Goal: Browse casually: Explore the website without a specific task or goal

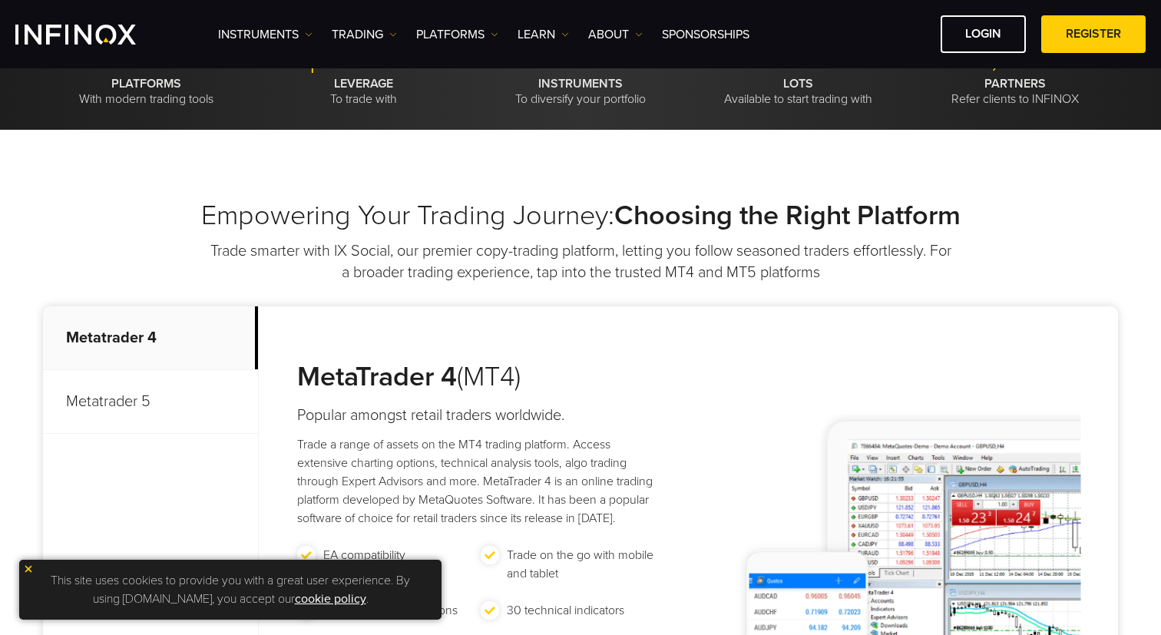
scroll to position [463, 0]
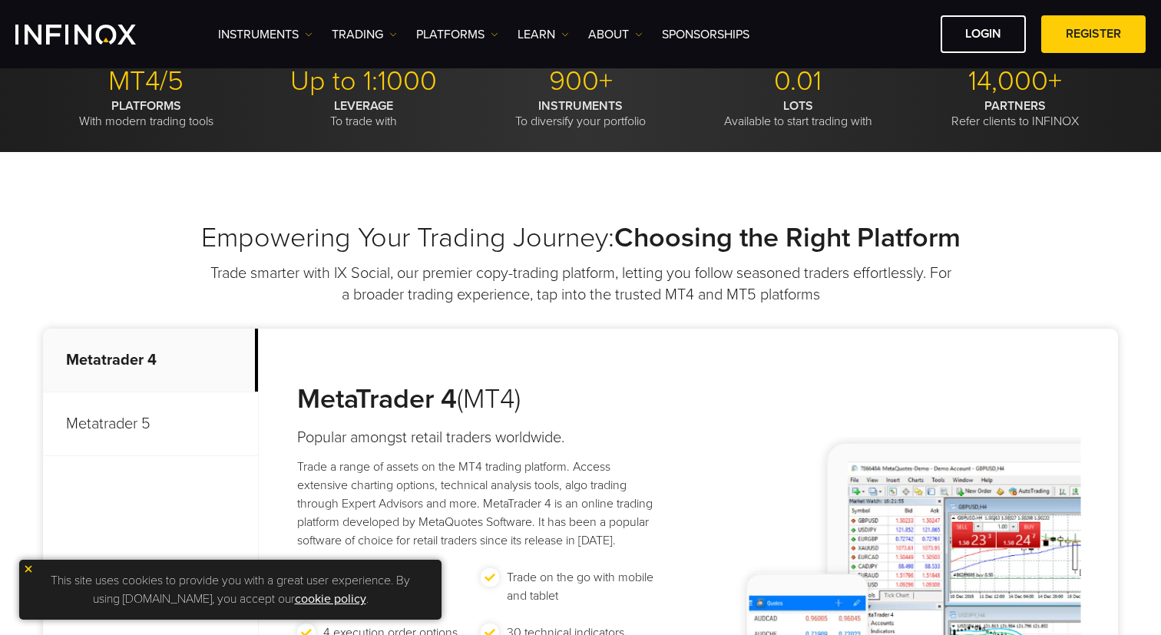
click at [526, 280] on p "Trade smarter with IX Social, our premier copy-trading platform, letting you fo…" at bounding box center [580, 284] width 745 height 43
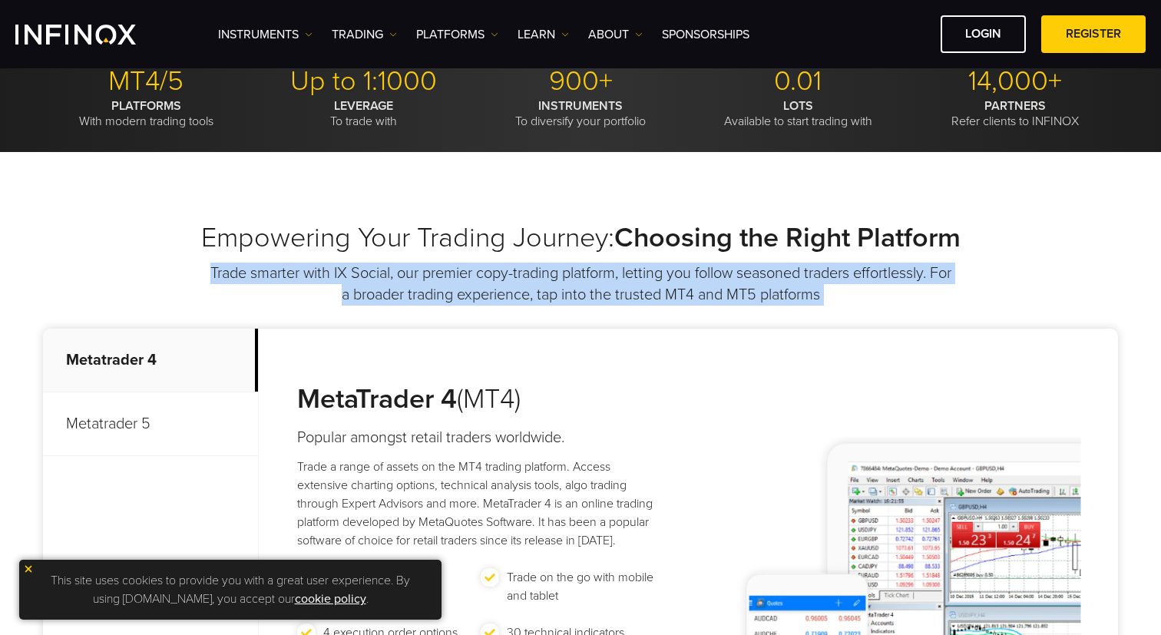
scroll to position [0, 0]
click at [547, 304] on p "Trade smarter with IX Social, our premier copy-trading platform, letting you fo…" at bounding box center [580, 284] width 745 height 43
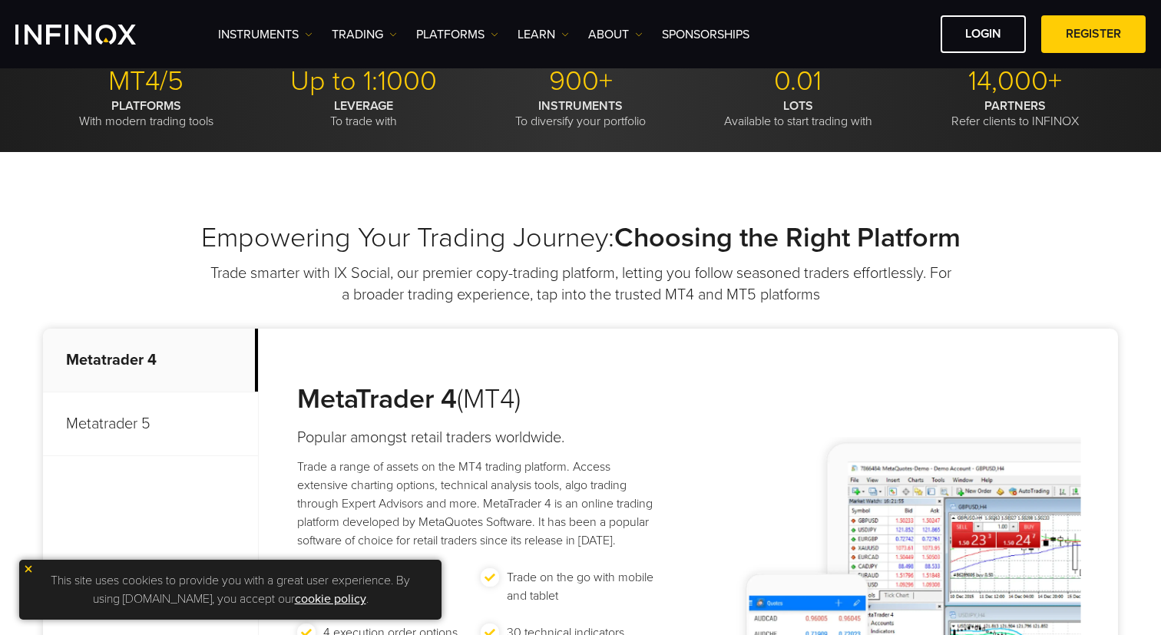
click at [547, 304] on p "Trade smarter with IX Social, our premier copy-trading platform, letting you fo…" at bounding box center [580, 284] width 745 height 43
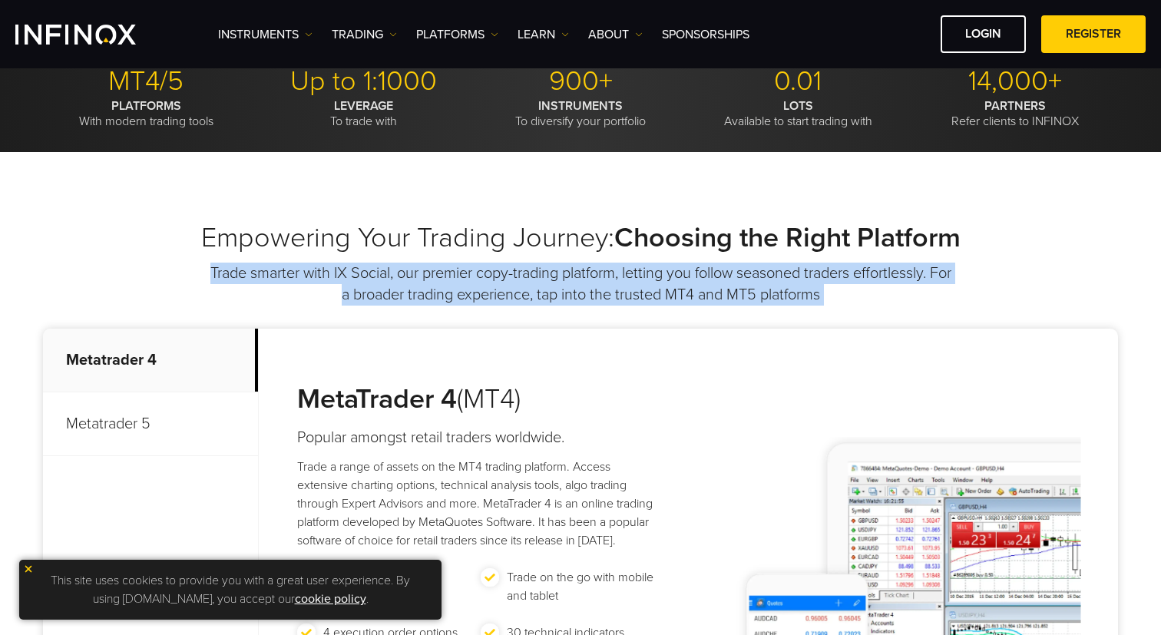
click at [619, 312] on div "Empowering Your Trading Journey: Choosing the Right Platform Trade smarter with…" at bounding box center [580, 494] width 1105 height 547
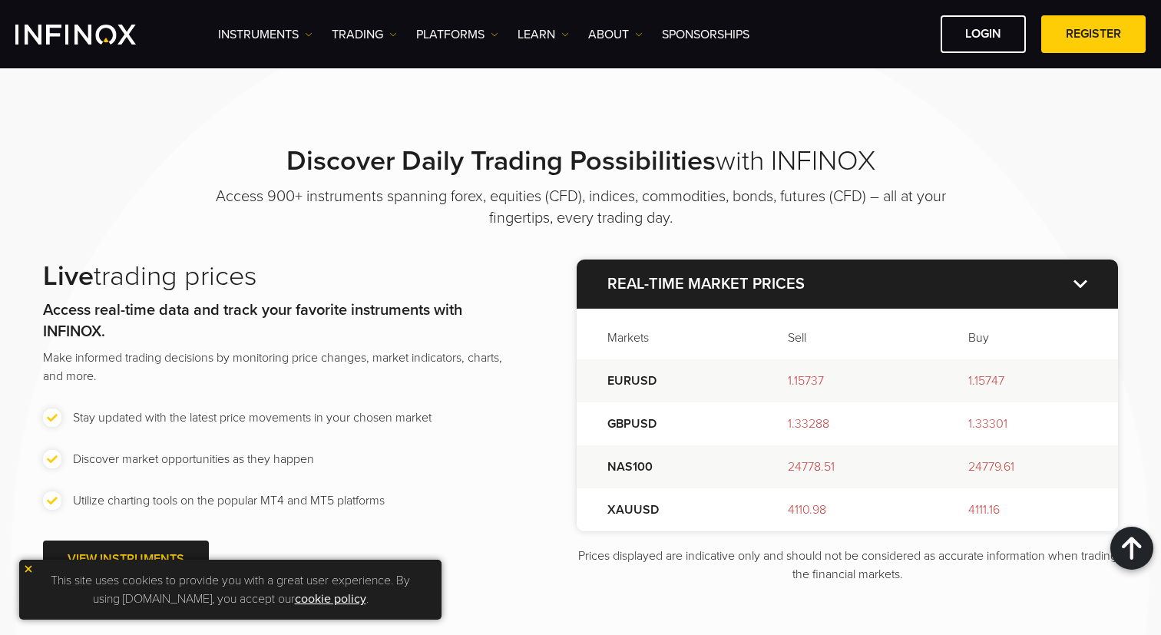
click at [521, 176] on strong "Discover Daily Trading Possibilities" at bounding box center [500, 160] width 429 height 33
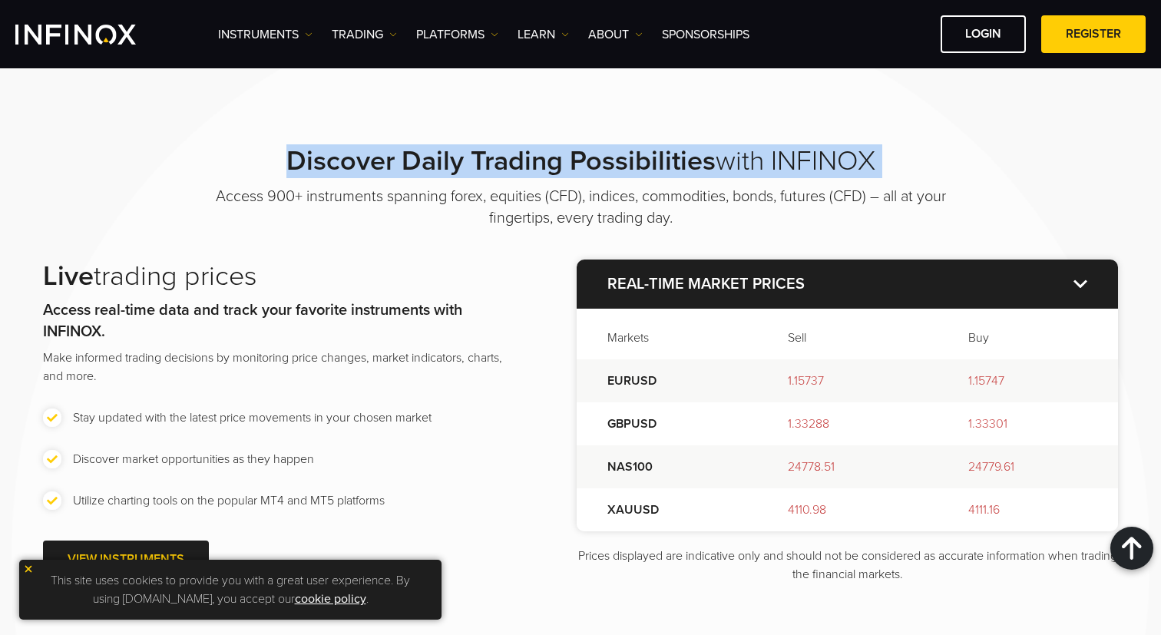
click at [464, 197] on p "Access 900+ instruments spanning forex, equities (CFD), indices, commodities, b…" at bounding box center [581, 207] width 768 height 43
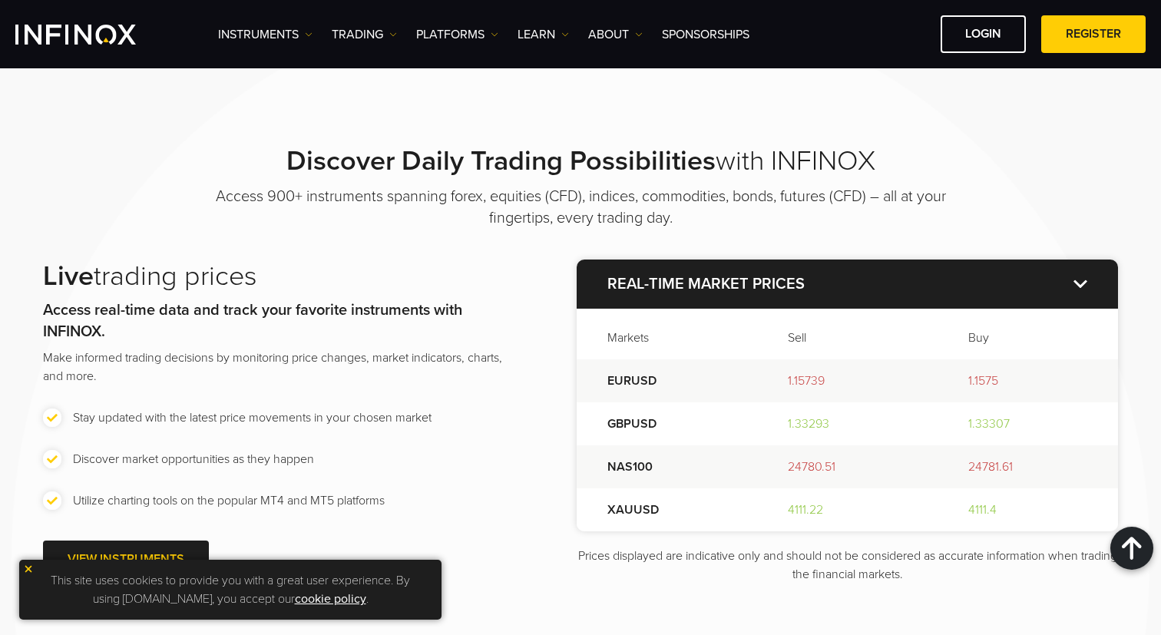
click at [464, 197] on p "Access 900+ instruments spanning forex, equities (CFD), indices, commodities, b…" at bounding box center [581, 207] width 768 height 43
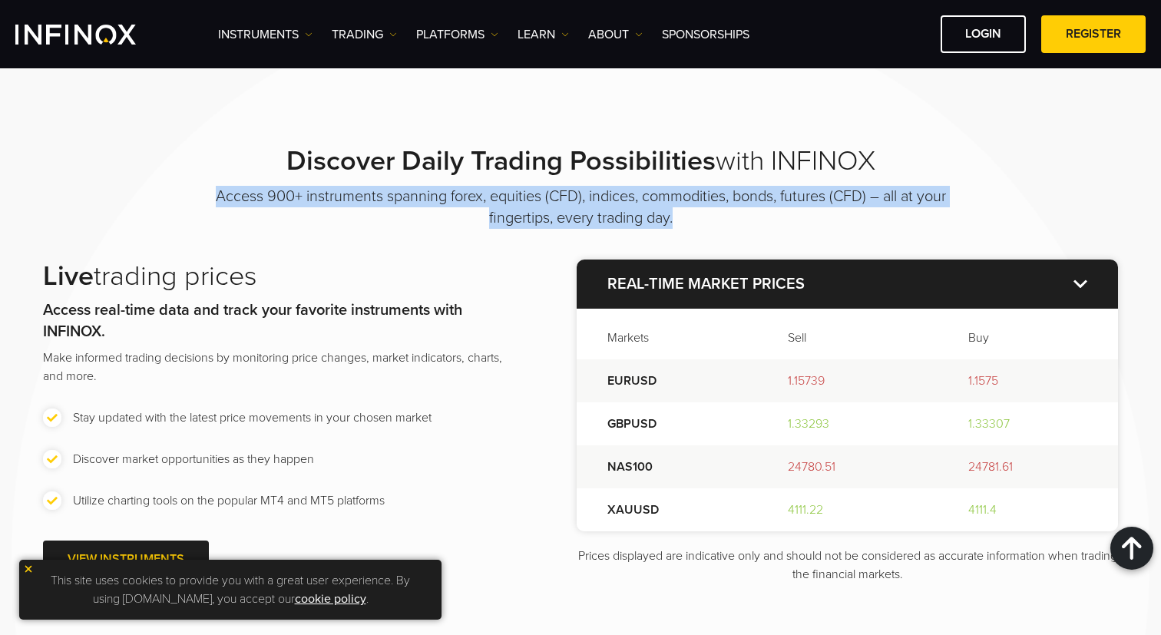
click at [291, 200] on p "Access 900+ instruments spanning forex, equities (CFD), indices, commodities, b…" at bounding box center [581, 207] width 768 height 43
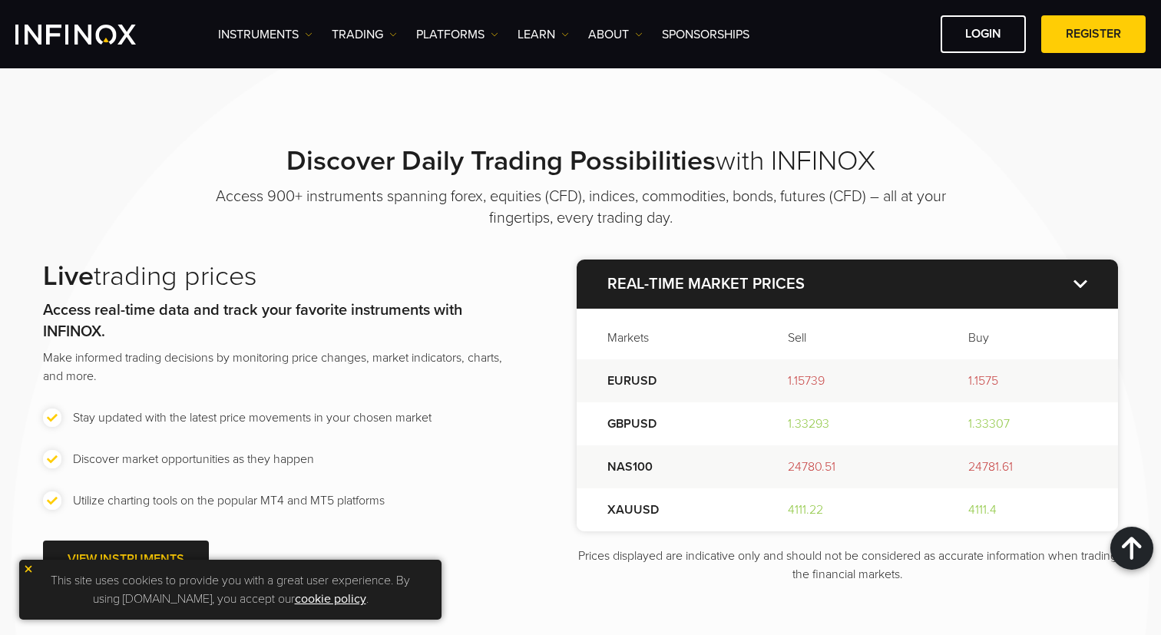
click at [291, 200] on p "Access 900+ instruments spanning forex, equities (CFD), indices, commodities, b…" at bounding box center [581, 207] width 768 height 43
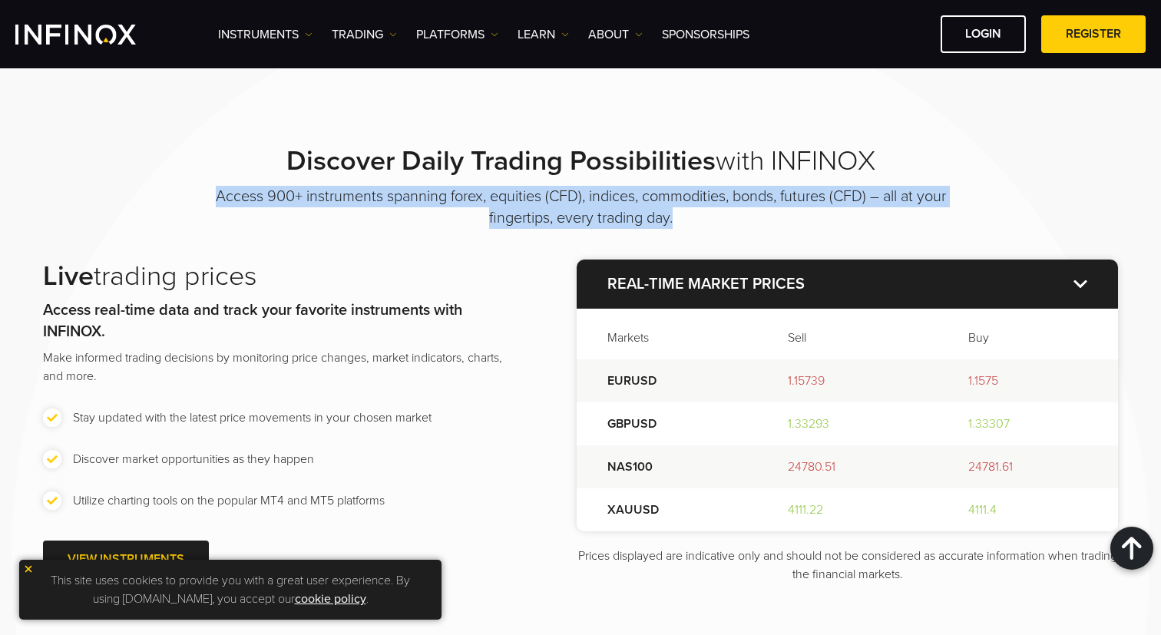
click at [403, 220] on p "Access 900+ instruments spanning forex, equities (CFD), indices, commodities, b…" at bounding box center [581, 207] width 768 height 43
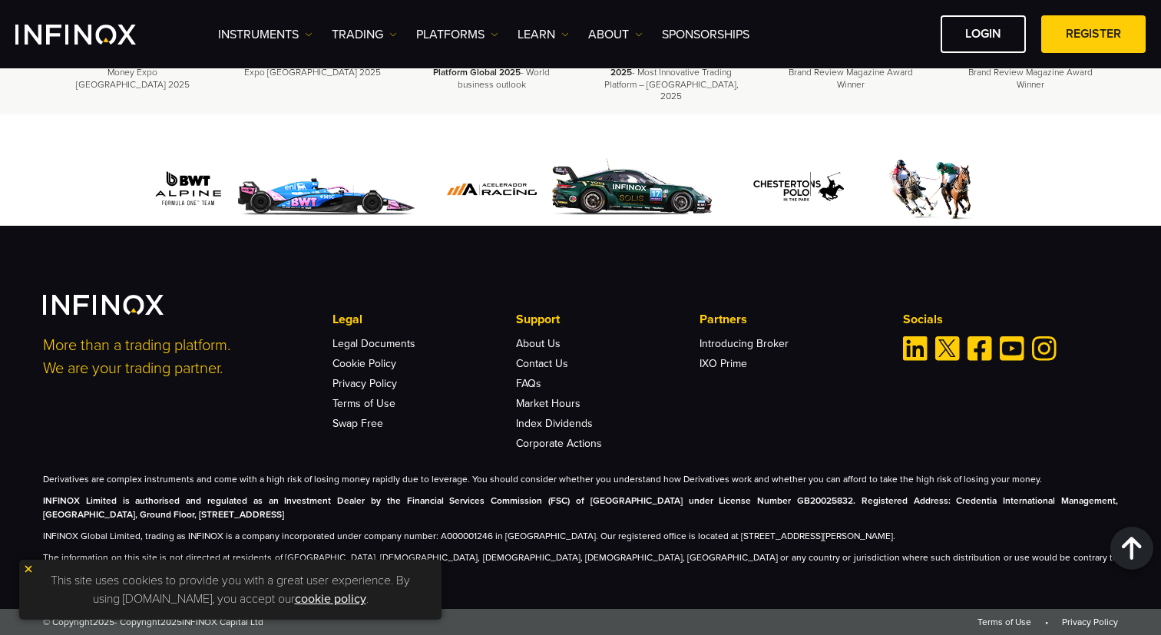
scroll to position [4753, 0]
click at [31, 569] on img at bounding box center [28, 568] width 11 height 11
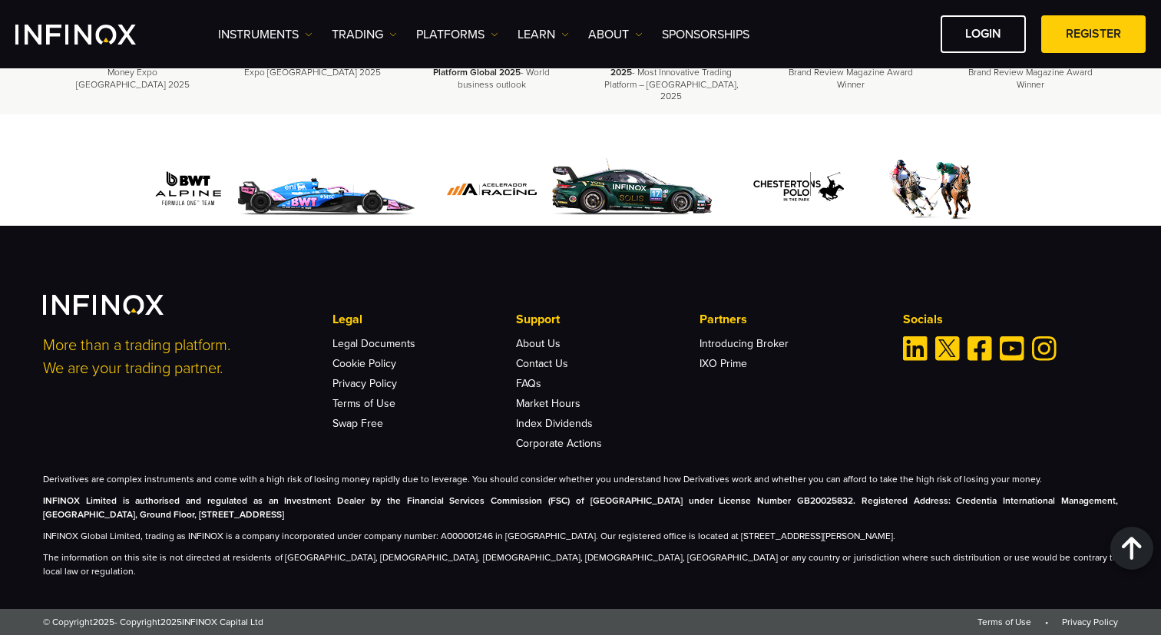
click at [179, 500] on div "Derivatives are complex instruments and come with a high risk of losing money r…" at bounding box center [580, 525] width 1075 height 106
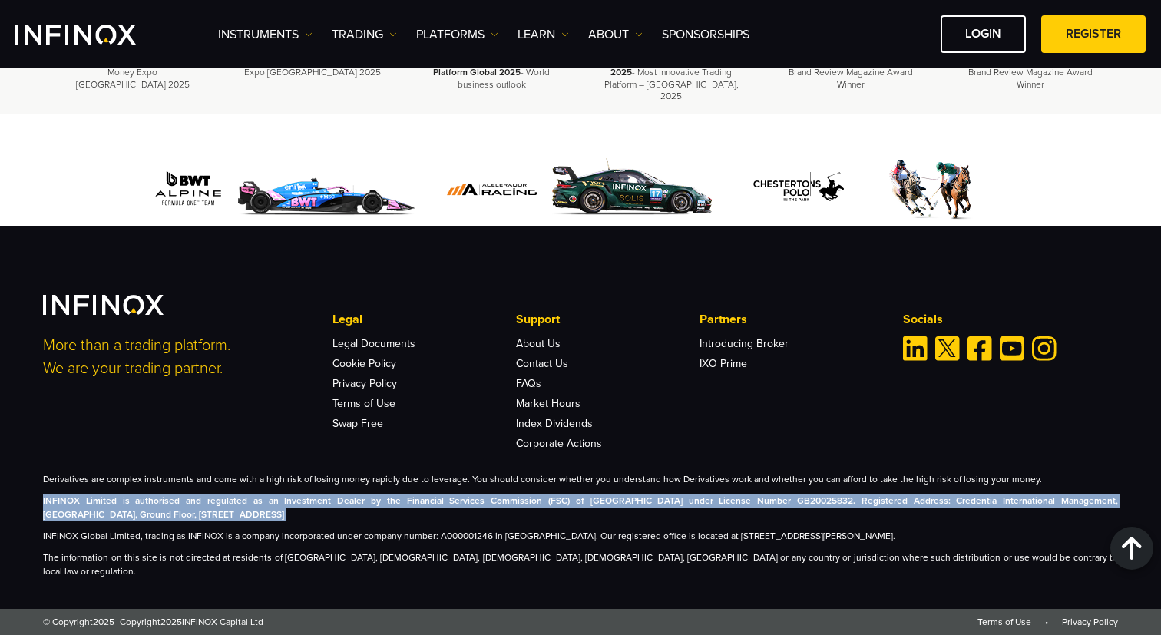
click at [187, 449] on div "More than a trading platform. We are your trading partner. Legal Legal Document…" at bounding box center [580, 372] width 1075 height 154
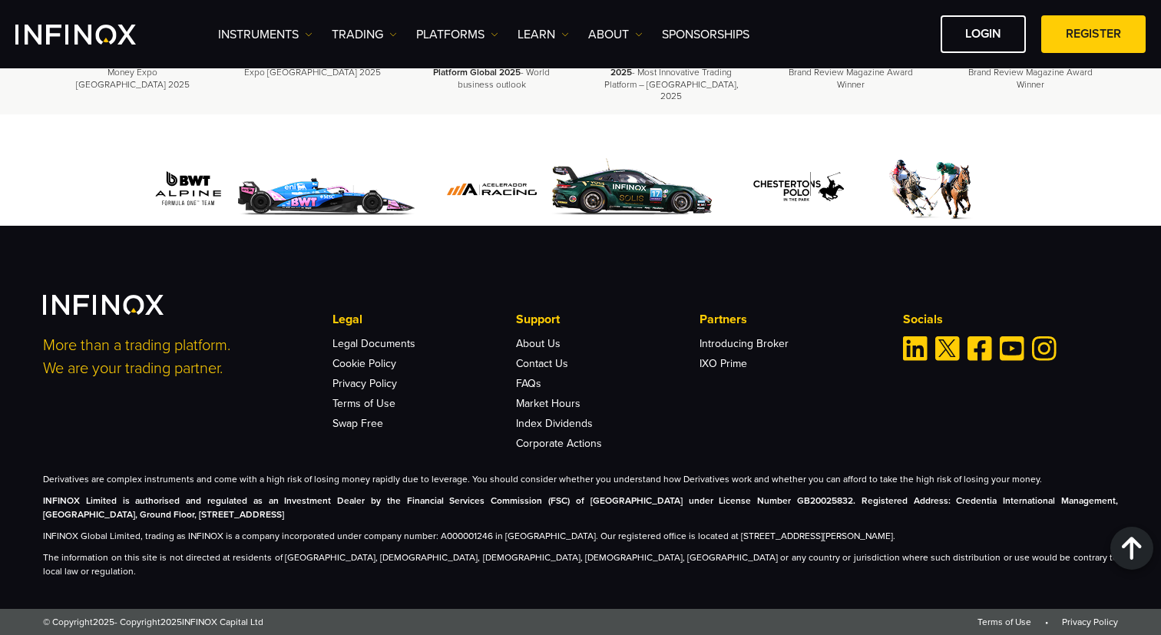
click at [187, 449] on div "More than a trading platform. We are your trading partner. Legal Legal Document…" at bounding box center [580, 372] width 1075 height 154
click at [196, 486] on p "Derivatives are complex instruments and come with a high risk of losing money r…" at bounding box center [580, 479] width 1075 height 14
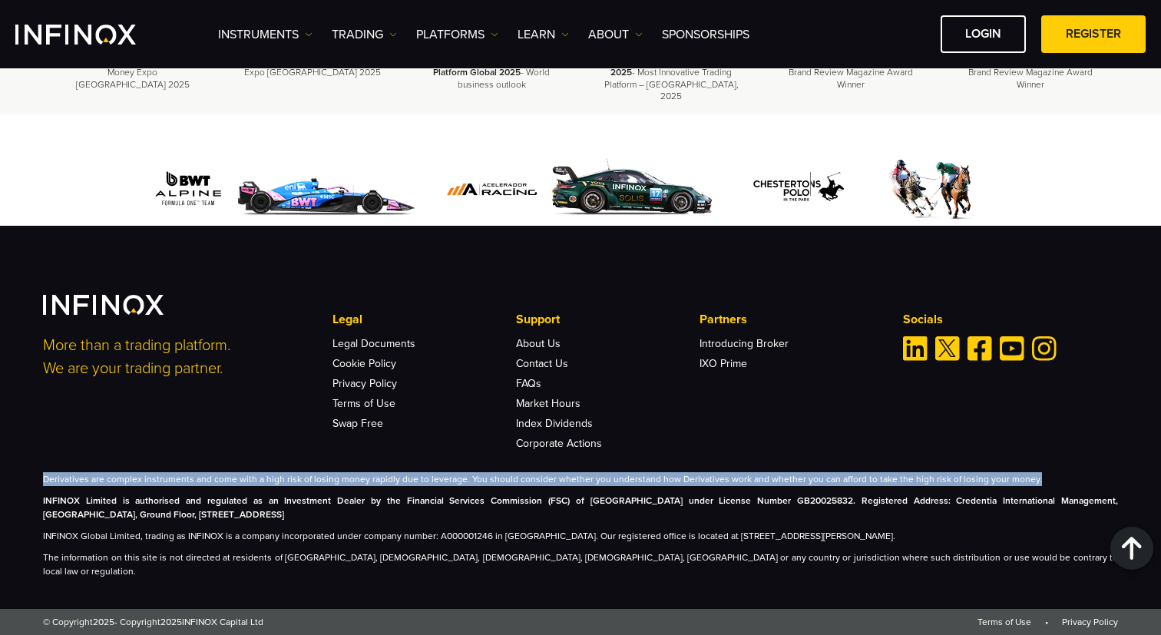
click at [196, 486] on p "Derivatives are complex instruments and come with a high risk of losing money r…" at bounding box center [580, 479] width 1075 height 14
click at [173, 449] on div "More than a trading platform. We are your trading partner. Legal Legal Document…" at bounding box center [580, 372] width 1075 height 154
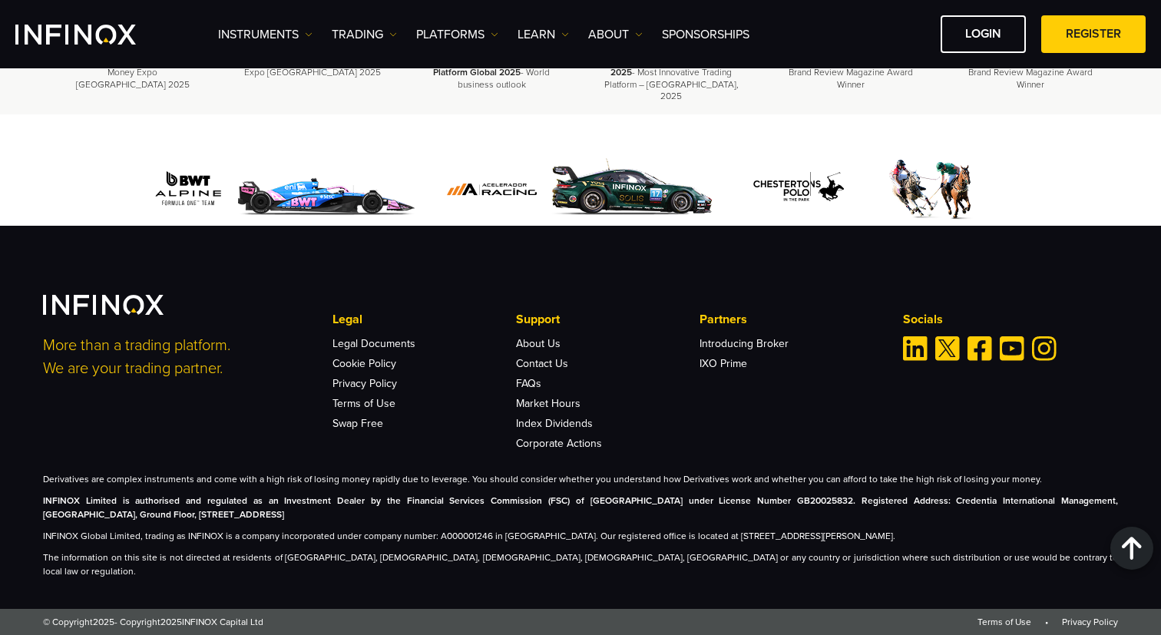
click at [614, 486] on p "Derivatives are complex instruments and come with a high risk of losing money r…" at bounding box center [580, 479] width 1075 height 14
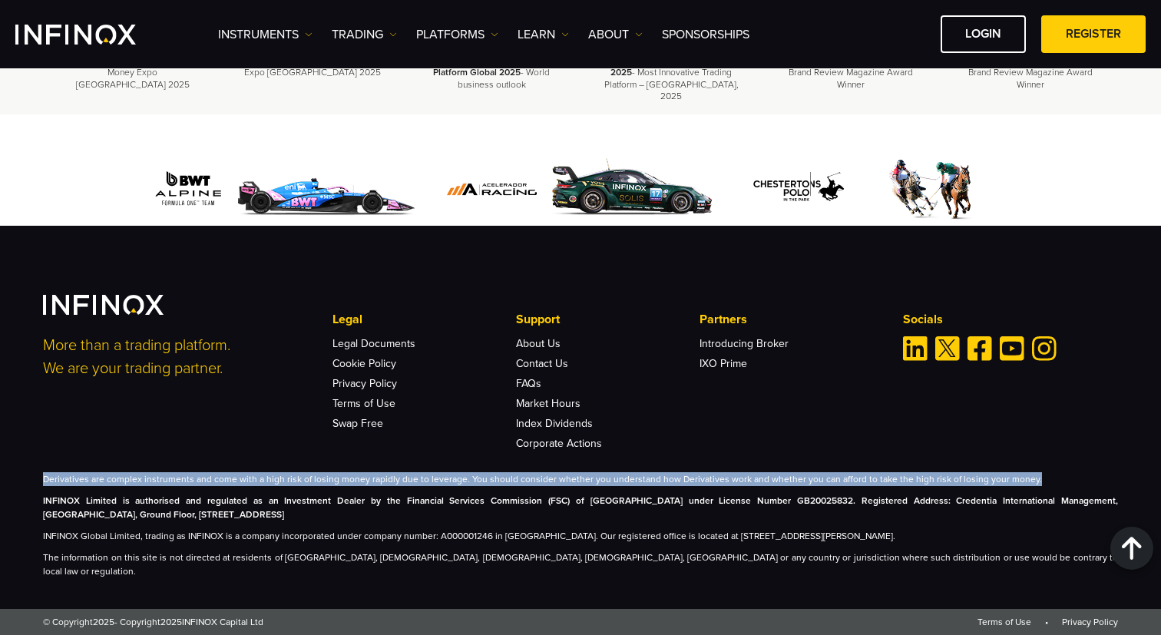
click at [826, 486] on p "Derivatives are complex instruments and come with a high risk of losing money r…" at bounding box center [580, 479] width 1075 height 14
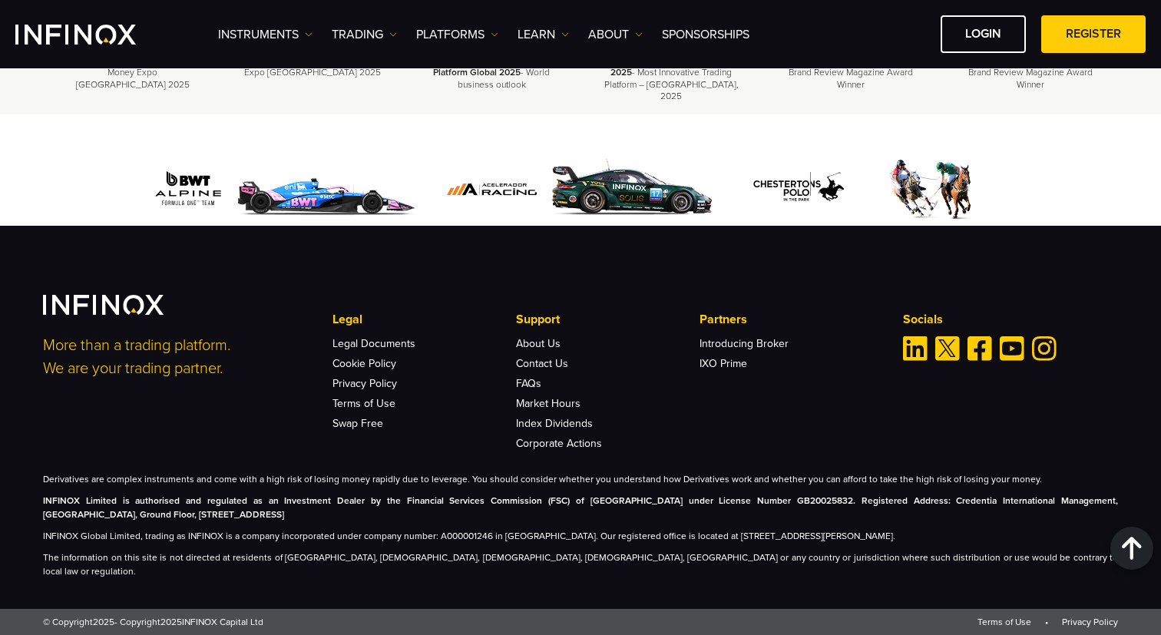
click at [826, 486] on p "Derivatives are complex instruments and come with a high risk of losing money r…" at bounding box center [580, 479] width 1075 height 14
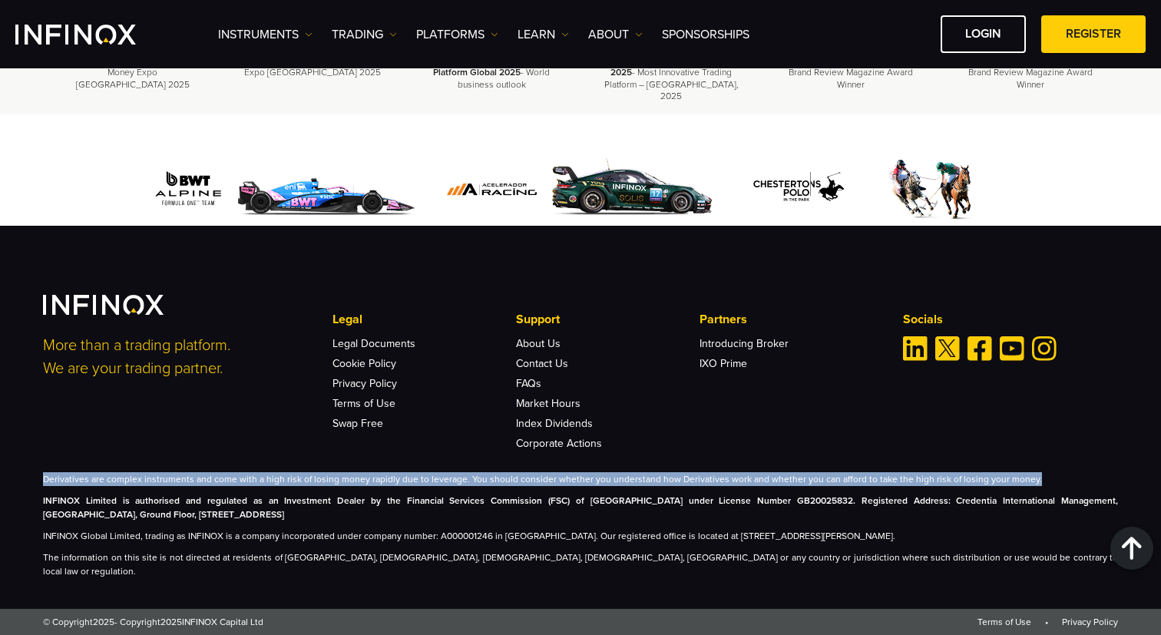
click at [983, 482] on div "More than a trading platform. We are your trading partner. Legal Legal Document…" at bounding box center [580, 436] width 1105 height 283
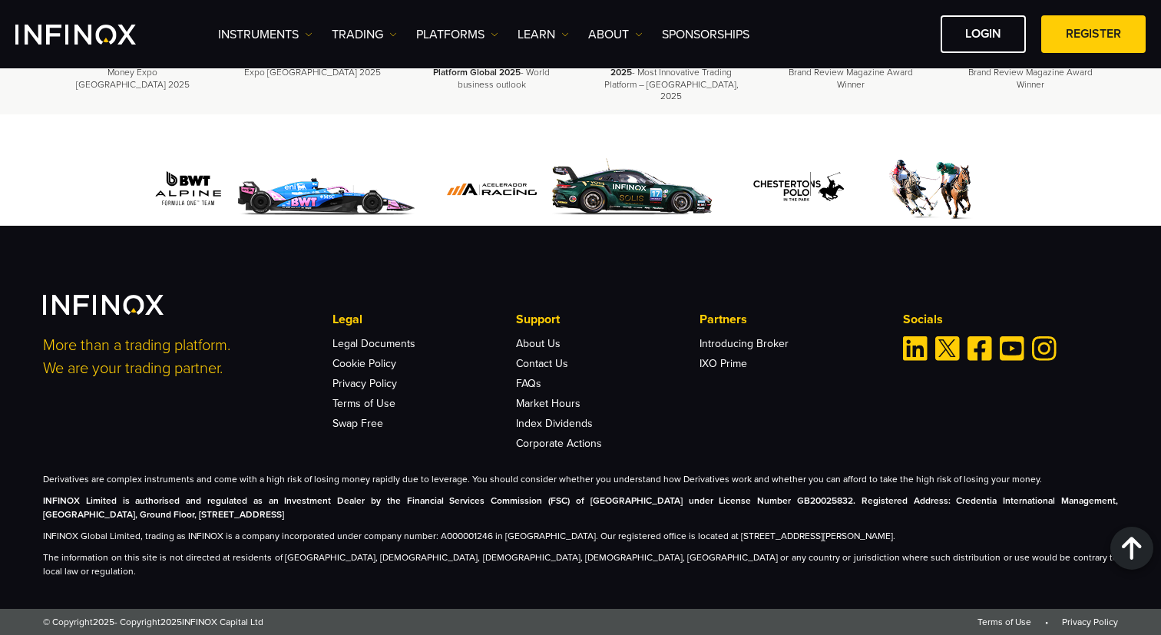
click at [983, 482] on div "More than a trading platform. We are your trading partner. Legal Legal Document…" at bounding box center [580, 436] width 1105 height 283
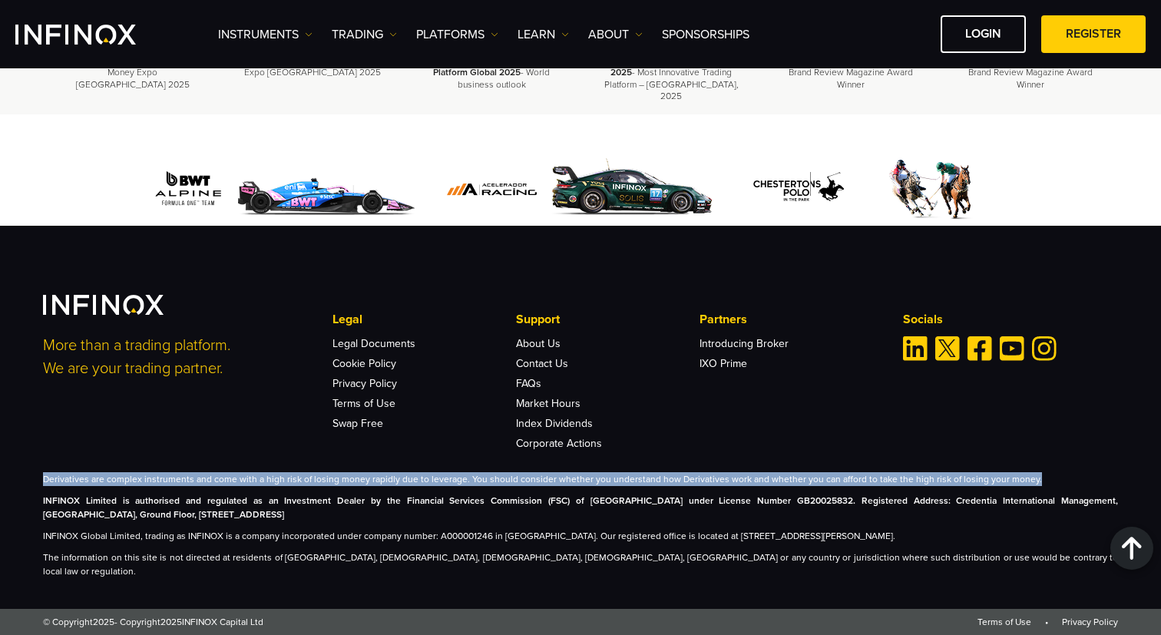
click at [891, 477] on div "More than a trading platform. We are your trading partner. Legal Legal Document…" at bounding box center [580, 436] width 1105 height 283
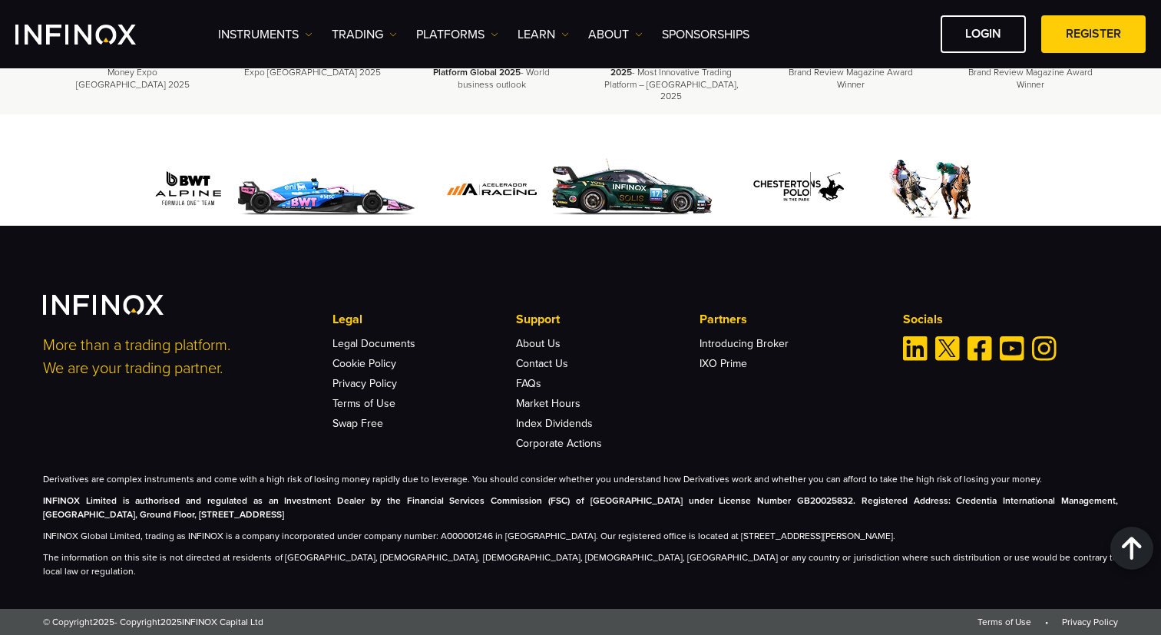
click at [891, 477] on div "More than a trading platform. We are your trading partner. Legal Legal Document…" at bounding box center [580, 436] width 1105 height 283
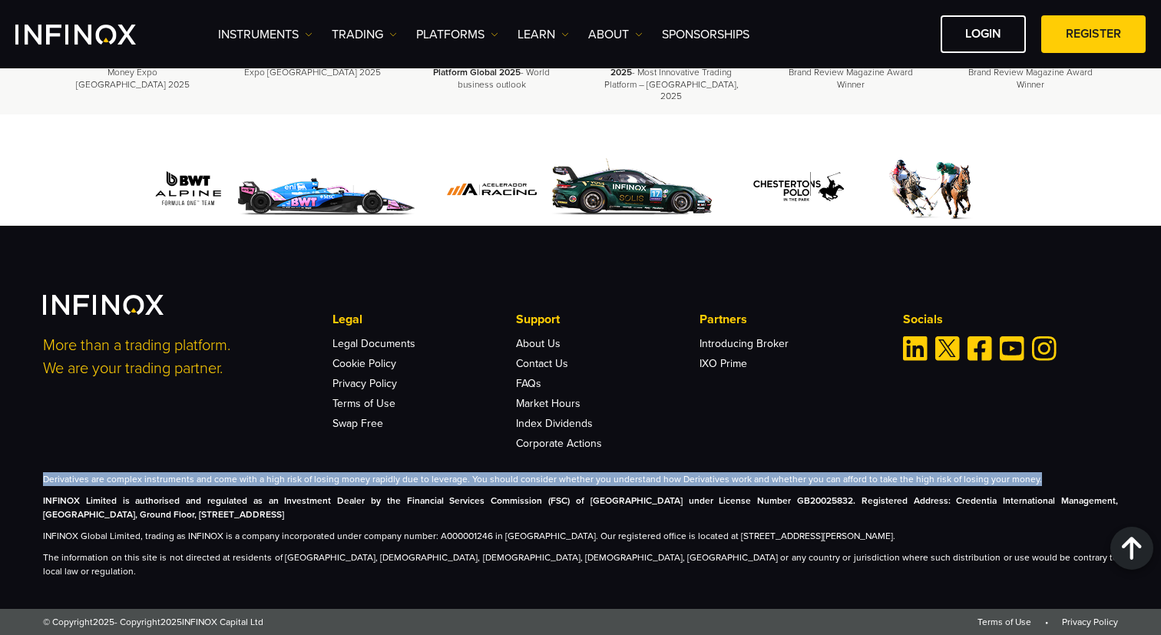
click at [65, 486] on p "Derivatives are complex instruments and come with a high risk of losing money r…" at bounding box center [580, 479] width 1075 height 14
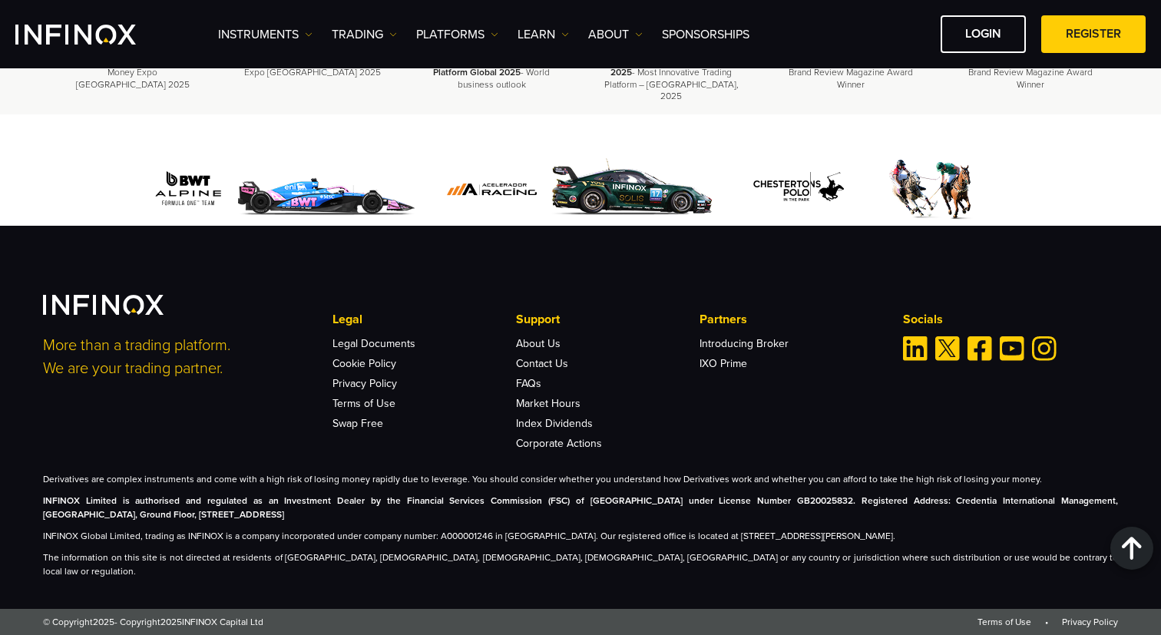
click at [65, 486] on p "Derivatives are complex instruments and come with a high risk of losing money r…" at bounding box center [580, 479] width 1075 height 14
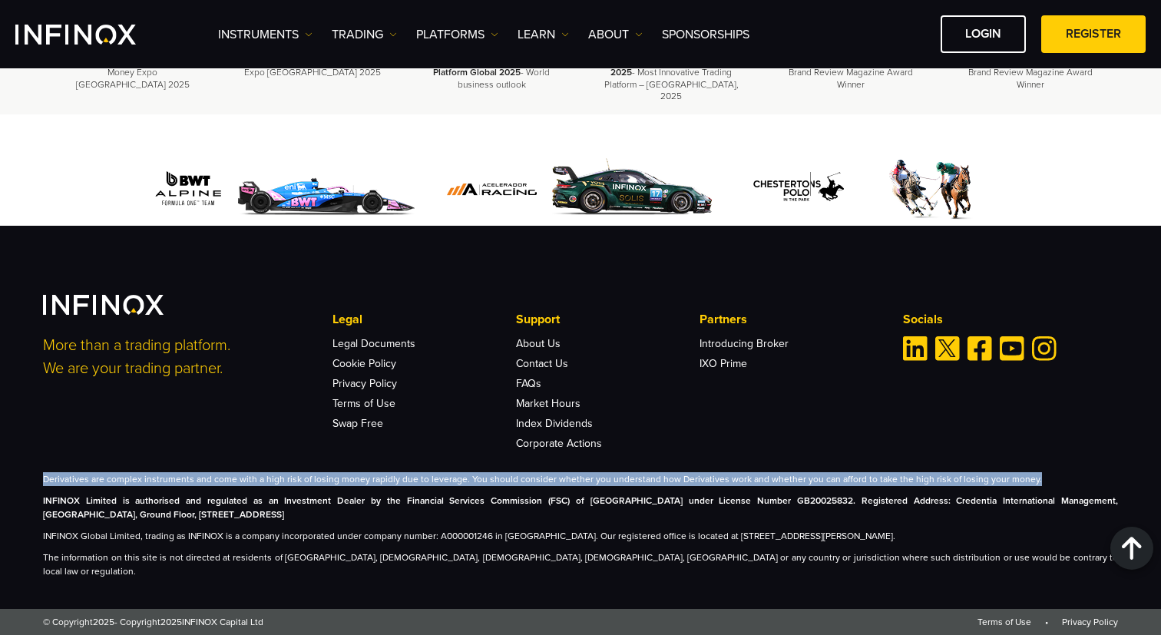
click at [157, 483] on div "More than a trading platform. We are your trading partner. Legal Legal Document…" at bounding box center [580, 436] width 1105 height 283
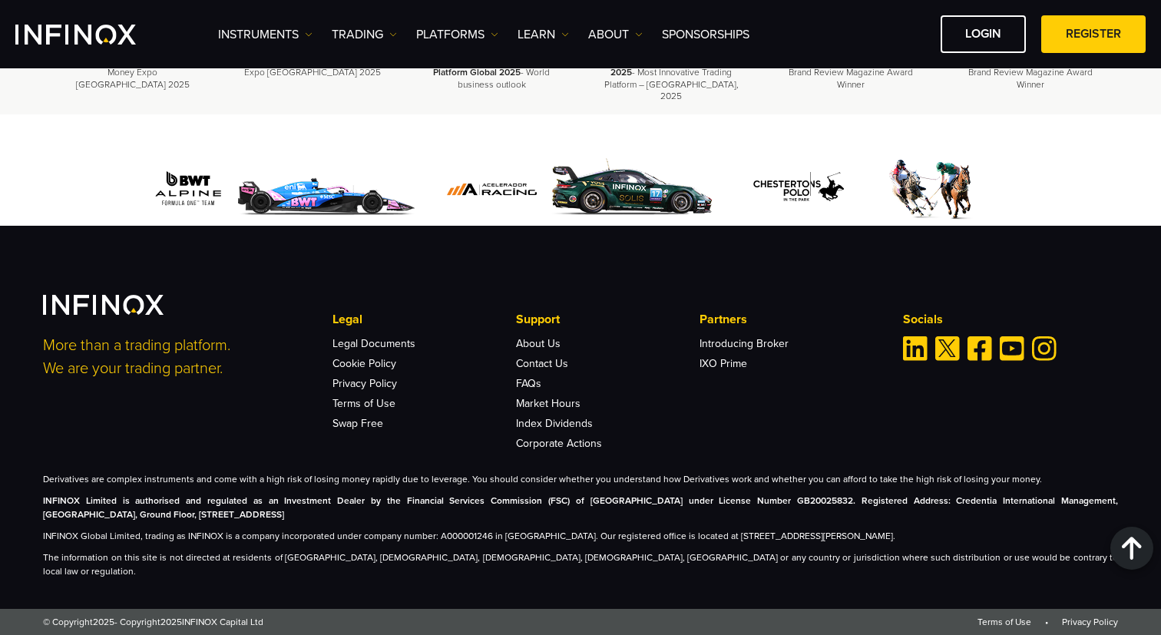
click at [157, 483] on div "More than a trading platform. We are your trading partner. Legal Legal Document…" at bounding box center [580, 436] width 1105 height 283
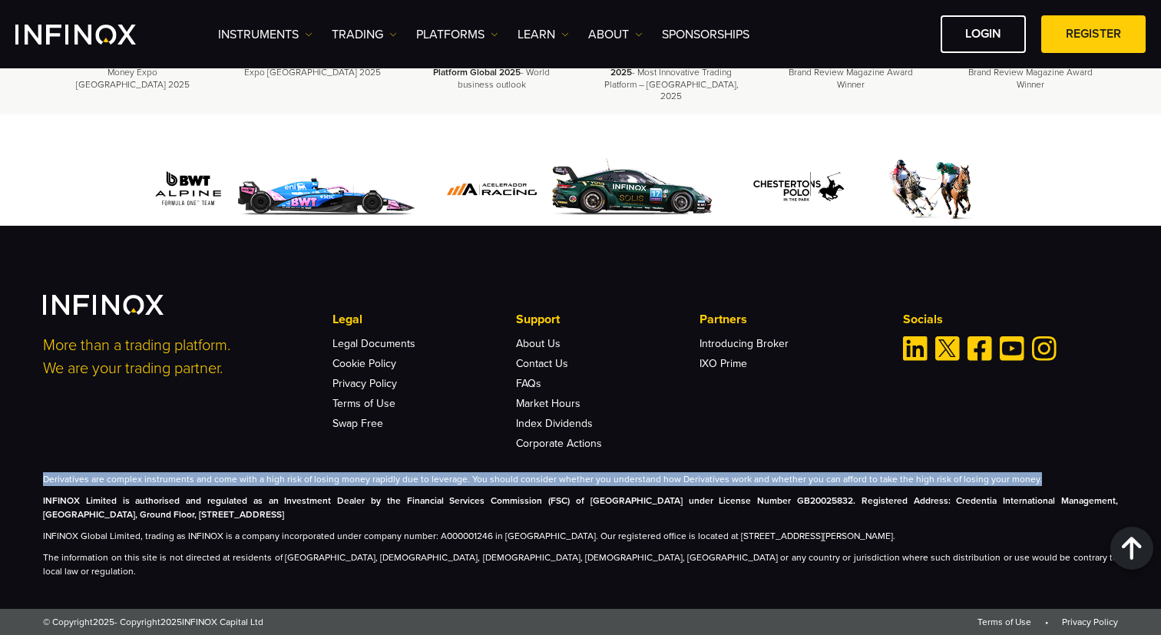
click at [140, 520] on p "INFINOX Limited is authorised and regulated as an Investment Dealer by the Fina…" at bounding box center [580, 508] width 1075 height 28
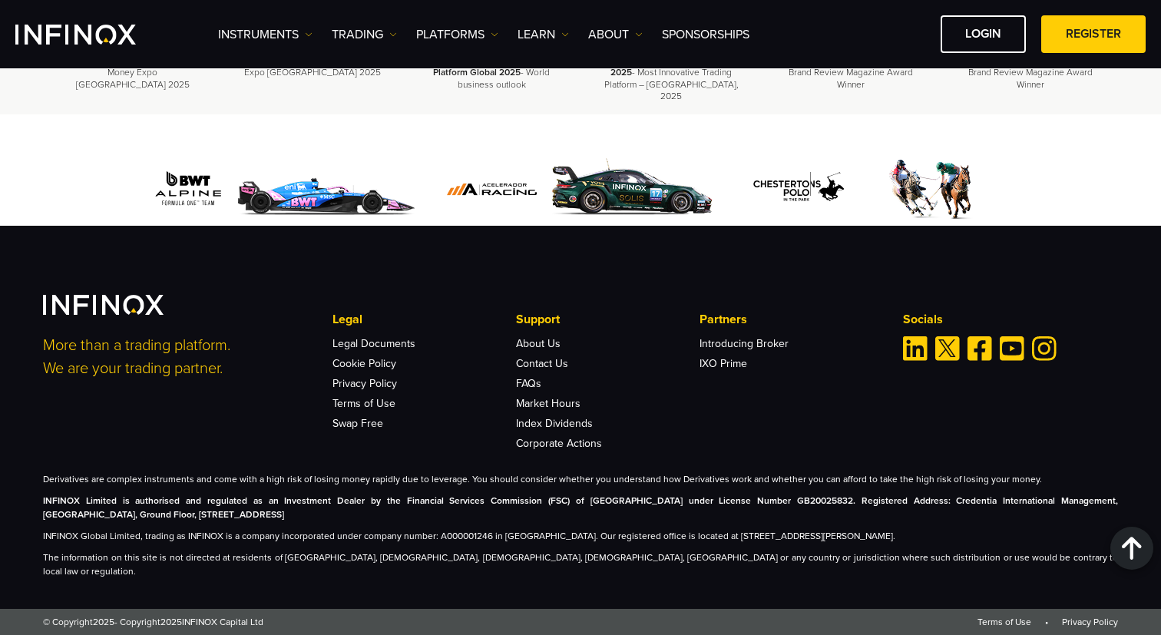
click at [140, 520] on p "INFINOX Limited is authorised and regulated as an Investment Dealer by the Fina…" at bounding box center [580, 508] width 1075 height 28
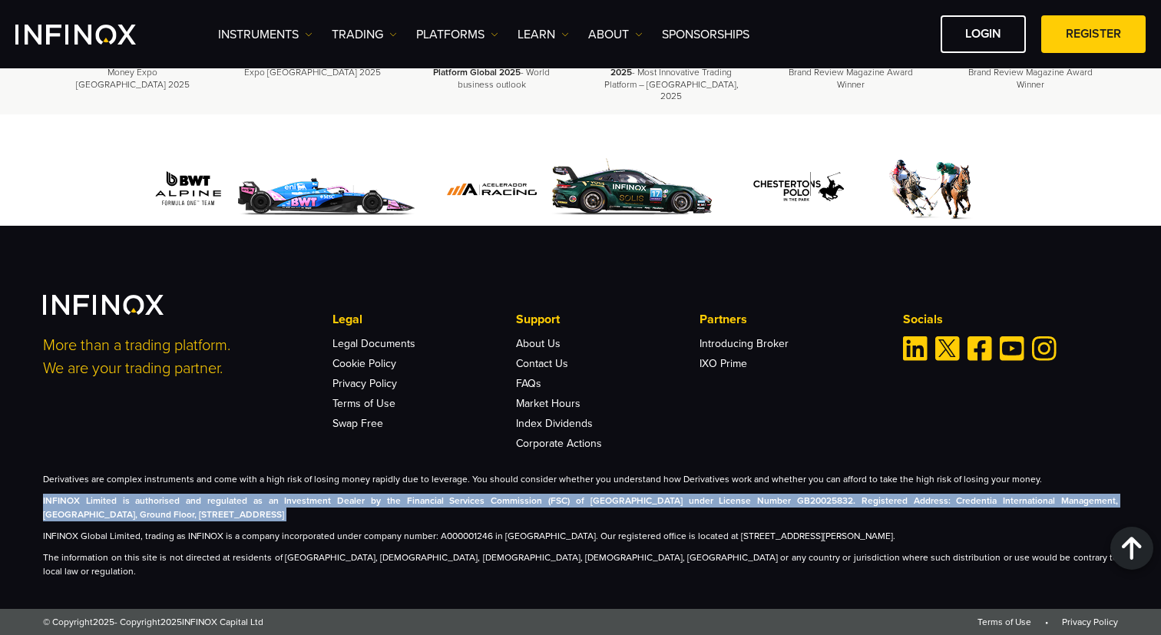
click at [265, 441] on div "More than a trading platform. We are your trading partner. Legal Legal Document…" at bounding box center [580, 372] width 1075 height 154
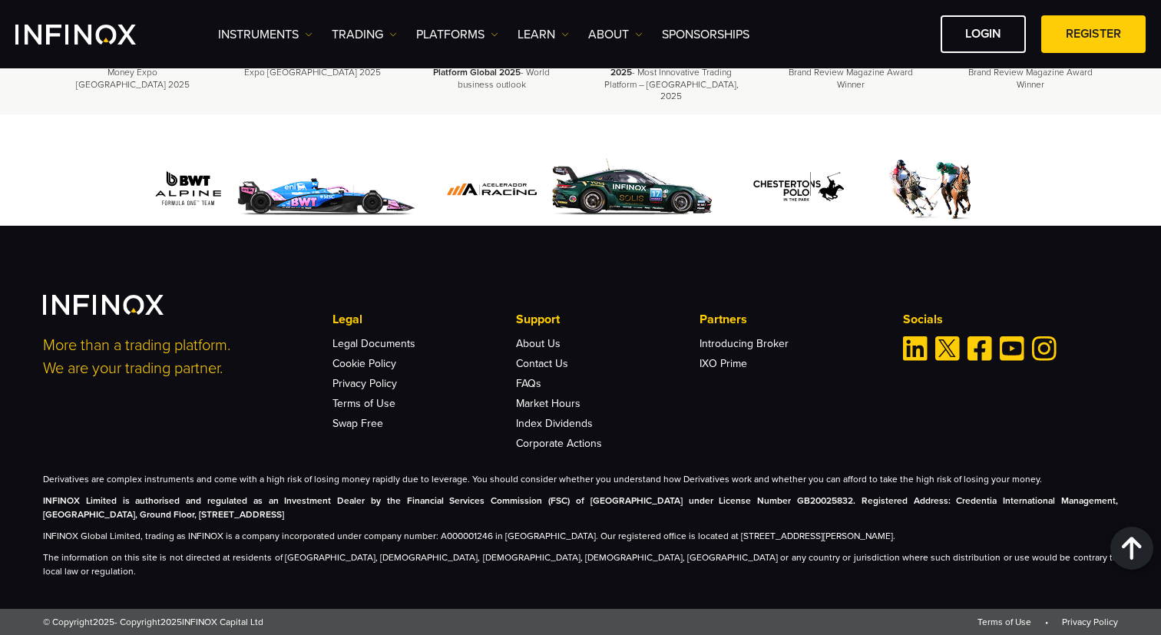
click at [318, 483] on div "More than a trading platform. We are your trading partner. Legal Legal Document…" at bounding box center [580, 436] width 1105 height 283
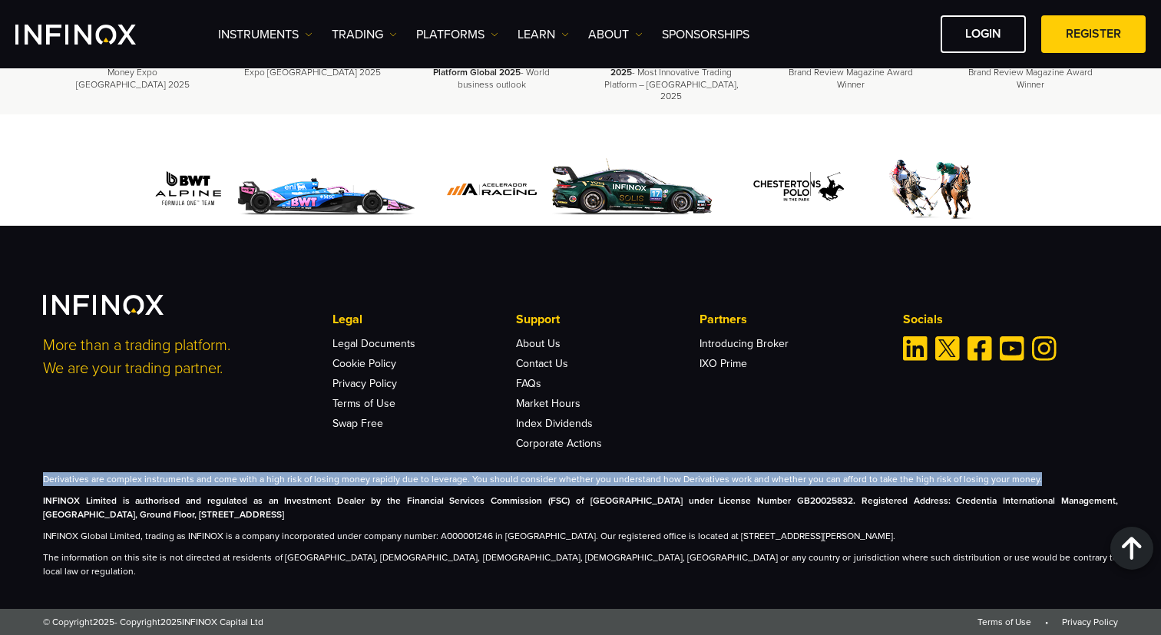
click at [336, 521] on p "INFINOX Limited is authorised and regulated as an Investment Dealer by the Fina…" at bounding box center [580, 508] width 1075 height 28
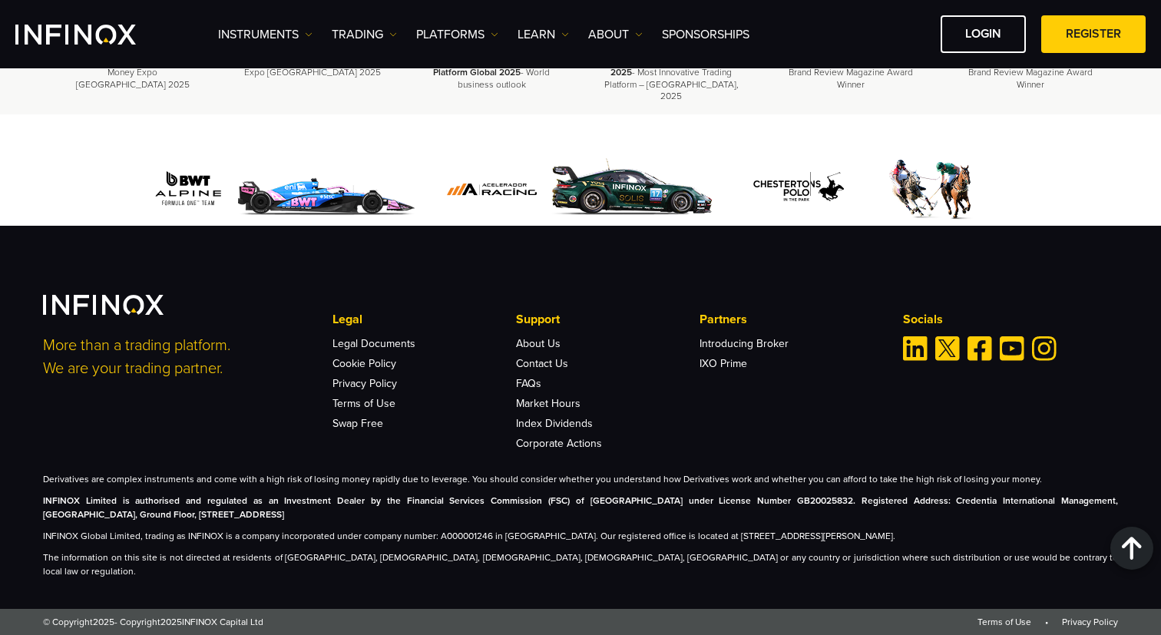
click at [336, 521] on p "INFINOX Limited is authorised and regulated as an Investment Dealer by the Fina…" at bounding box center [580, 508] width 1075 height 28
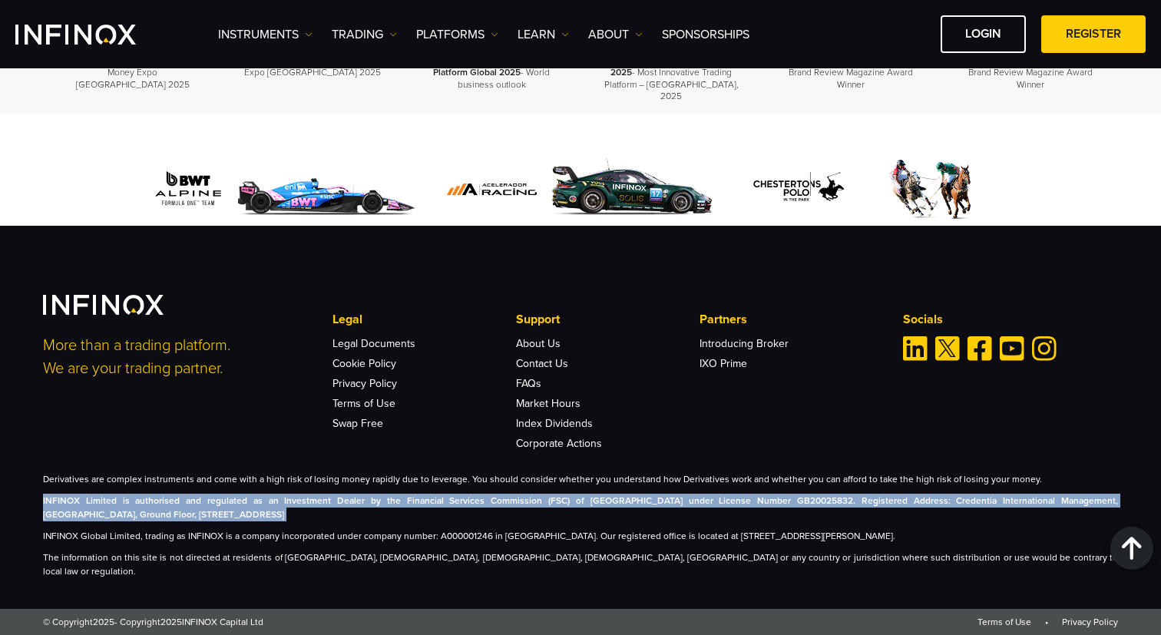
click at [348, 543] on p "INFINOX Global Limited, trading as INFINOX is a company incorporated under comp…" at bounding box center [580, 536] width 1075 height 14
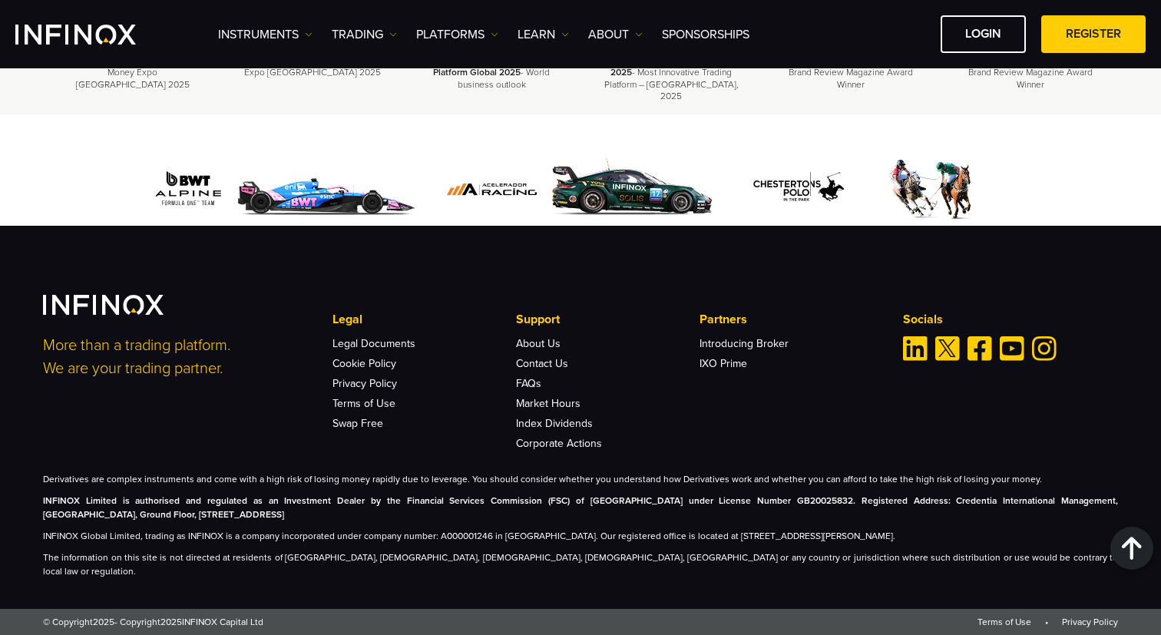
click at [348, 543] on p "INFINOX Global Limited, trading as INFINOX is a company incorporated under comp…" at bounding box center [580, 536] width 1075 height 14
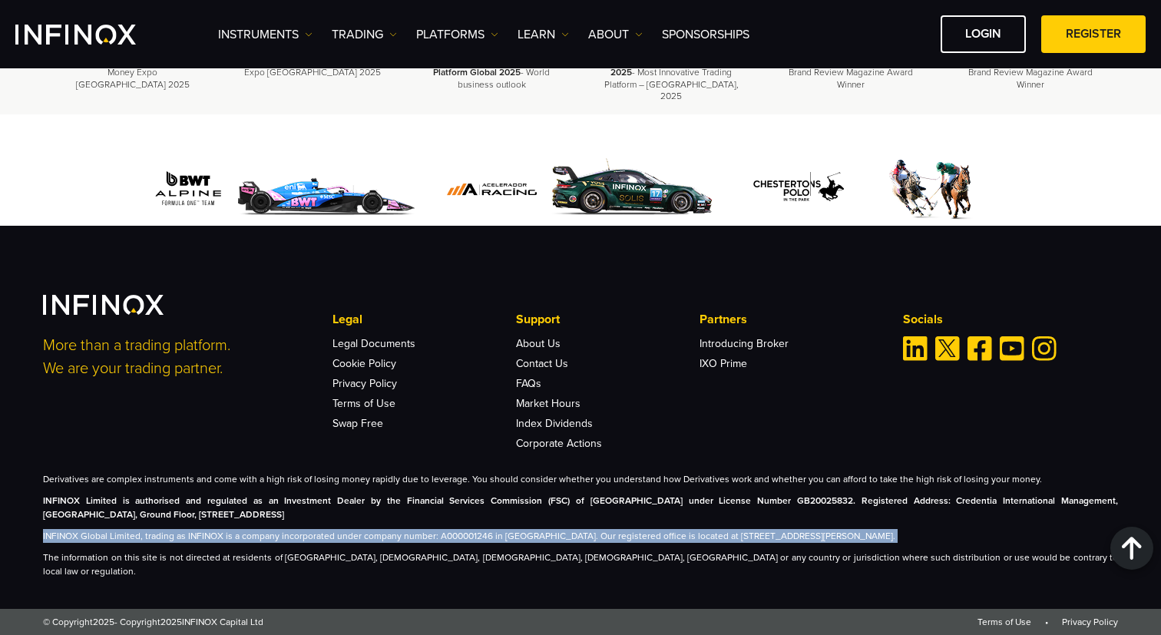
click at [389, 511] on strong "INFINOX Limited is authorised and regulated as an Investment Dealer by the Fina…" at bounding box center [580, 507] width 1075 height 25
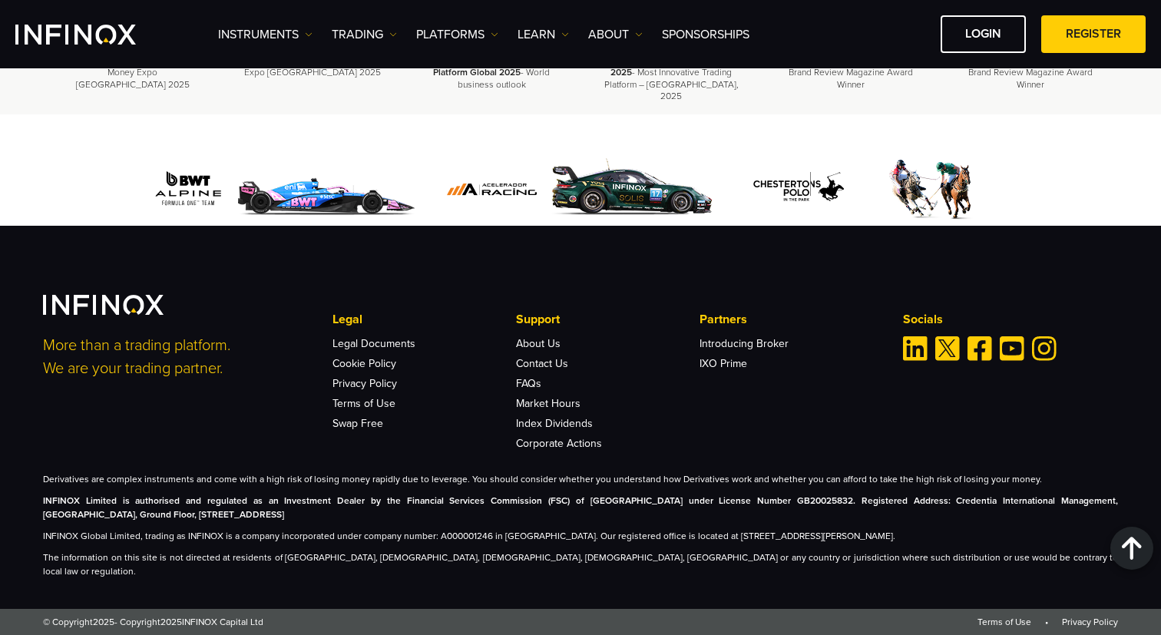
click at [389, 511] on strong "INFINOX Limited is authorised and regulated as an Investment Dealer by the Fina…" at bounding box center [580, 507] width 1075 height 25
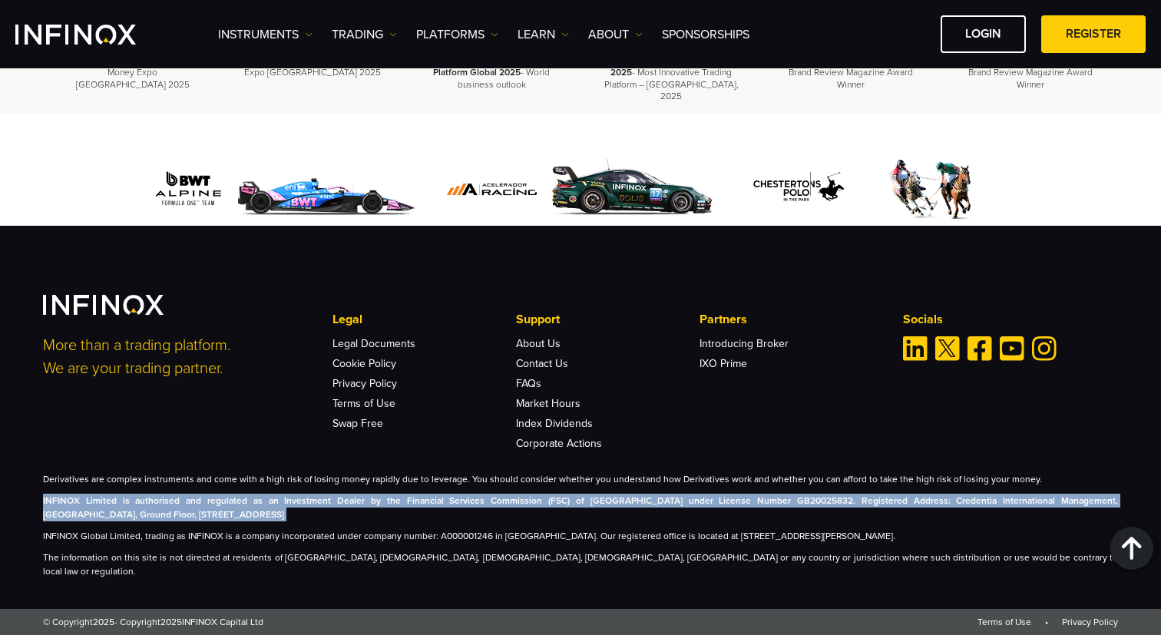
click at [368, 485] on div "More than a trading platform. We are your trading partner. Legal Legal Document…" at bounding box center [580, 436] width 1105 height 283
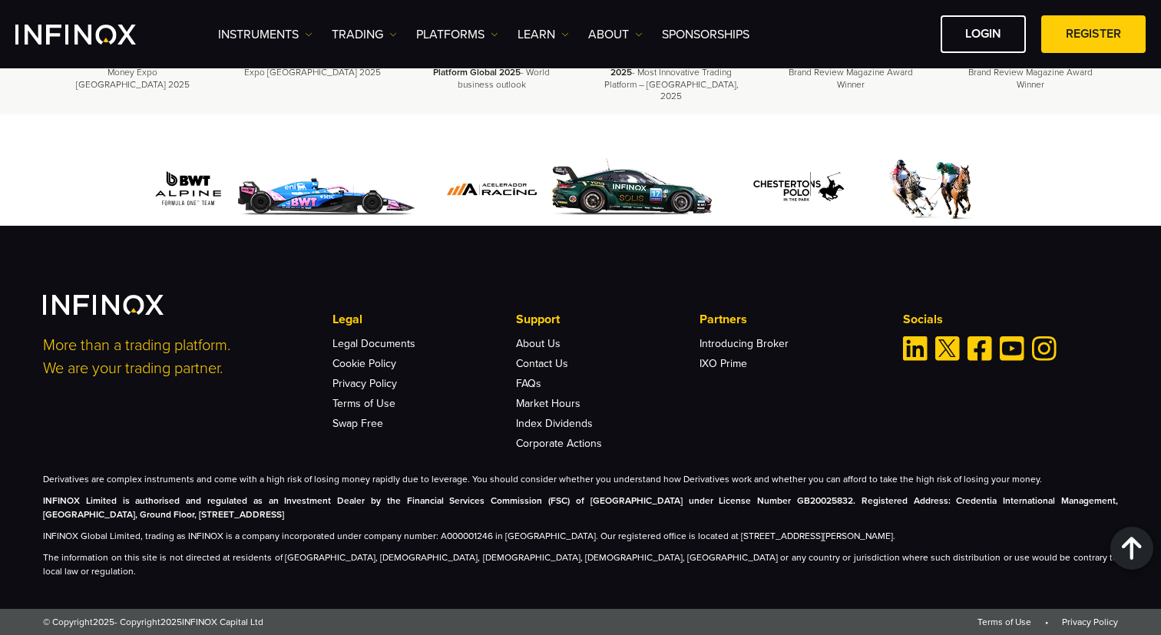
click at [368, 485] on div "More than a trading platform. We are your trading partner. Legal Legal Document…" at bounding box center [580, 436] width 1105 height 283
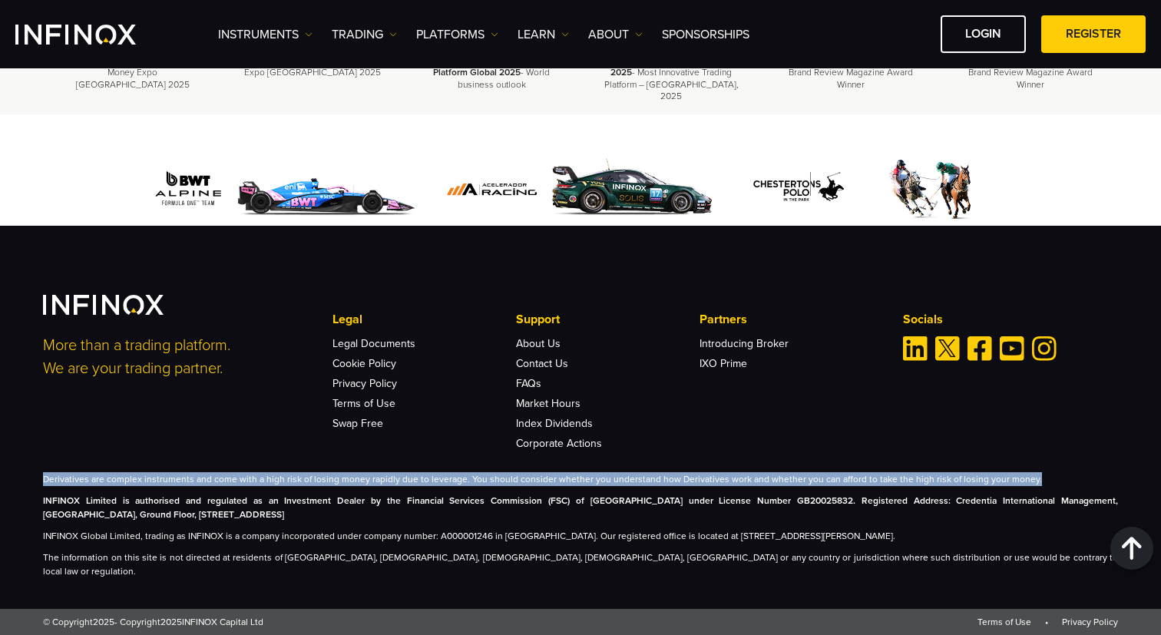
click at [322, 469] on div "More than a trading platform. We are your trading partner. Legal Legal Document…" at bounding box center [580, 436] width 1105 height 283
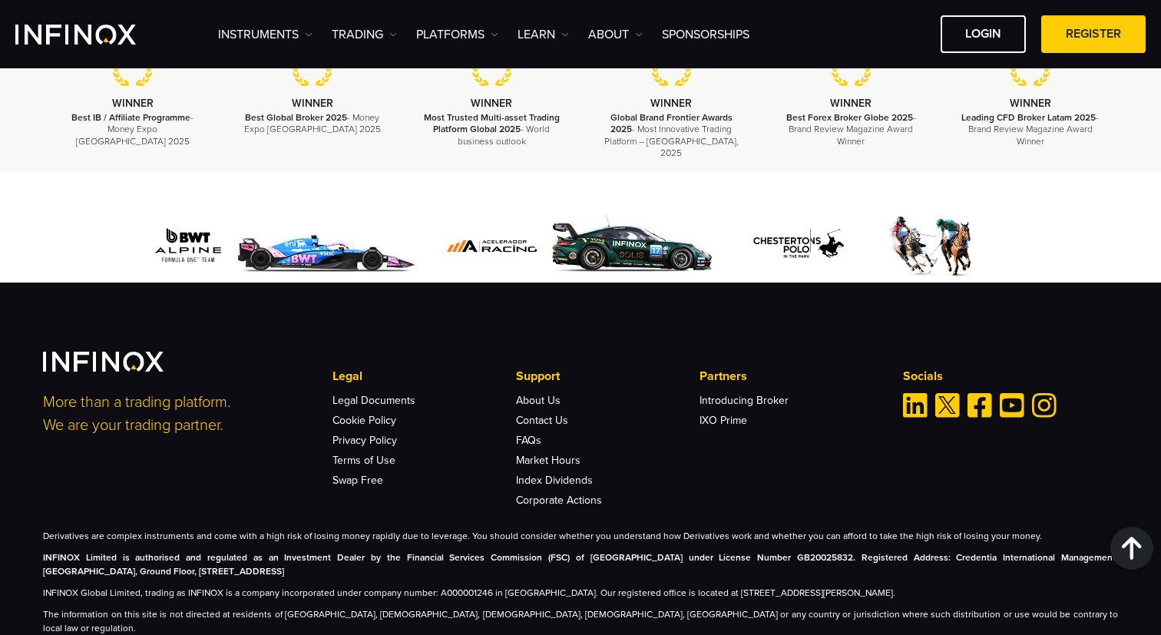
scroll to position [4753, 0]
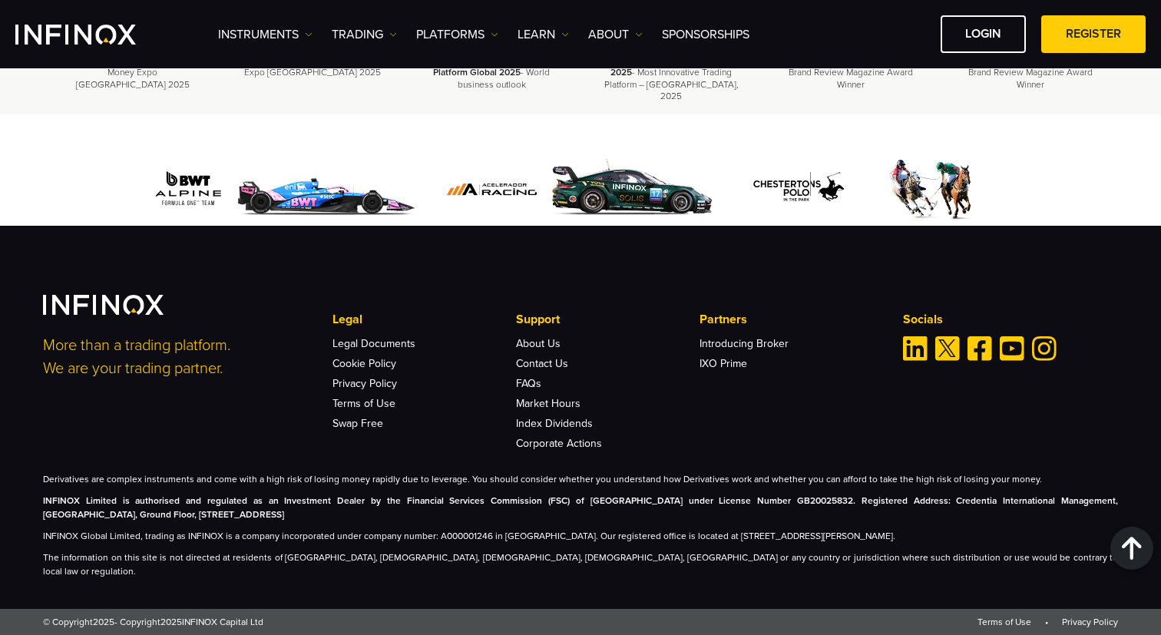
click at [259, 521] on p "INFINOX Limited is authorised and regulated as an Investment Dealer by the Fina…" at bounding box center [580, 508] width 1075 height 28
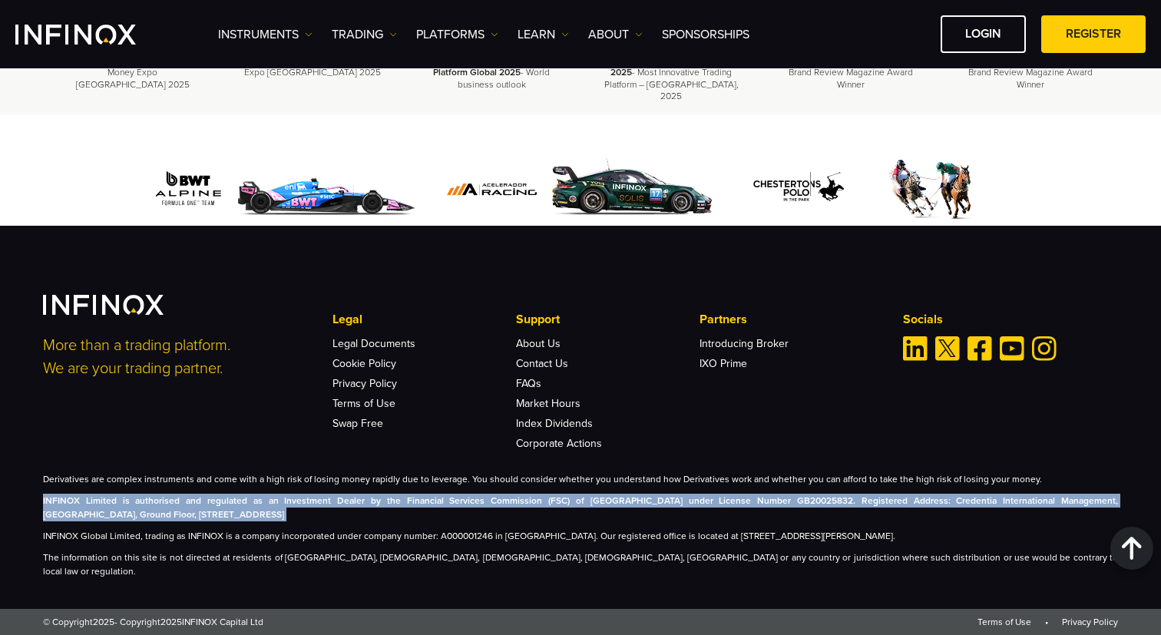
click at [137, 514] on strong "INFINOX Limited is authorised and regulated as an Investment Dealer by the Fina…" at bounding box center [580, 507] width 1075 height 25
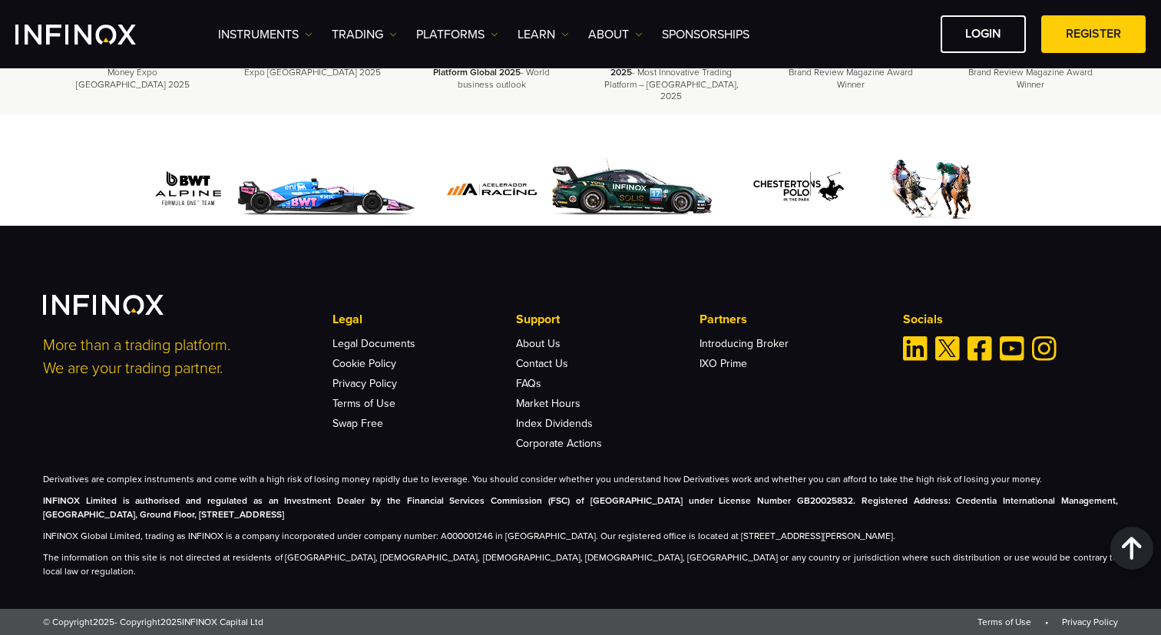
click at [137, 514] on strong "INFINOX Limited is authorised and regulated as an Investment Dealer by the Fina…" at bounding box center [580, 507] width 1075 height 25
click at [49, 512] on strong "INFINOX Limited is authorised and regulated as an Investment Dealer by the Fina…" at bounding box center [580, 507] width 1075 height 25
click at [147, 513] on strong "INFINOX Limited is authorised and regulated as an Investment Dealer by the Fina…" at bounding box center [580, 507] width 1075 height 25
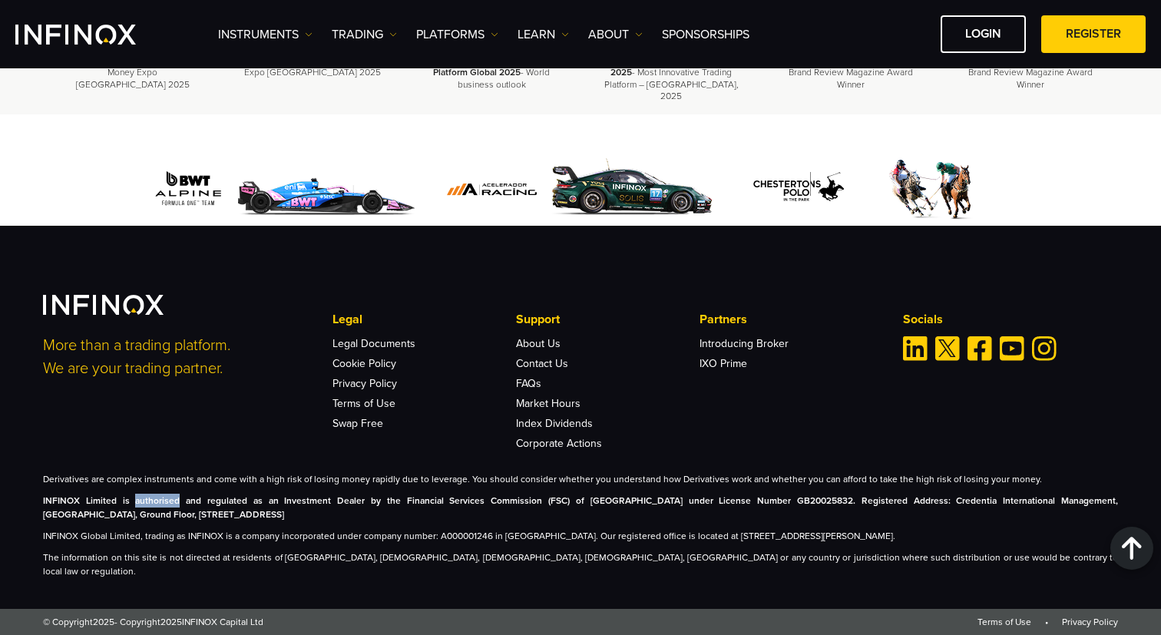
click at [147, 513] on strong "INFINOX Limited is authorised and regulated as an Investment Dealer by the Fina…" at bounding box center [580, 507] width 1075 height 25
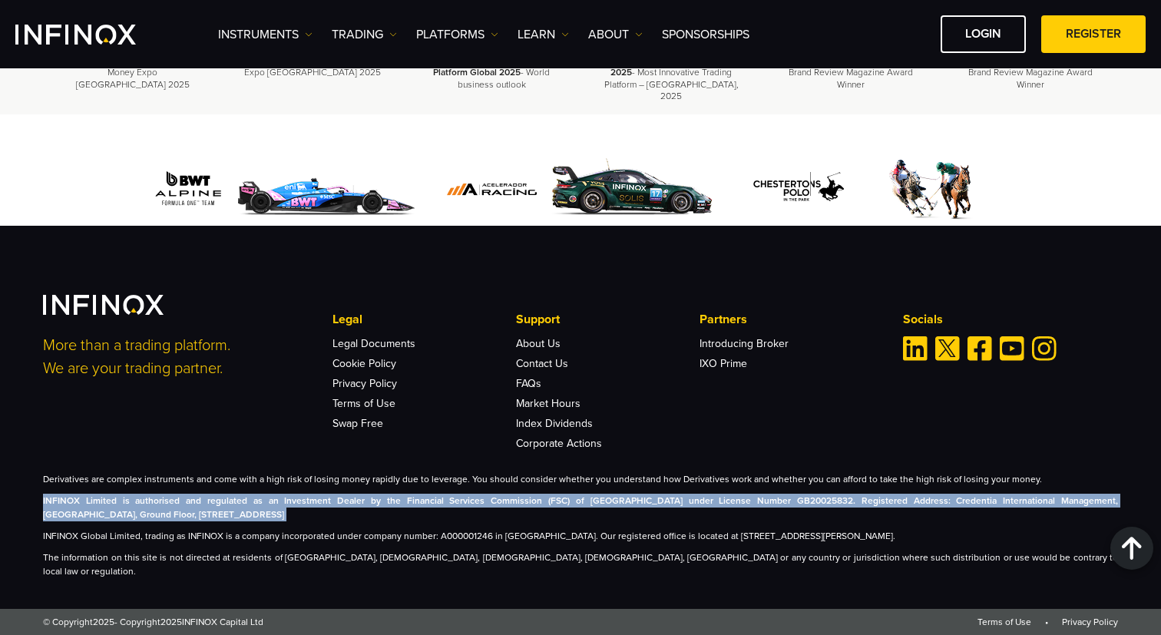
click at [246, 520] on p "INFINOX Limited is authorised and regulated as an Investment Dealer by the Fina…" at bounding box center [580, 508] width 1075 height 28
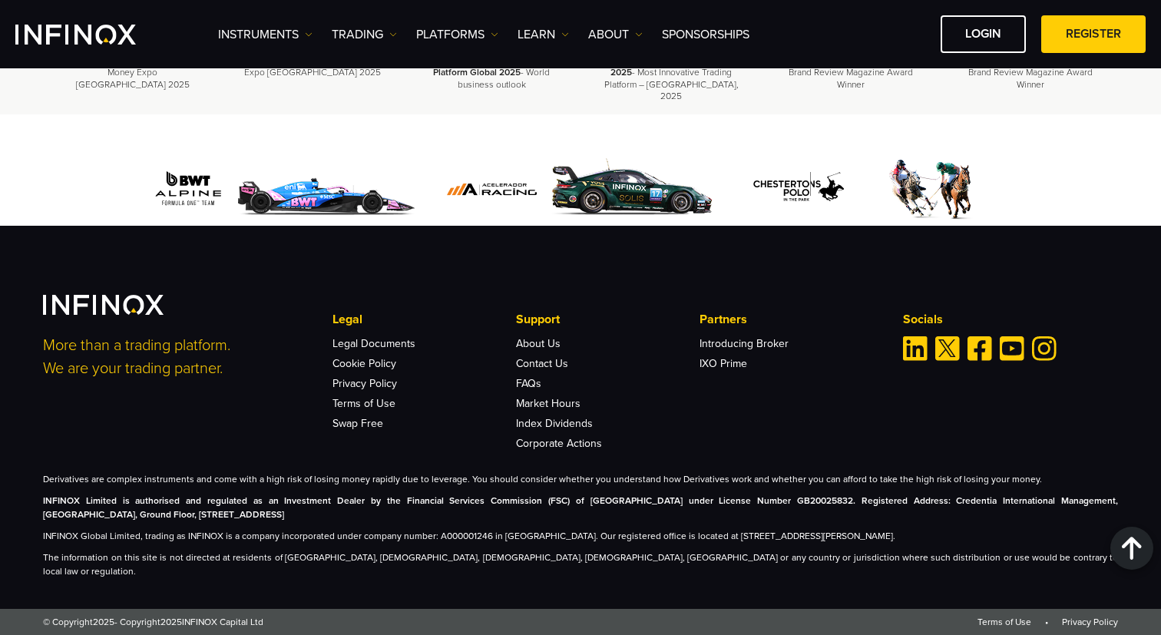
click at [246, 520] on p "INFINOX Limited is authorised and regulated as an Investment Dealer by the Fina…" at bounding box center [580, 508] width 1075 height 28
click at [289, 510] on strong "INFINOX Limited is authorised and regulated as an Investment Dealer by the Fina…" at bounding box center [580, 507] width 1075 height 25
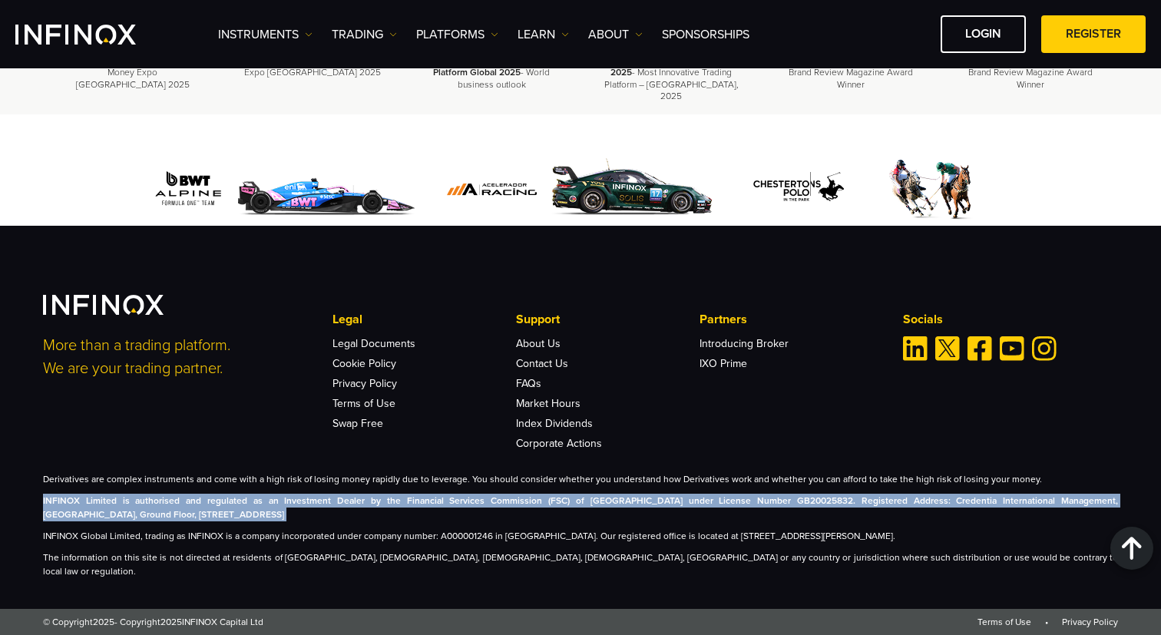
click at [401, 521] on p "INFINOX Limited is authorised and regulated as an Investment Dealer by the Fina…" at bounding box center [580, 508] width 1075 height 28
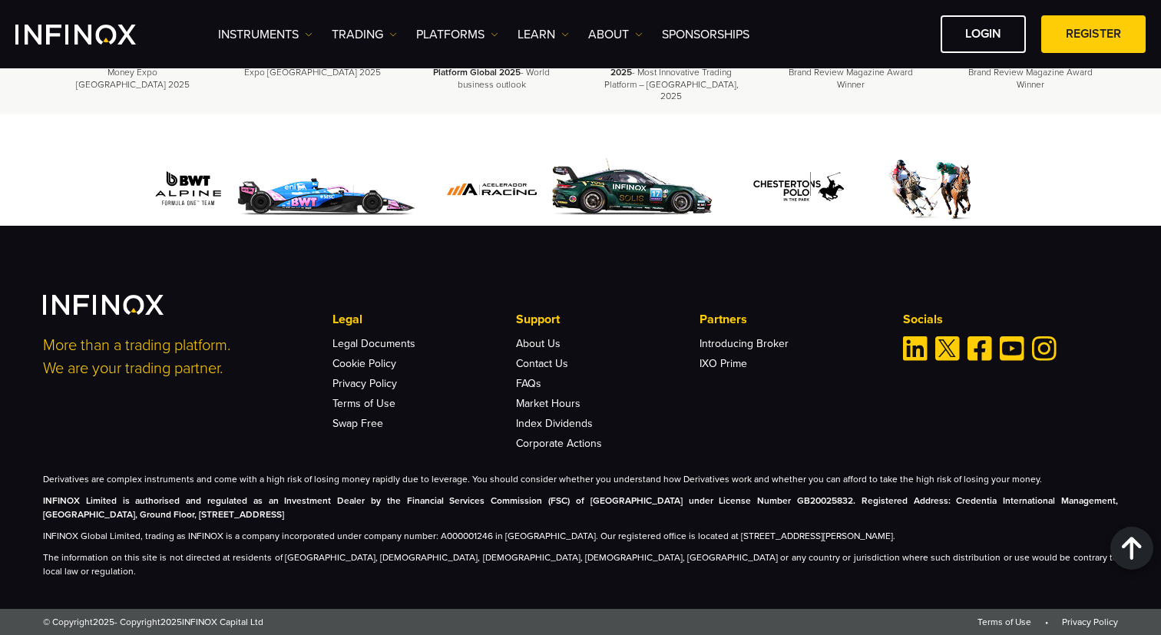
click at [377, 519] on strong "INFINOX Limited is authorised and regulated as an Investment Dealer by the Fina…" at bounding box center [580, 507] width 1075 height 25
click at [464, 519] on strong "INFINOX Limited is authorised and regulated as an Investment Dealer by the Fina…" at bounding box center [580, 507] width 1075 height 25
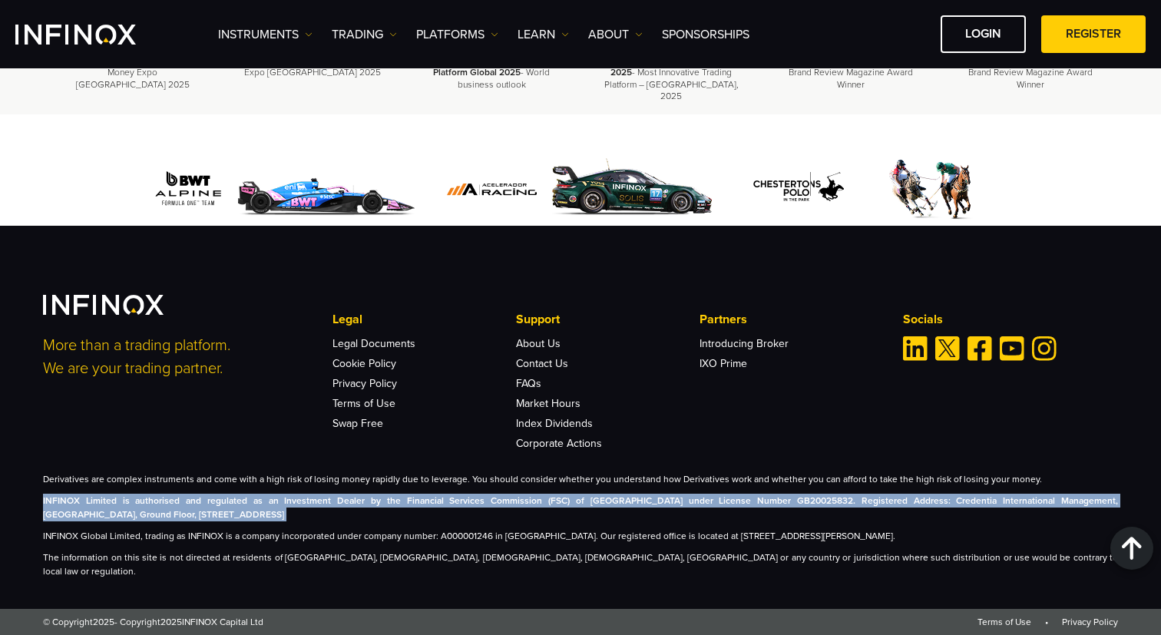
click at [518, 521] on p "INFINOX Limited is authorised and regulated as an Investment Dealer by the Fina…" at bounding box center [580, 508] width 1075 height 28
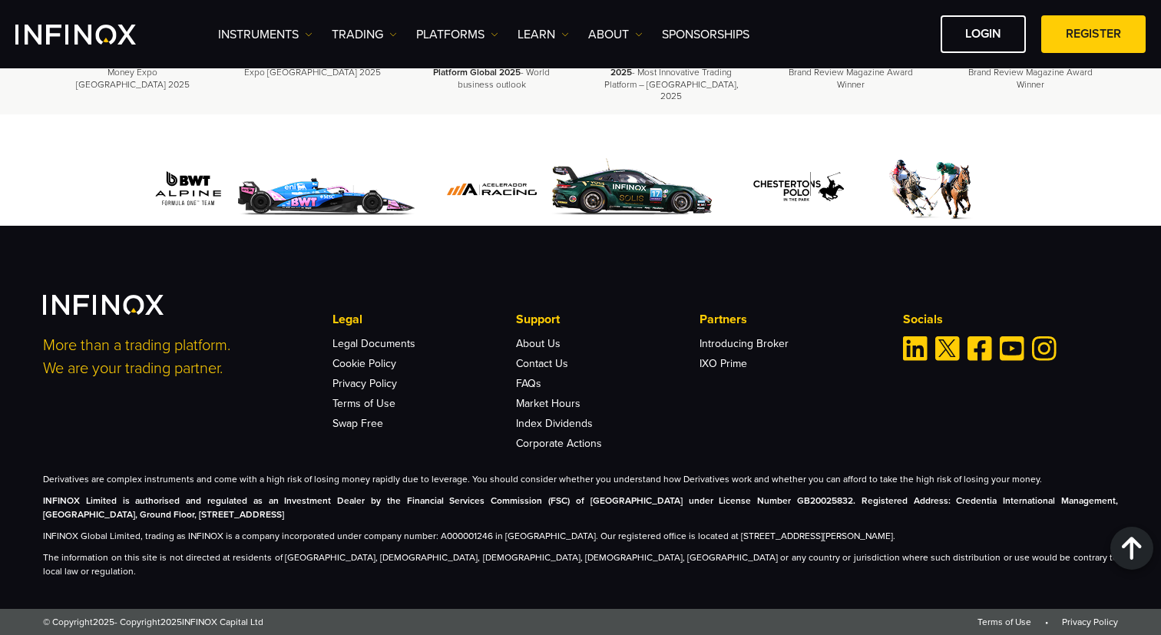
click at [549, 518] on strong "INFINOX Limited is authorised and regulated as an Investment Dealer by the Fina…" at bounding box center [580, 507] width 1075 height 25
click at [672, 515] on strong "INFINOX Limited is authorised and regulated as an Investment Dealer by the Fina…" at bounding box center [580, 507] width 1075 height 25
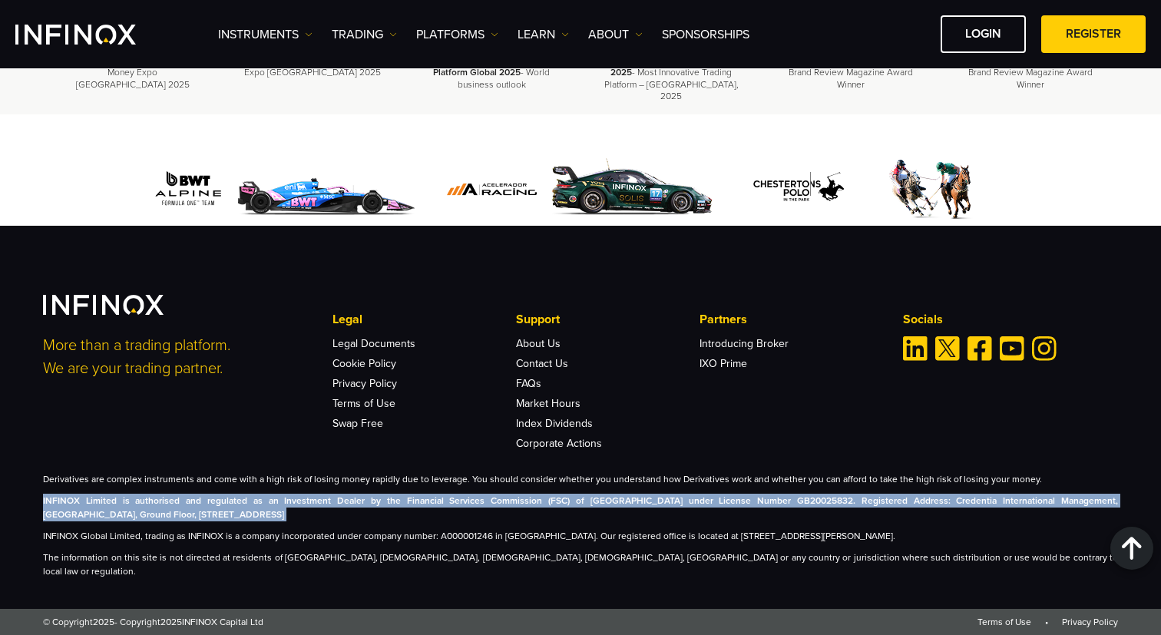
click at [616, 516] on strong "INFINOX Limited is authorised and regulated as an Investment Dealer by the Fina…" at bounding box center [580, 507] width 1075 height 25
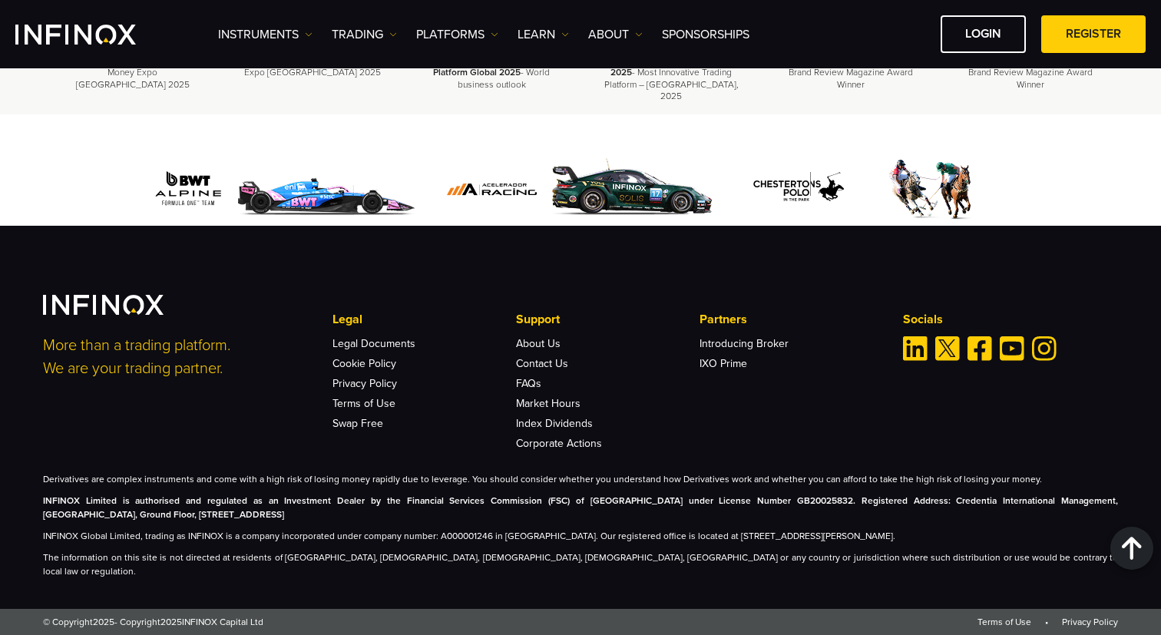
click at [616, 516] on strong "INFINOX Limited is authorised and regulated as an Investment Dealer by the Fina…" at bounding box center [580, 507] width 1075 height 25
click at [913, 504] on div "Derivatives are complex instruments and come with a high risk of losing money r…" at bounding box center [580, 525] width 1075 height 106
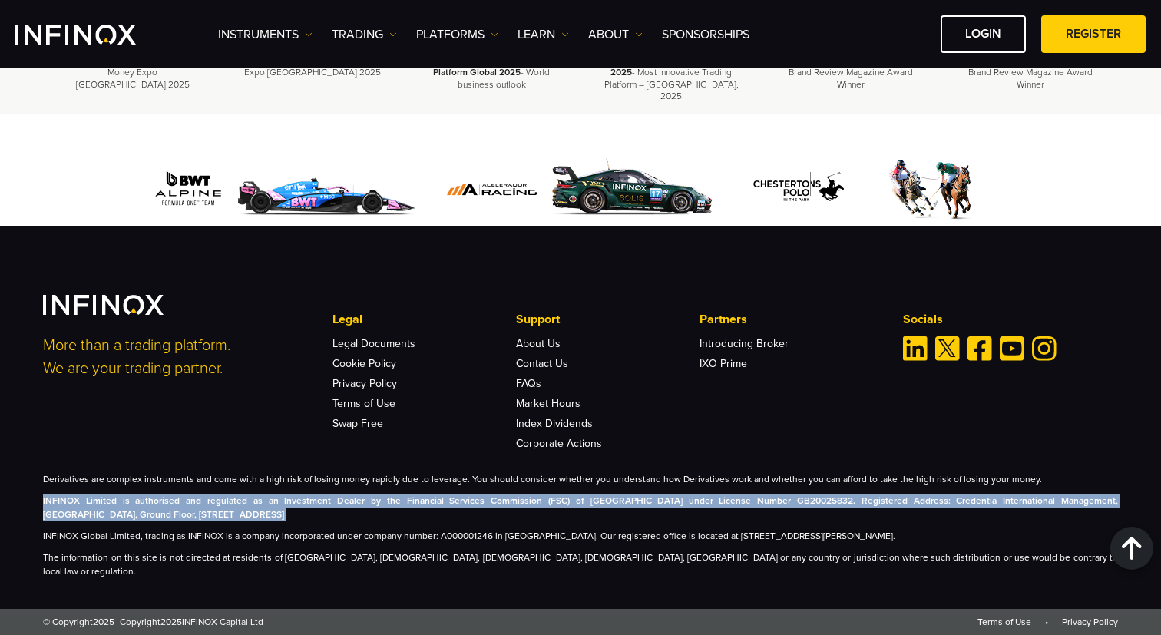
click at [876, 521] on p "INFINOX Limited is authorised and regulated as an Investment Dealer by the Fina…" at bounding box center [580, 508] width 1075 height 28
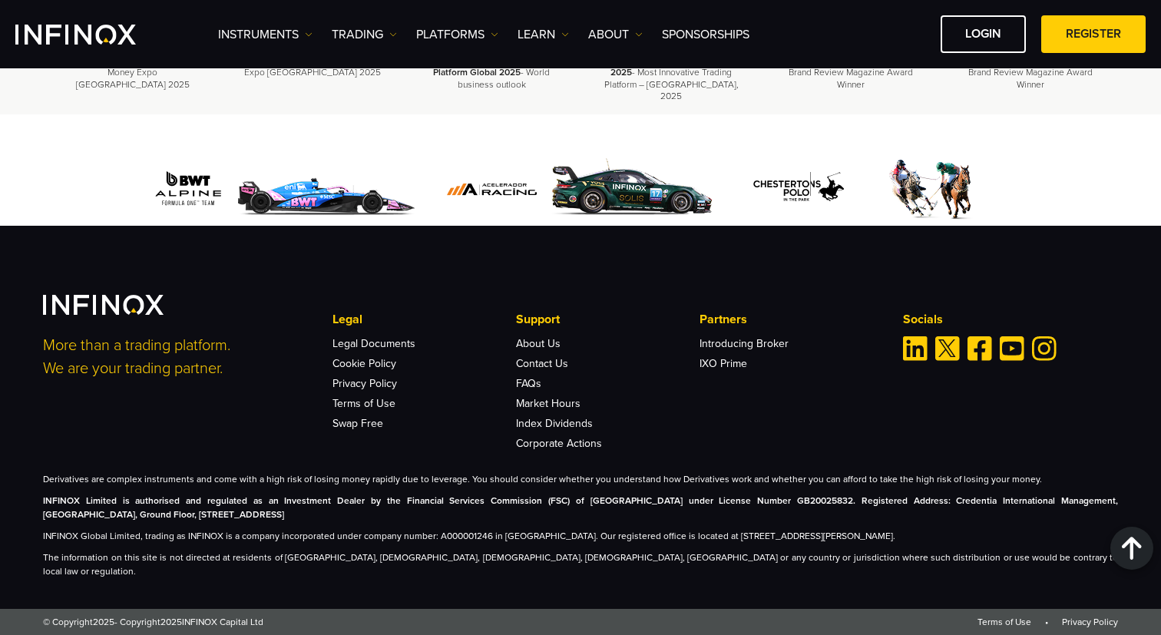
click at [876, 521] on p "INFINOX Limited is authorised and regulated as an Investment Dealer by the Fina…" at bounding box center [580, 508] width 1075 height 28
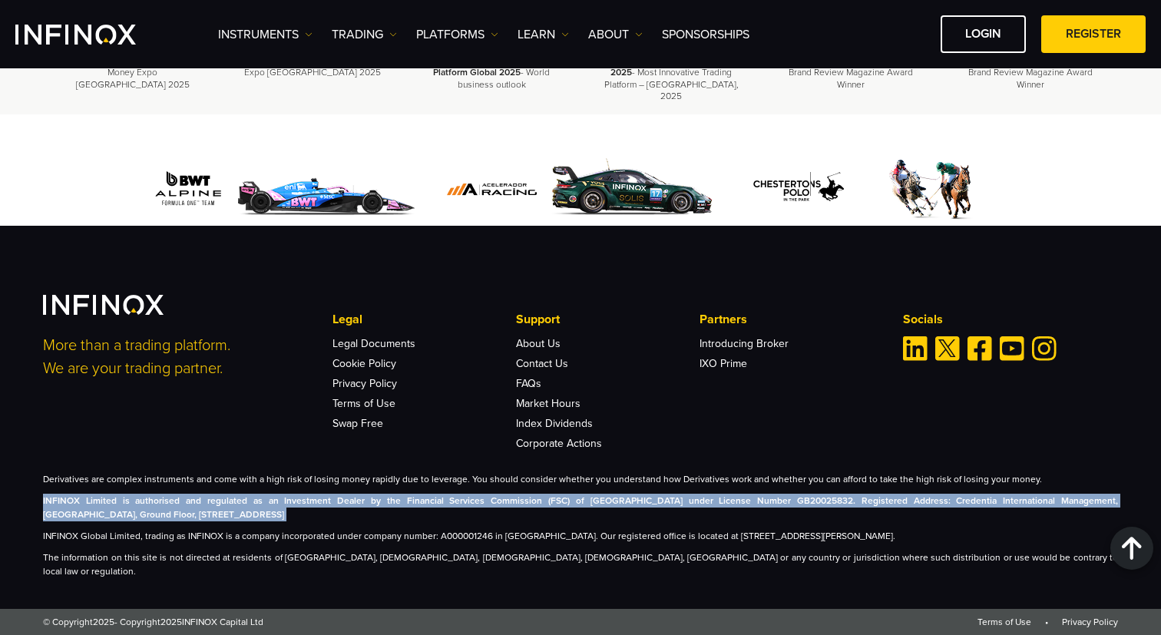
click at [686, 521] on p "INFINOX Limited is authorised and regulated as an Investment Dealer by the Fina…" at bounding box center [580, 508] width 1075 height 28
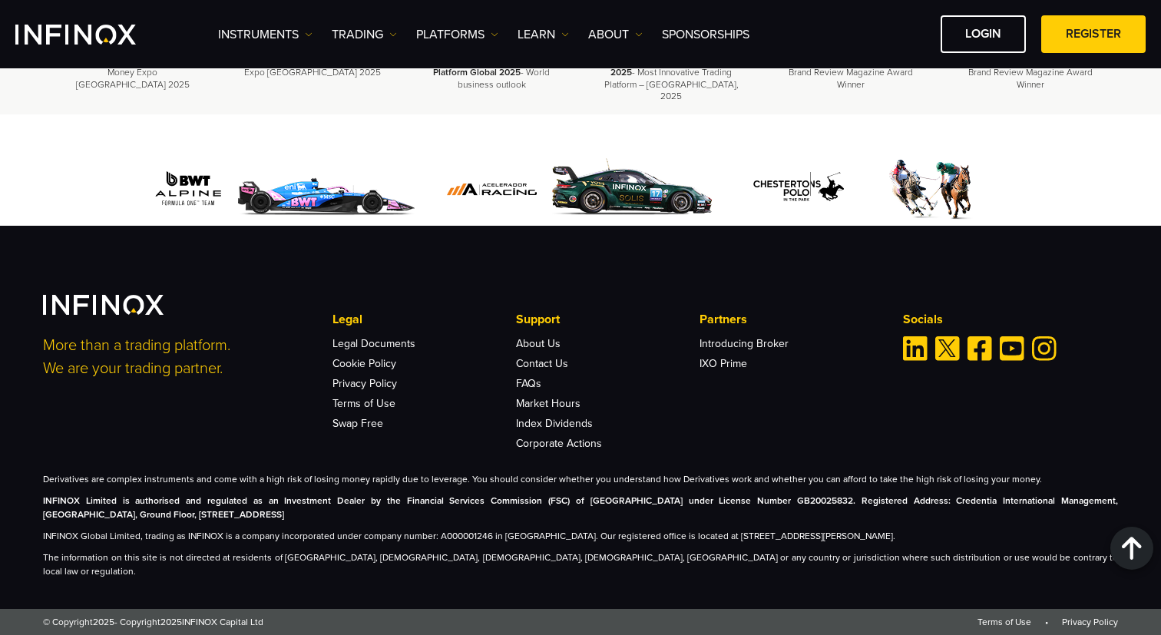
click at [94, 543] on p "INFINOX Global Limited, trading as INFINOX is a company incorporated under comp…" at bounding box center [580, 536] width 1075 height 14
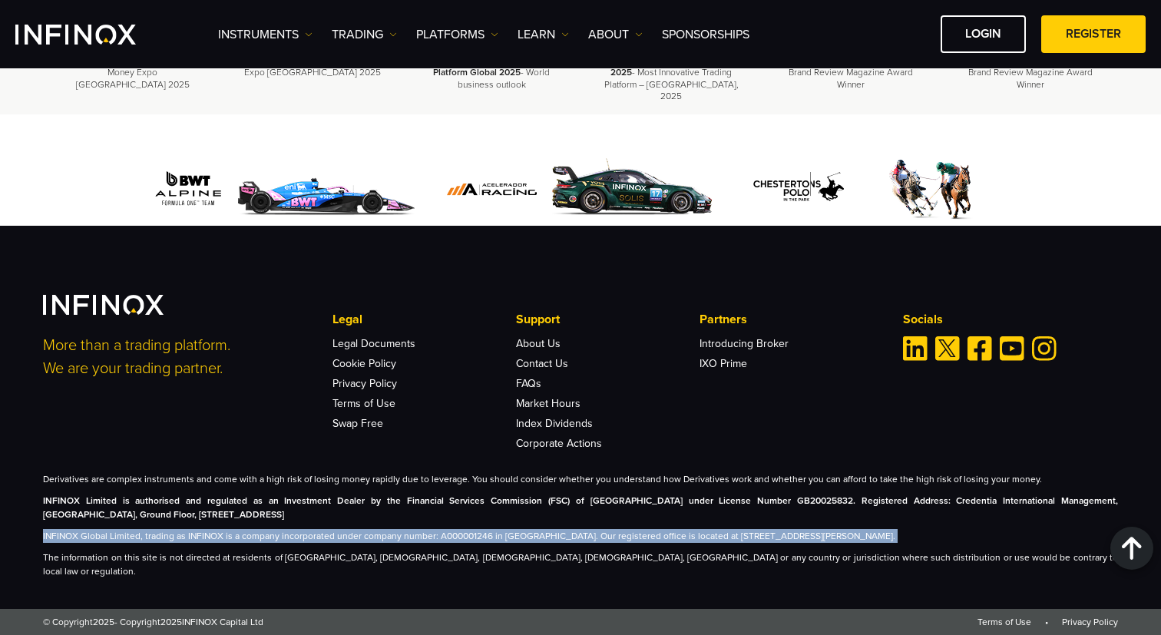
click at [168, 543] on p "INFINOX Global Limited, trading as INFINOX is a company incorporated under comp…" at bounding box center [580, 536] width 1075 height 14
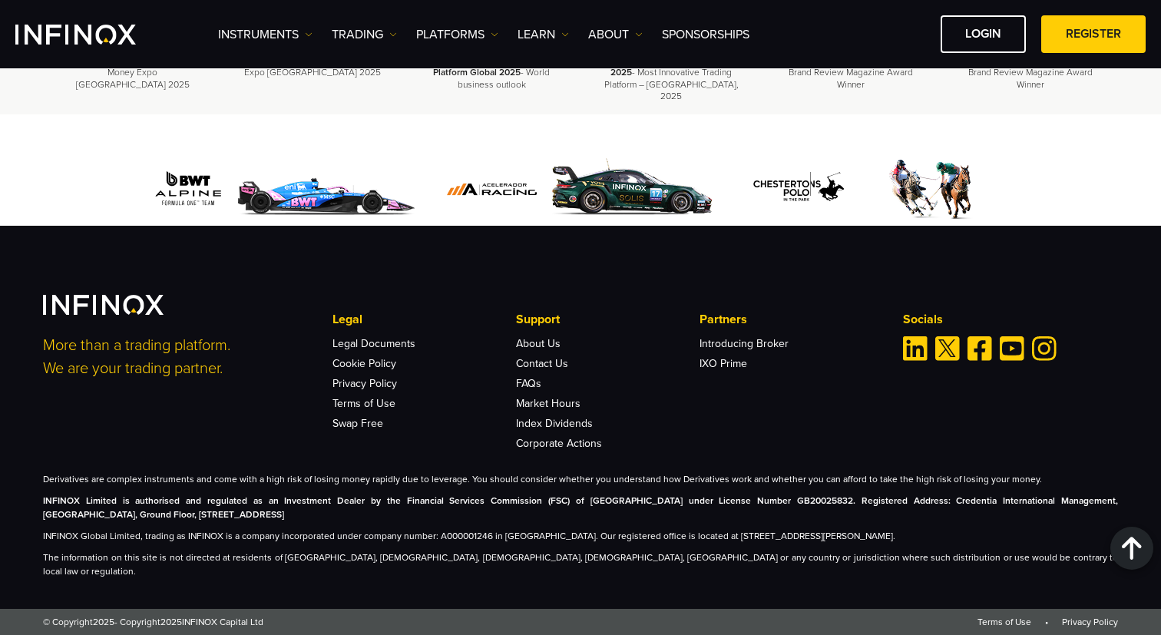
click at [168, 543] on p "INFINOX Global Limited, trading as INFINOX is a company incorporated under comp…" at bounding box center [580, 536] width 1075 height 14
click at [306, 543] on p "INFINOX Global Limited, trading as INFINOX is a company incorporated under comp…" at bounding box center [580, 536] width 1075 height 14
click at [457, 543] on p "INFINOX Global Limited, trading as INFINOX is a company incorporated under comp…" at bounding box center [580, 536] width 1075 height 14
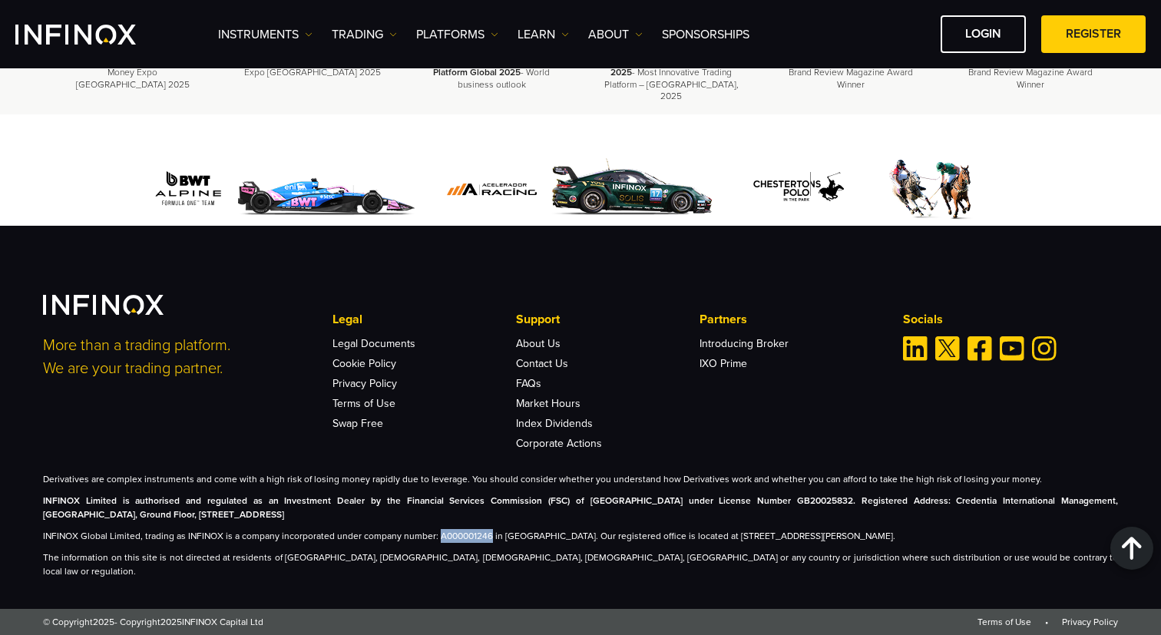
click at [457, 543] on p "INFINOX Global Limited, trading as INFINOX is a company incorporated under comp…" at bounding box center [580, 536] width 1075 height 14
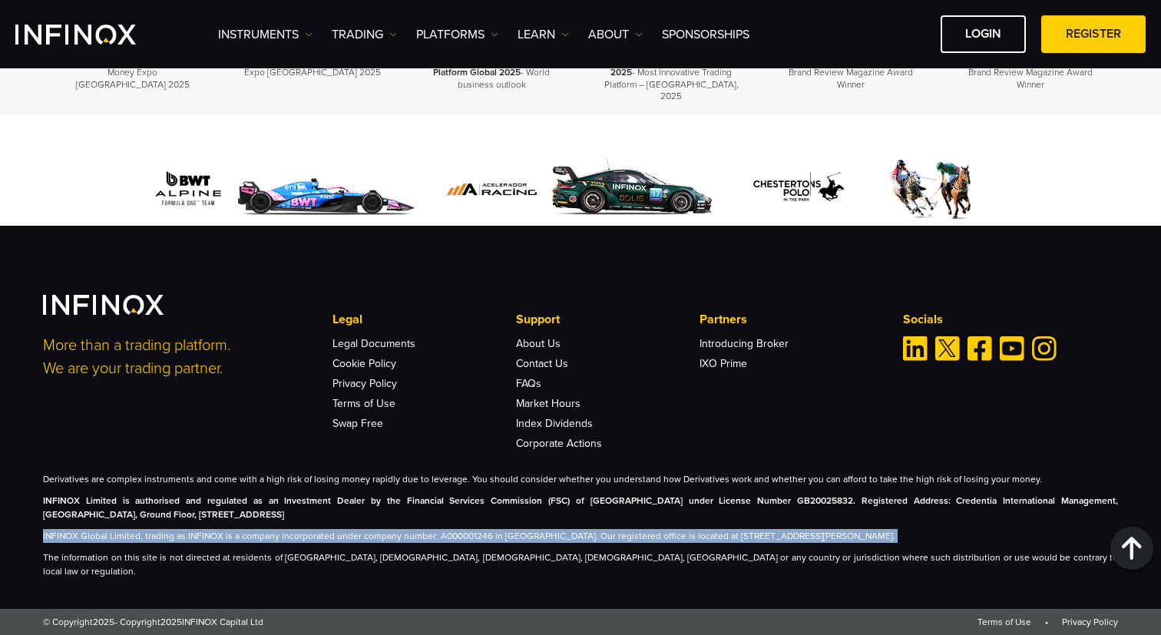
click at [630, 543] on p "INFINOX Global Limited, trading as INFINOX is a company incorporated under comp…" at bounding box center [580, 536] width 1075 height 14
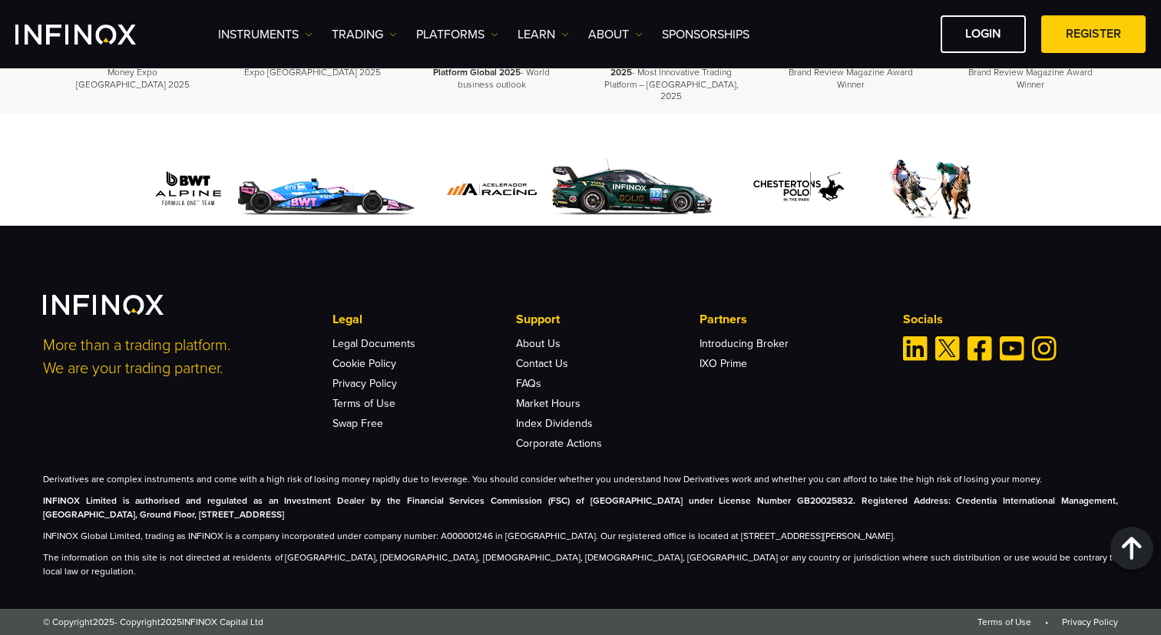
click at [630, 543] on p "INFINOX Global Limited, trading as INFINOX is a company incorporated under comp…" at bounding box center [580, 536] width 1075 height 14
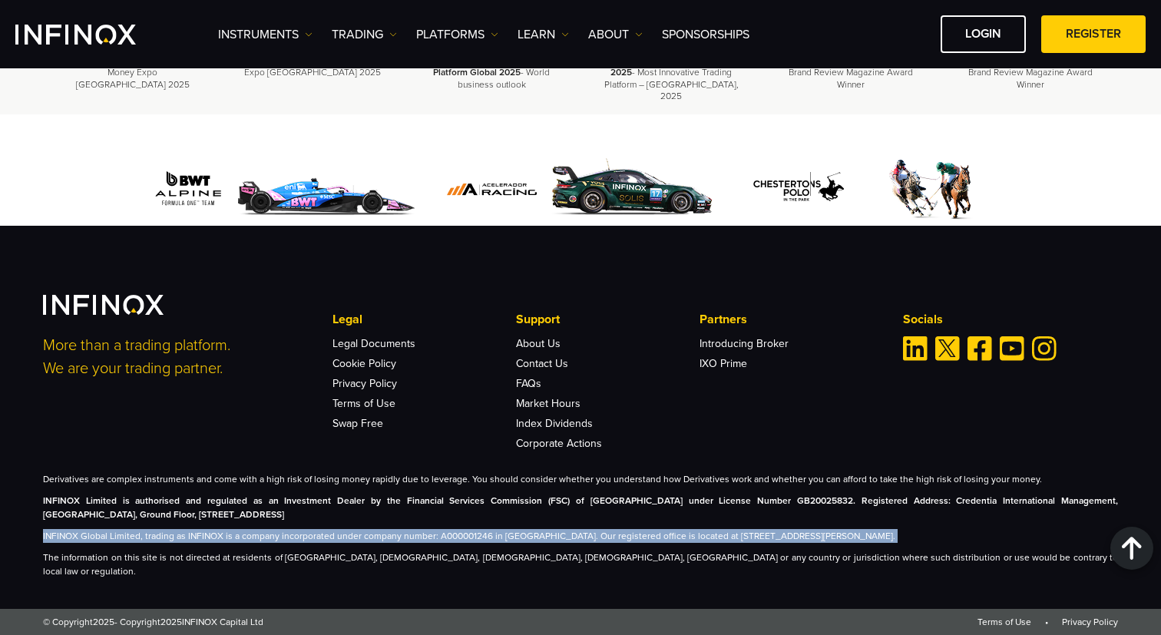
click at [691, 543] on p "INFINOX Global Limited, trading as INFINOX is a company incorporated under comp…" at bounding box center [580, 536] width 1075 height 14
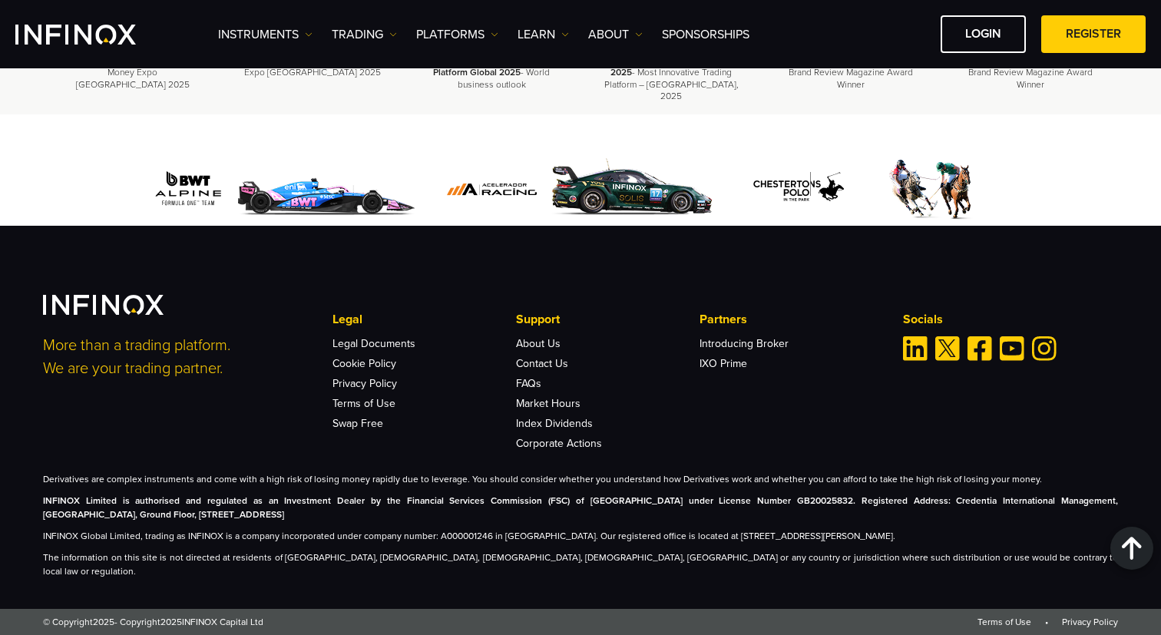
click at [691, 543] on p "INFINOX Global Limited, trading as INFINOX is a company incorporated under comp…" at bounding box center [580, 536] width 1075 height 14
click at [738, 543] on p "INFINOX Global Limited, trading as INFINOX is a company incorporated under comp…" at bounding box center [580, 536] width 1075 height 14
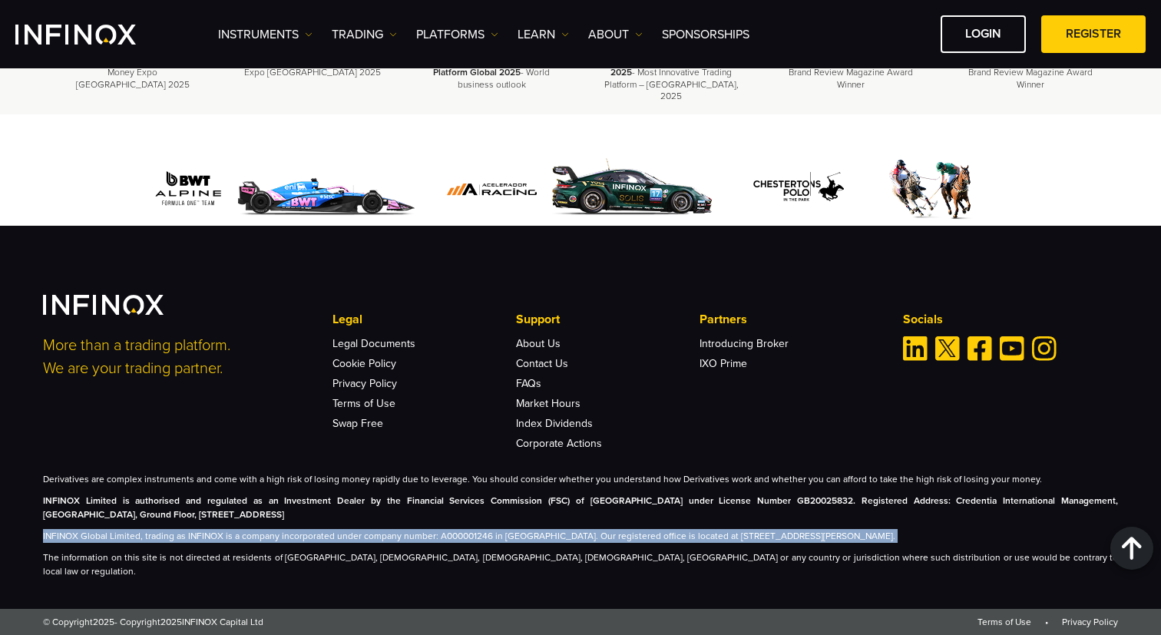
click at [829, 541] on div "Derivatives are complex instruments and come with a high risk of losing money r…" at bounding box center [580, 525] width 1075 height 106
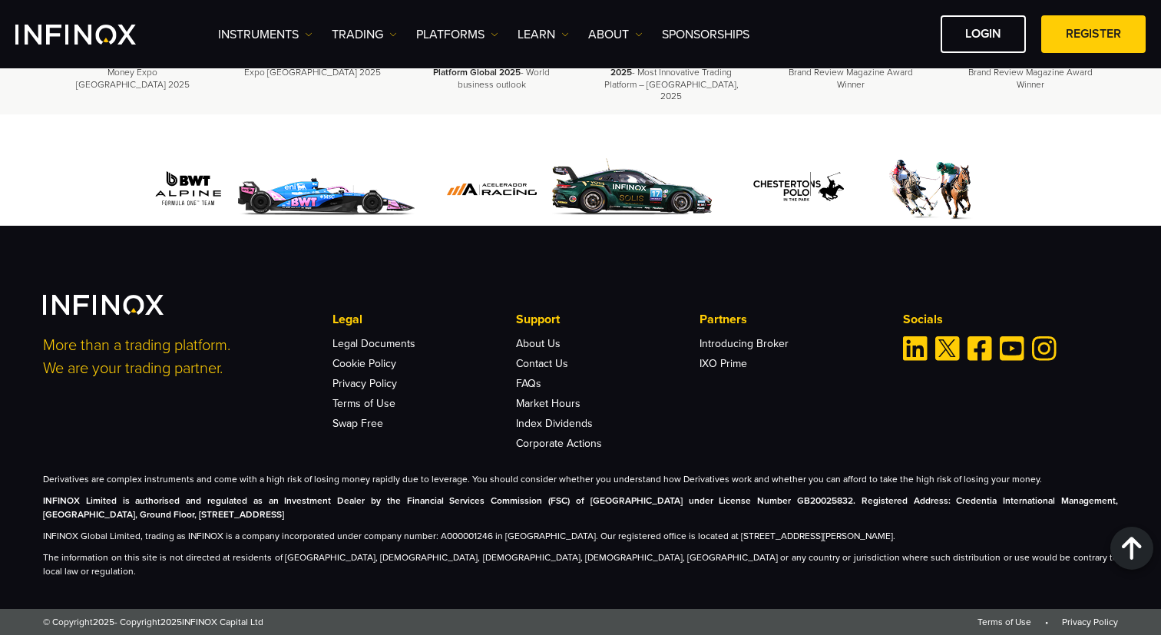
click at [292, 572] on p "The information on this site is not directed at residents of [GEOGRAPHIC_DATA],…" at bounding box center [580, 564] width 1075 height 28
click at [342, 571] on p "The information on this site is not directed at residents of [GEOGRAPHIC_DATA],…" at bounding box center [580, 564] width 1075 height 28
click at [375, 577] on p "The information on this site is not directed at residents of [GEOGRAPHIC_DATA],…" at bounding box center [580, 564] width 1075 height 28
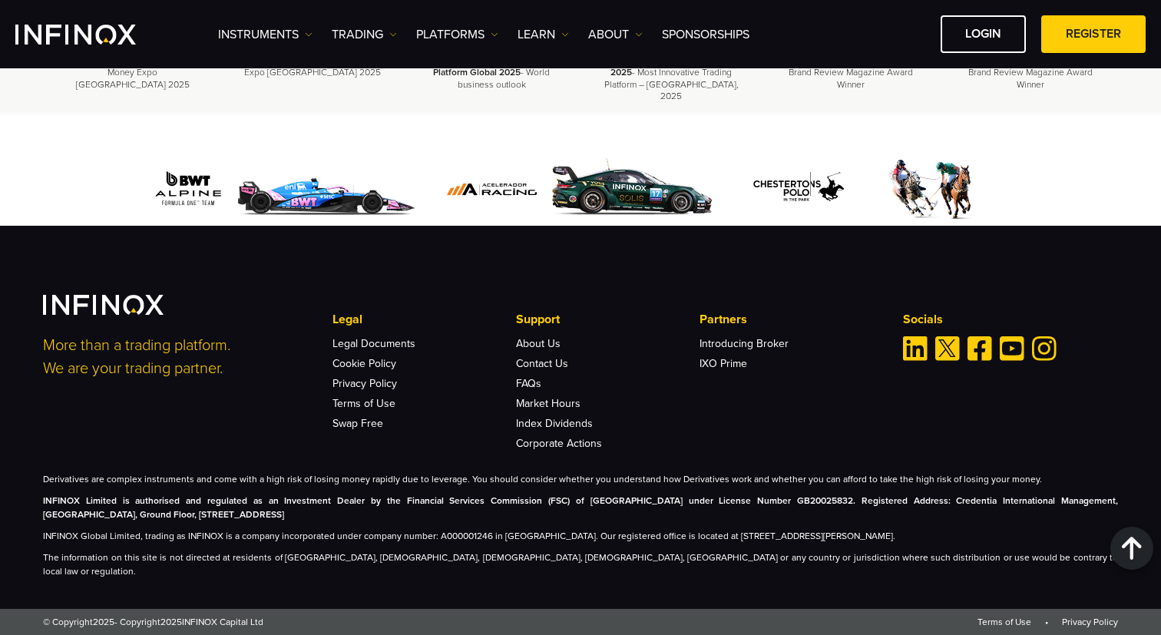
click at [375, 577] on p "The information on this site is not directed at residents of [GEOGRAPHIC_DATA],…" at bounding box center [580, 564] width 1075 height 28
click at [413, 567] on p "The information on this site is not directed at residents of [GEOGRAPHIC_DATA],…" at bounding box center [580, 564] width 1075 height 28
click at [445, 566] on p "The information on this site is not directed at residents of [GEOGRAPHIC_DATA],…" at bounding box center [580, 564] width 1075 height 28
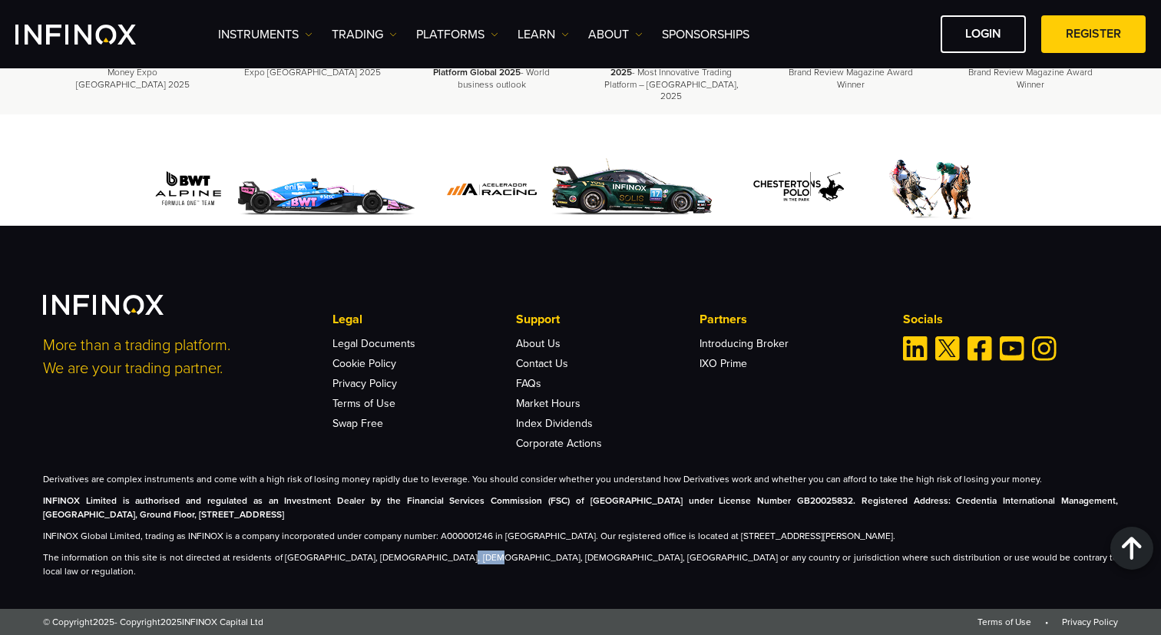
click at [445, 566] on p "The information on this site is not directed at residents of [GEOGRAPHIC_DATA],…" at bounding box center [580, 564] width 1075 height 28
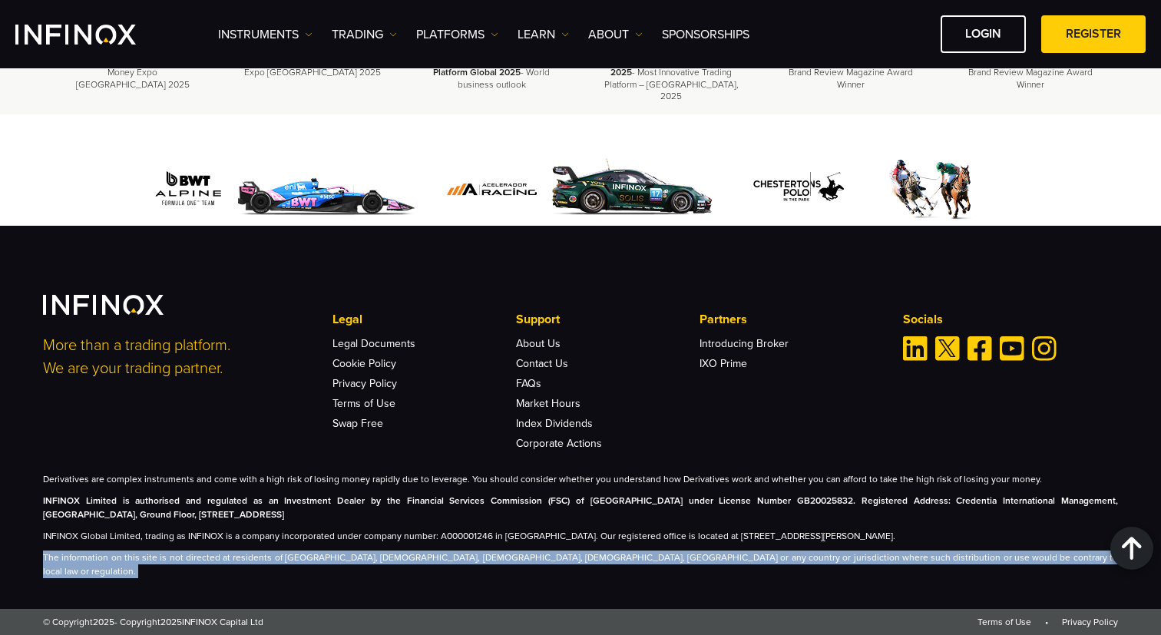
click at [540, 567] on p "The information on this site is not directed at residents of [GEOGRAPHIC_DATA],…" at bounding box center [580, 564] width 1075 height 28
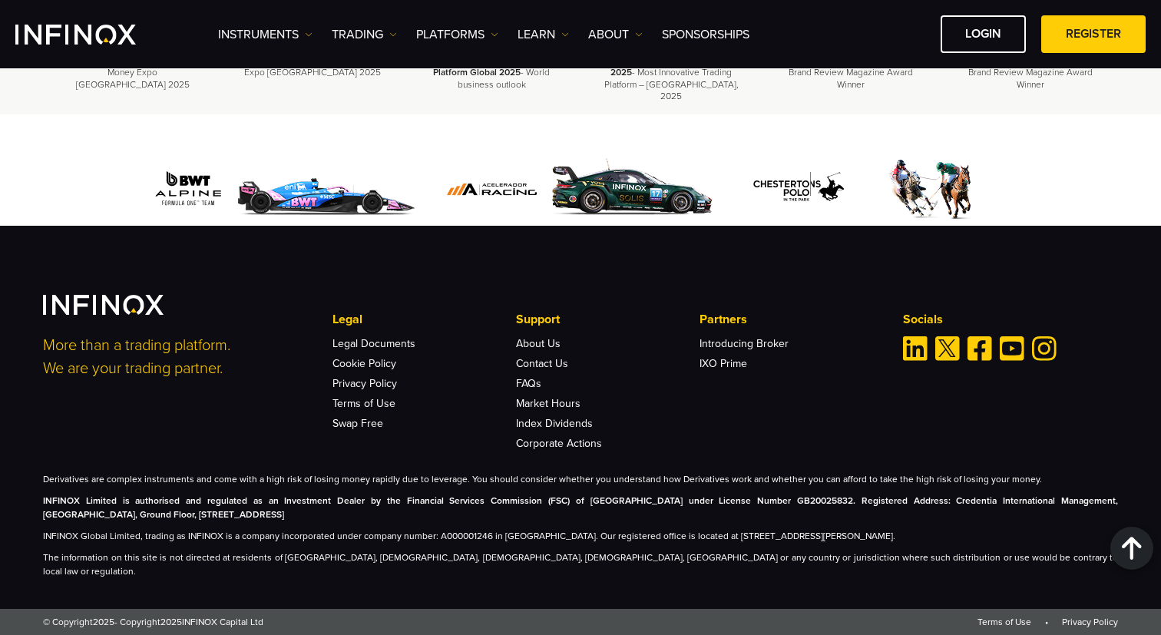
click at [540, 567] on p "The information on this site is not directed at residents of [GEOGRAPHIC_DATA],…" at bounding box center [580, 564] width 1075 height 28
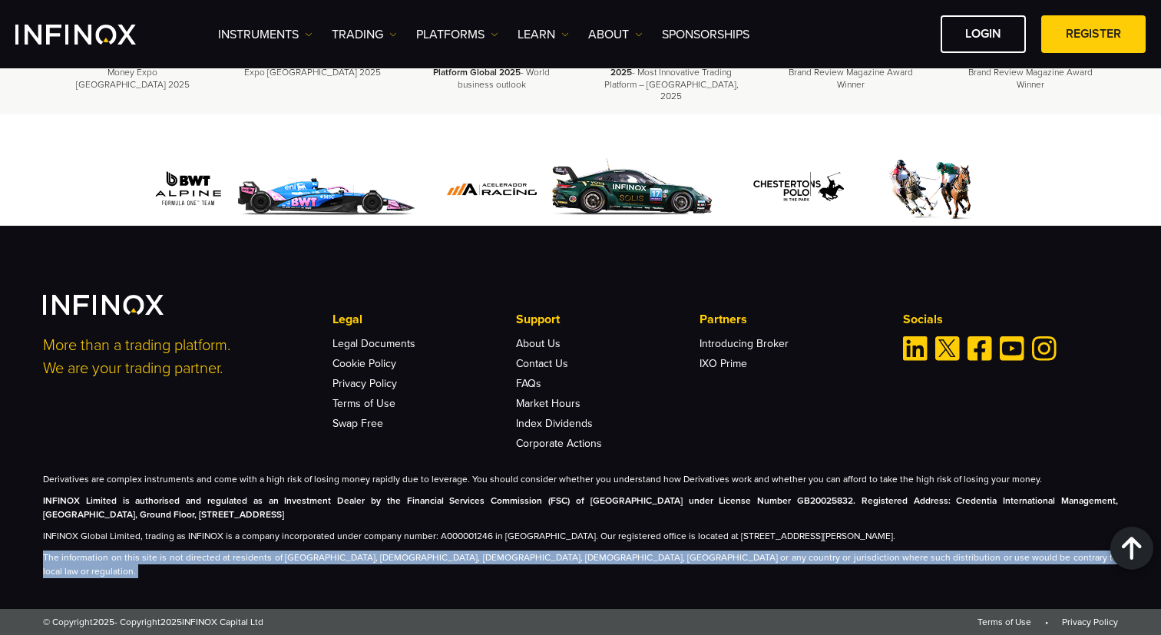
click at [620, 570] on p "The information on this site is not directed at residents of [GEOGRAPHIC_DATA],…" at bounding box center [580, 564] width 1075 height 28
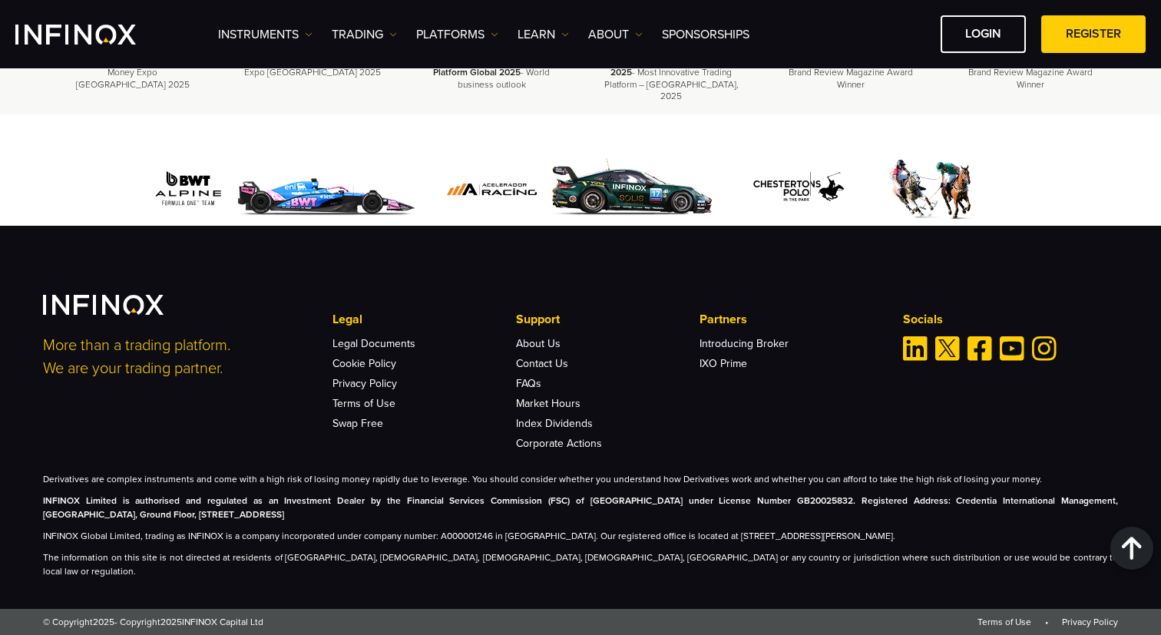
click at [620, 570] on p "The information on this site is not directed at residents of [GEOGRAPHIC_DATA],…" at bounding box center [580, 564] width 1075 height 28
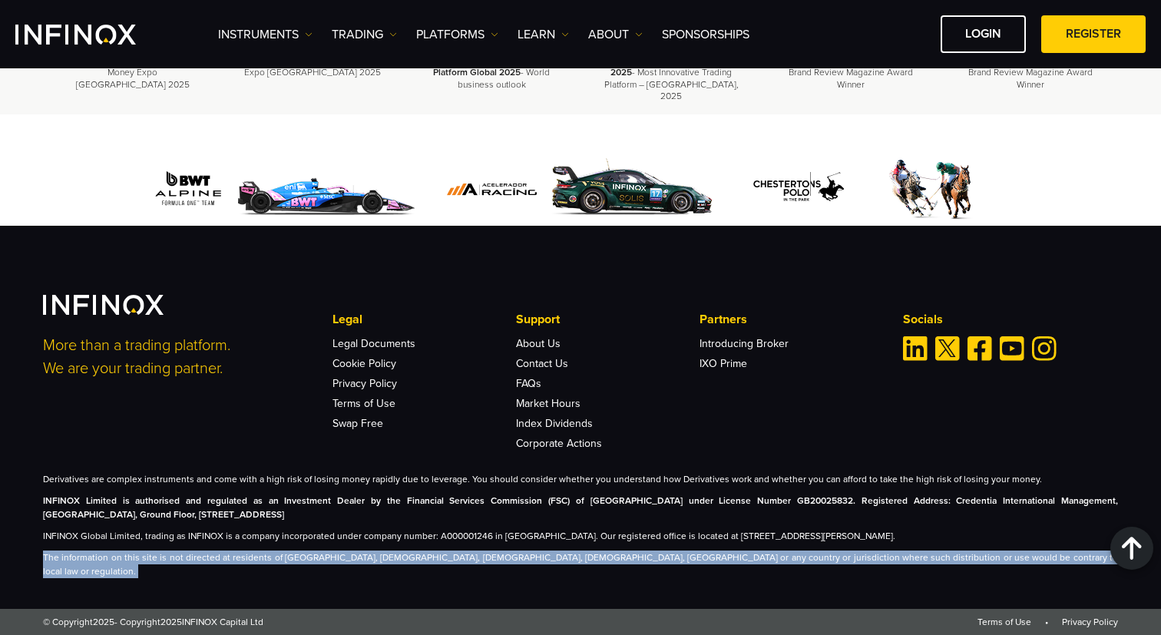
click at [656, 573] on p "The information on this site is not directed at residents of [GEOGRAPHIC_DATA],…" at bounding box center [580, 564] width 1075 height 28
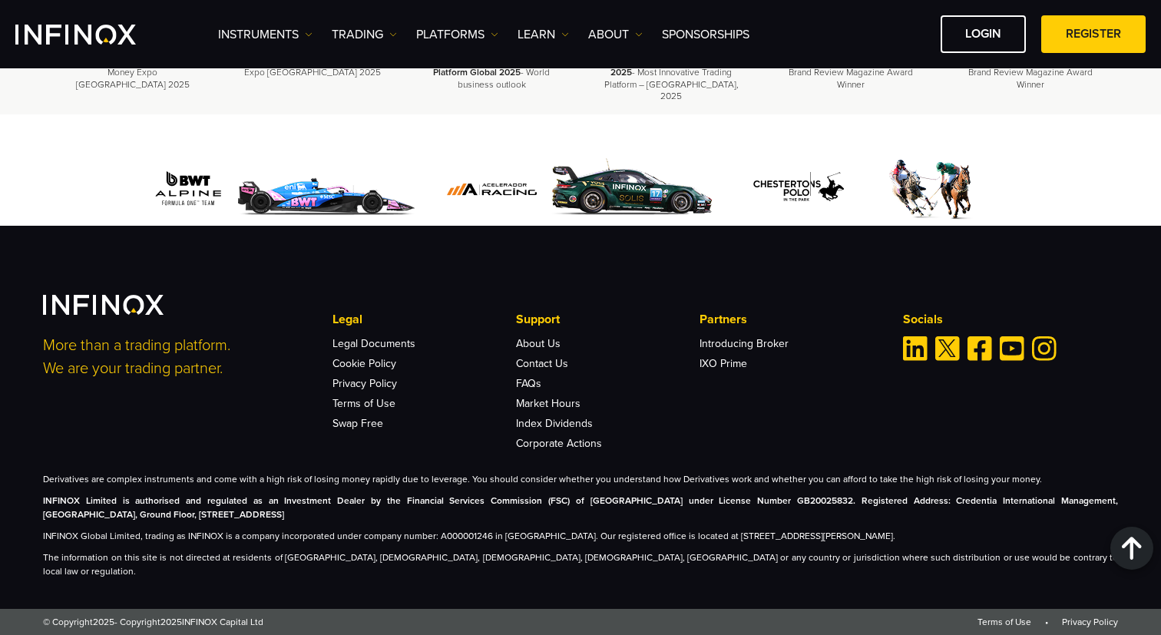
click at [656, 573] on p "The information on this site is not directed at residents of [GEOGRAPHIC_DATA],…" at bounding box center [580, 564] width 1075 height 28
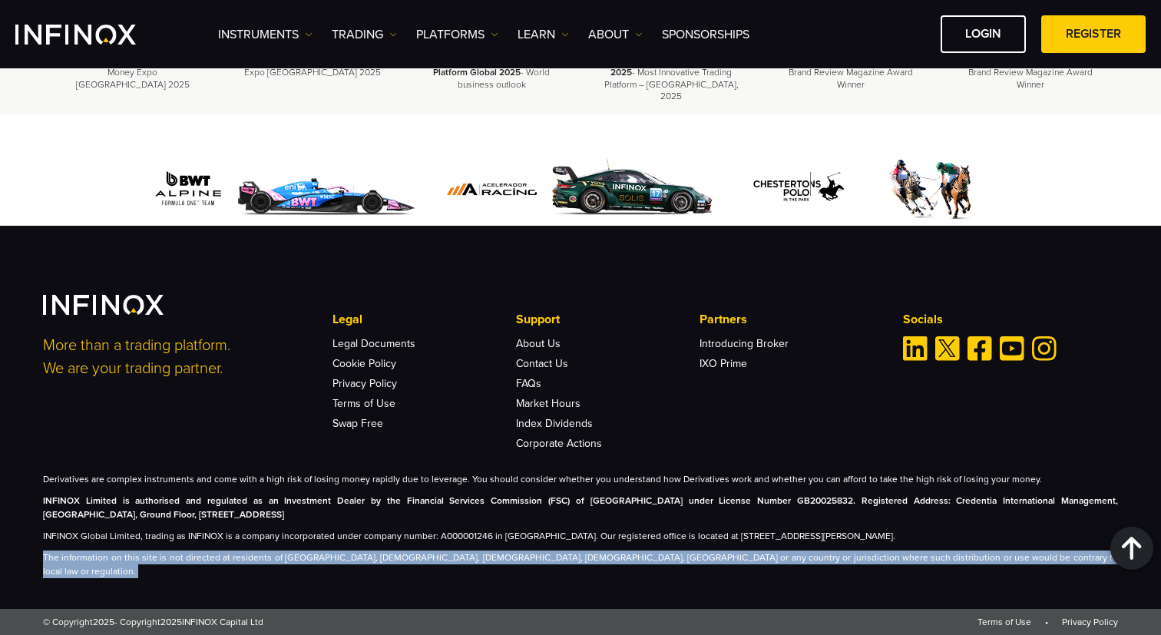
click at [781, 579] on div "More than a trading platform. We are your trading partner. Legal Legal Document…" at bounding box center [580, 417] width 1161 height 383
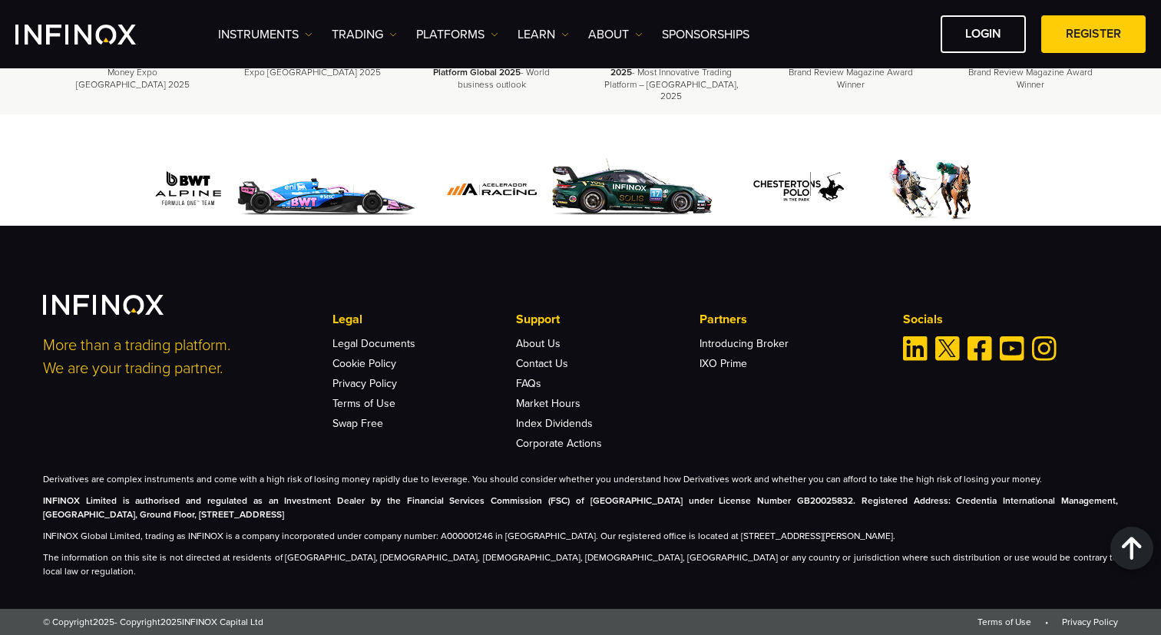
click at [781, 579] on div "More than a trading platform. We are your trading partner. Legal Legal Document…" at bounding box center [580, 417] width 1161 height 383
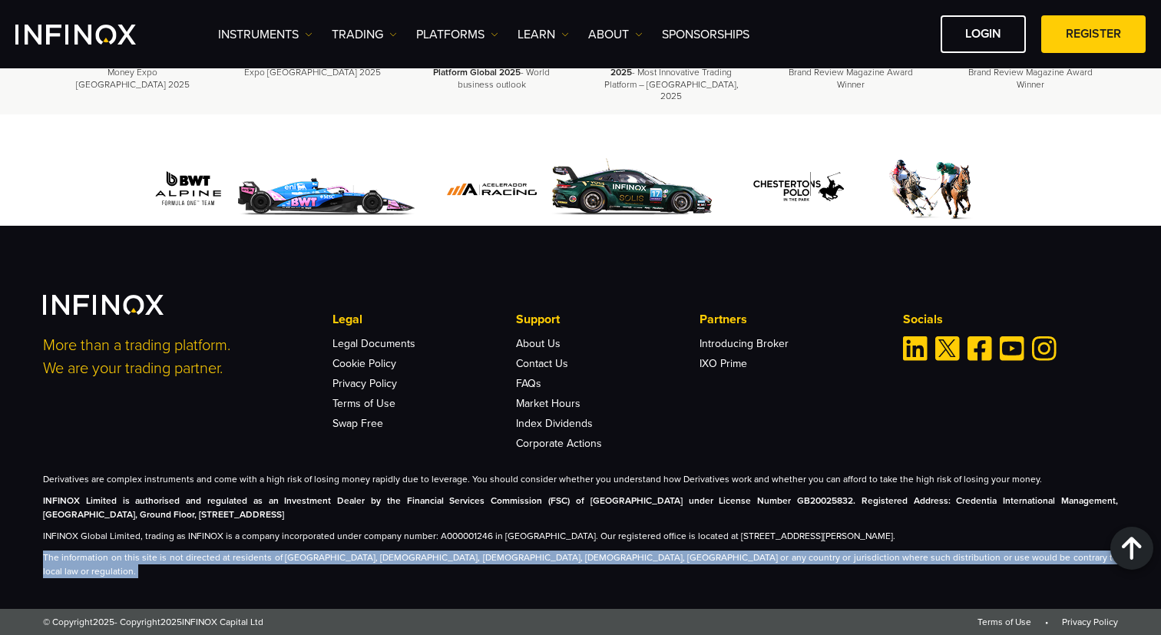
click at [930, 561] on div "Derivatives are complex instruments and come with a high risk of losing money r…" at bounding box center [580, 525] width 1075 height 106
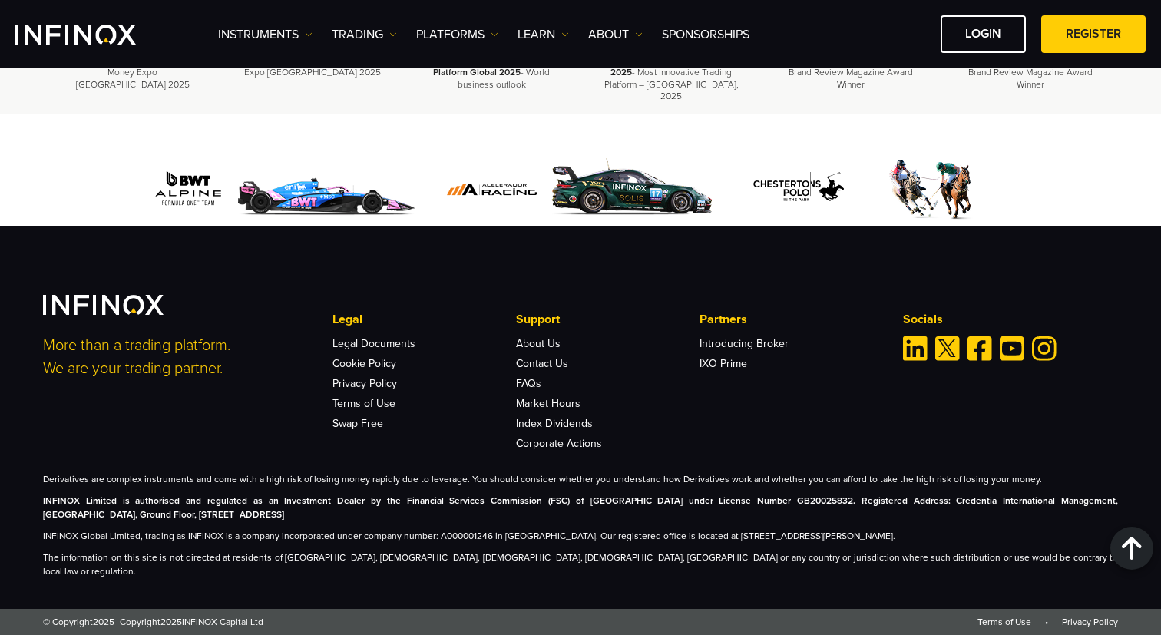
click at [769, 571] on p "The information on this site is not directed at residents of [GEOGRAPHIC_DATA],…" at bounding box center [580, 564] width 1075 height 28
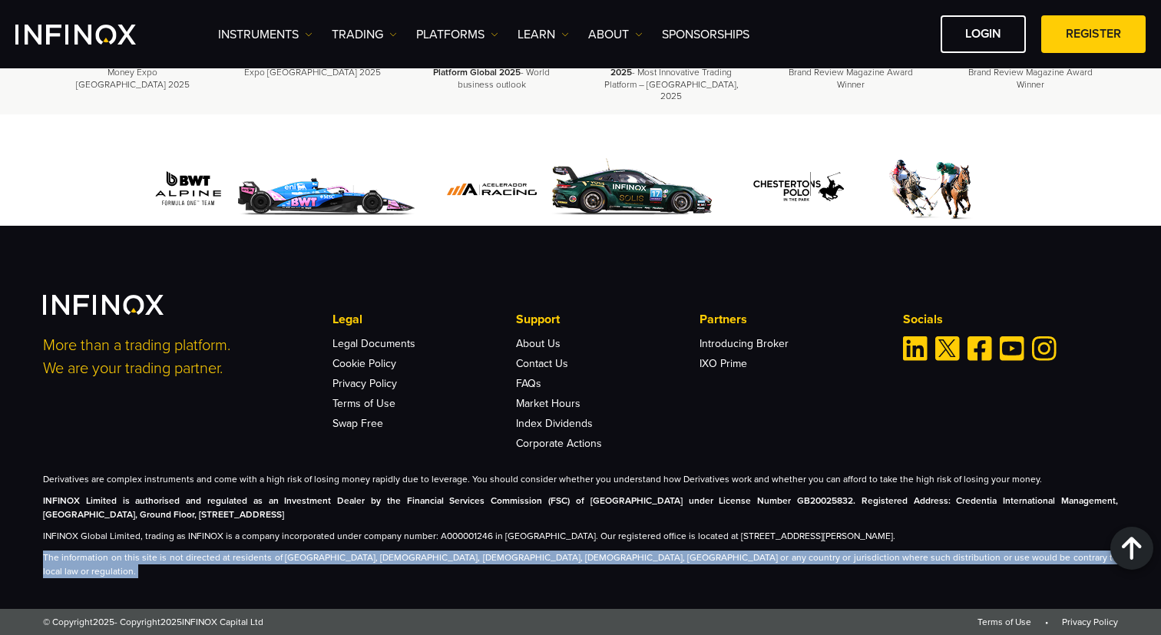
click at [775, 479] on div "More than a trading platform. We are your trading partner. Legal Legal Document…" at bounding box center [580, 436] width 1105 height 283
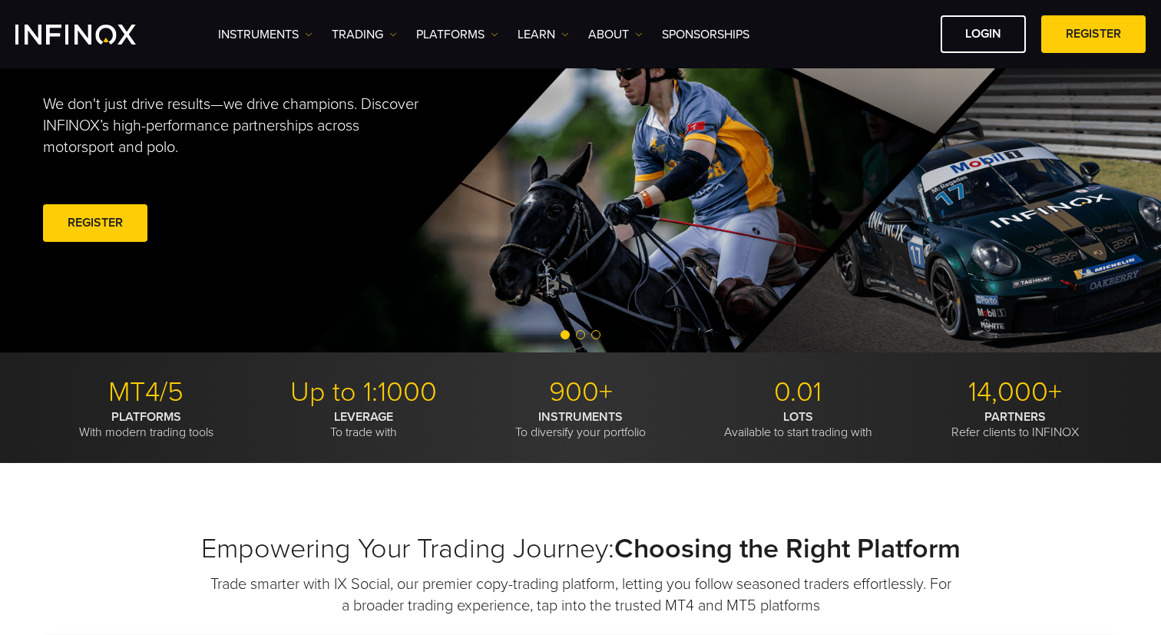
scroll to position [0, 0]
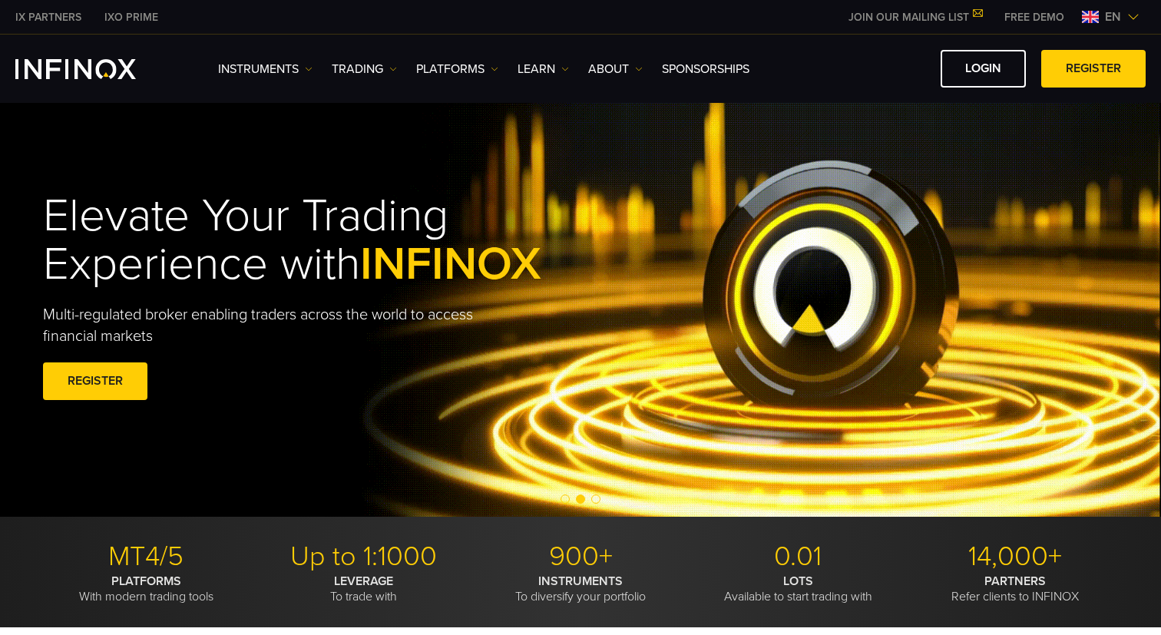
click at [580, 500] on span "Go to slide 2" at bounding box center [580, 498] width 9 height 9
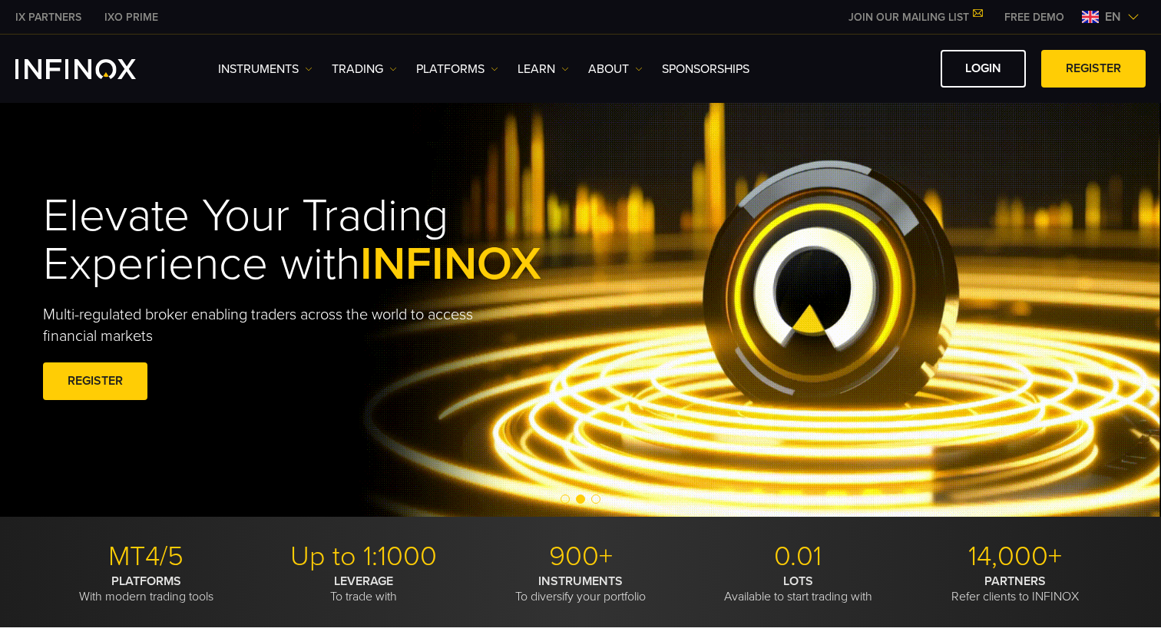
click at [599, 499] on span "Go to slide 3" at bounding box center [595, 498] width 9 height 9
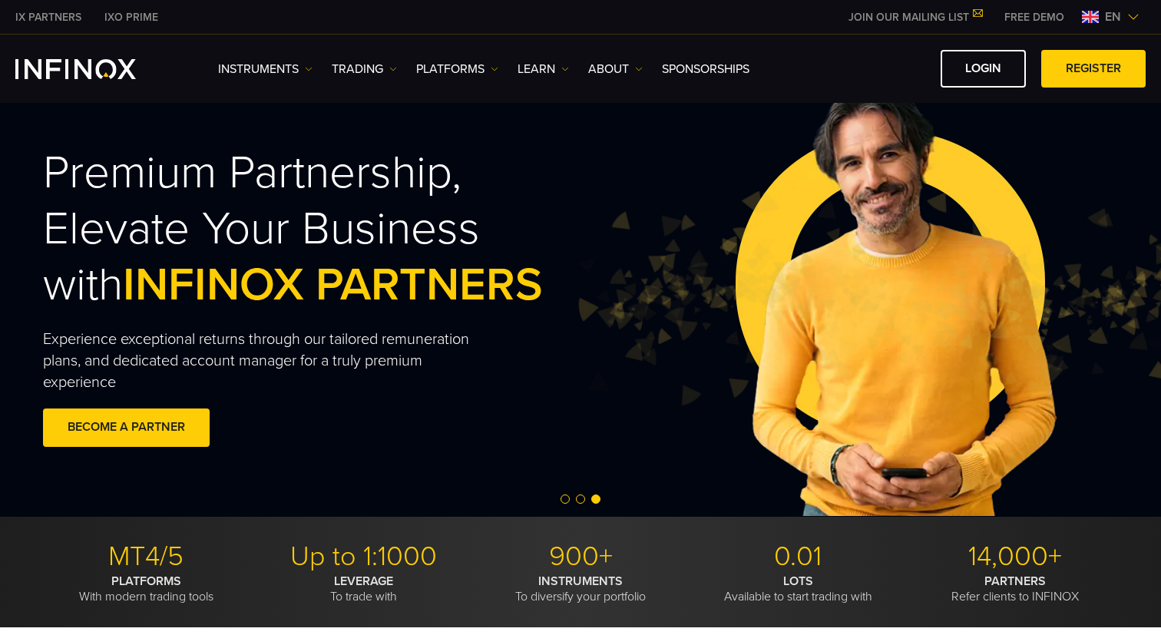
click at [564, 502] on span "Go to slide 1" at bounding box center [564, 498] width 9 height 9
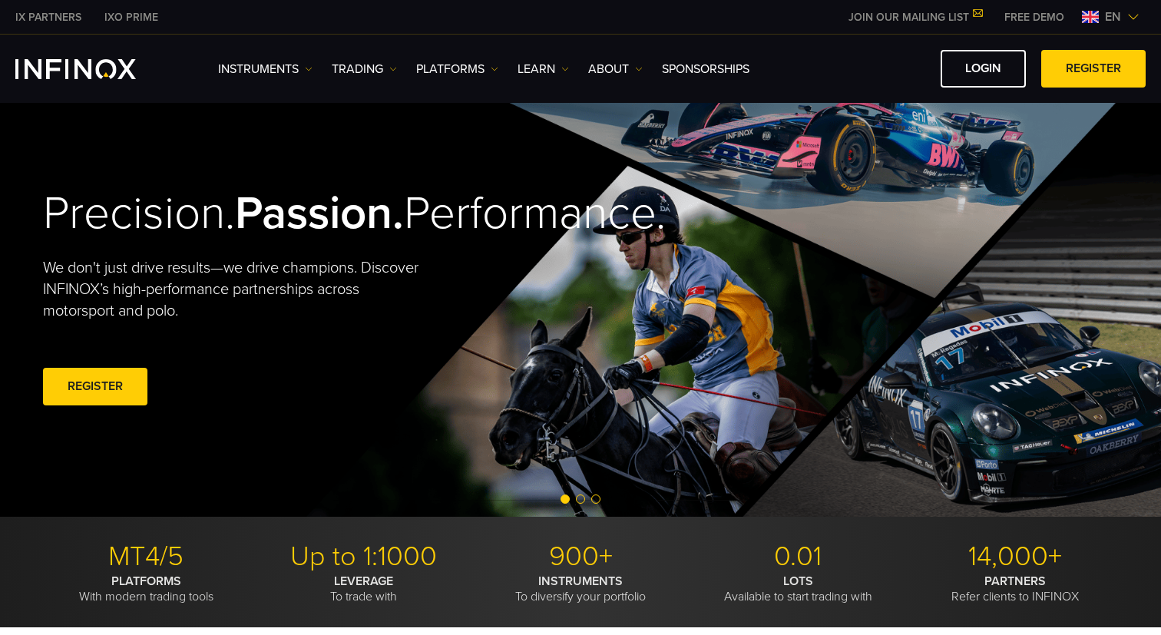
click at [582, 500] on span "Go to slide 2" at bounding box center [580, 498] width 9 height 9
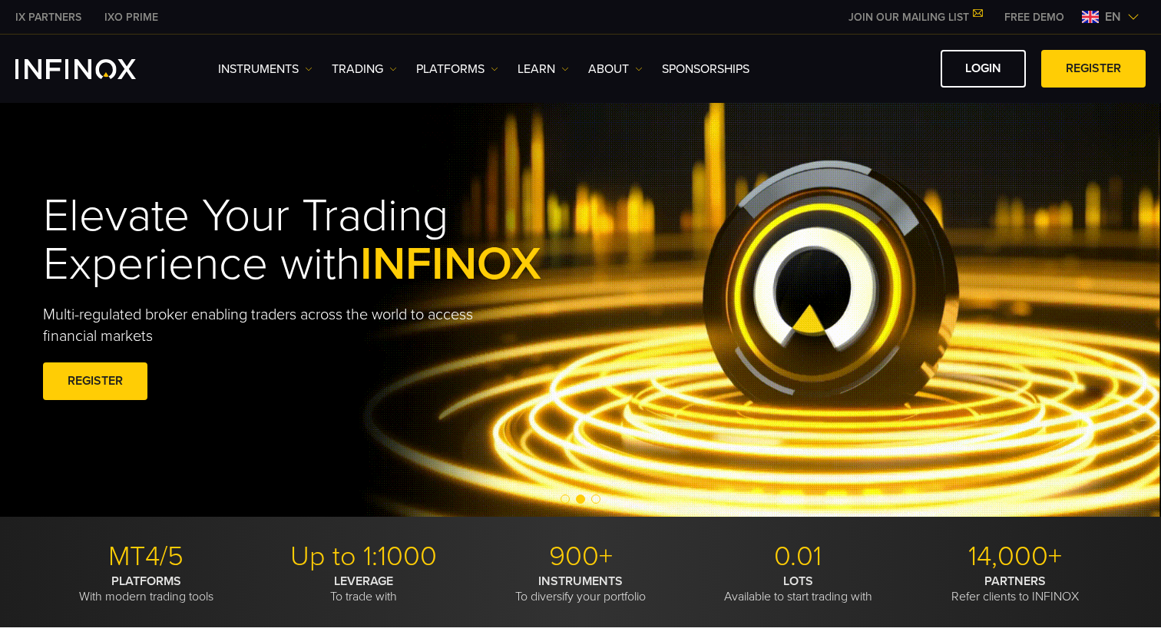
click at [596, 501] on span "Go to slide 3" at bounding box center [595, 498] width 9 height 9
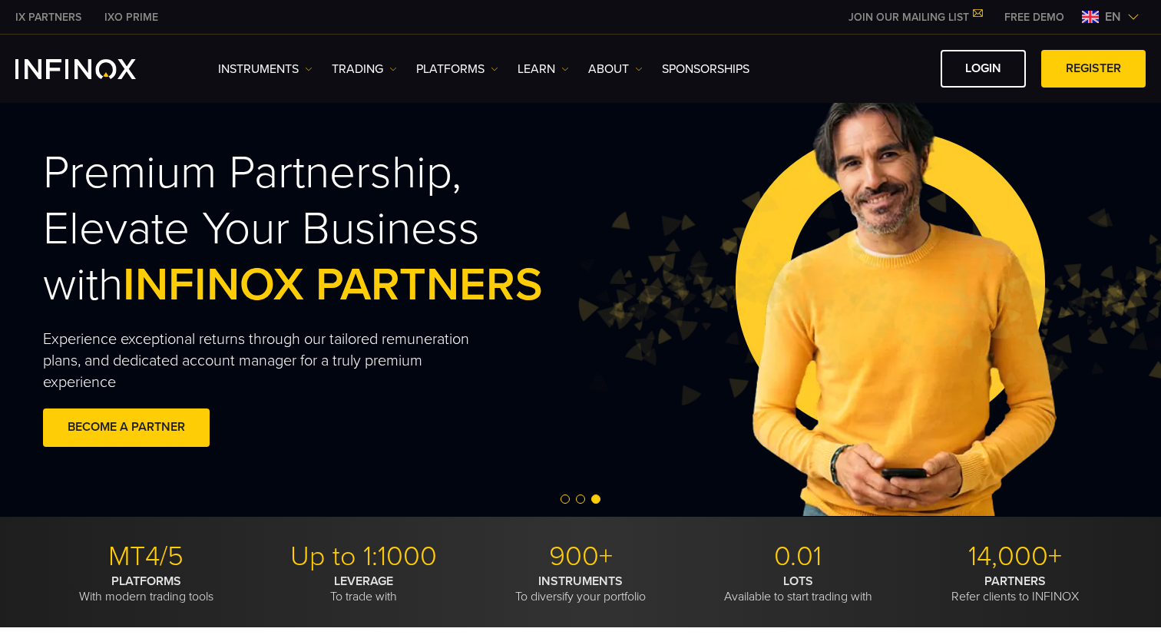
click at [563, 497] on span "Go to slide 1" at bounding box center [564, 498] width 9 height 9
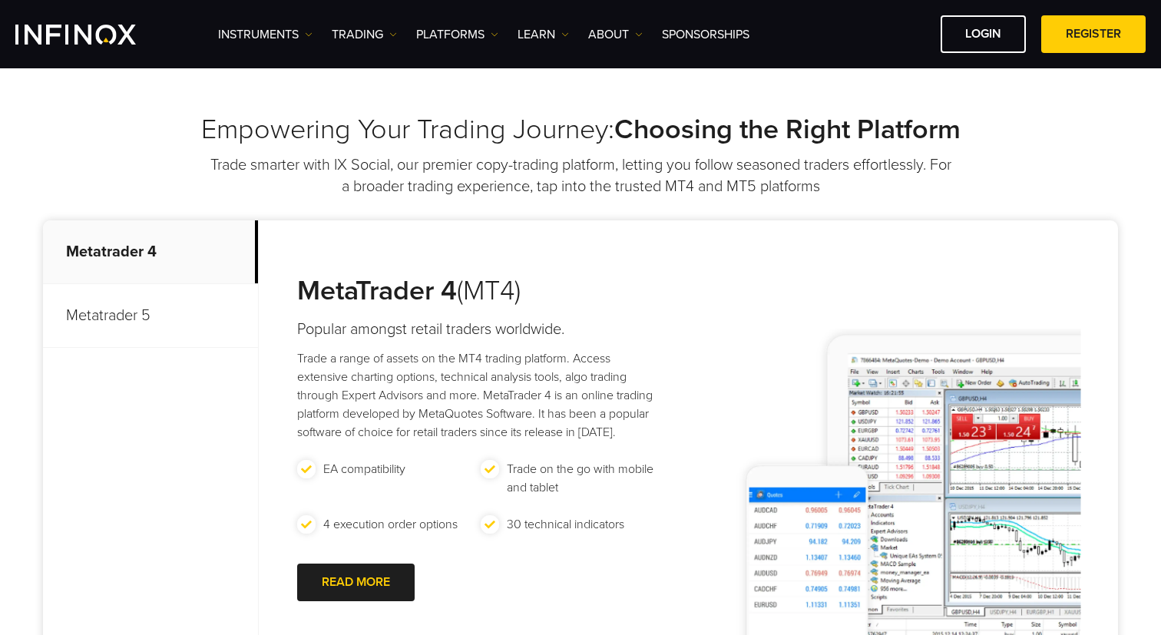
scroll to position [590, 0]
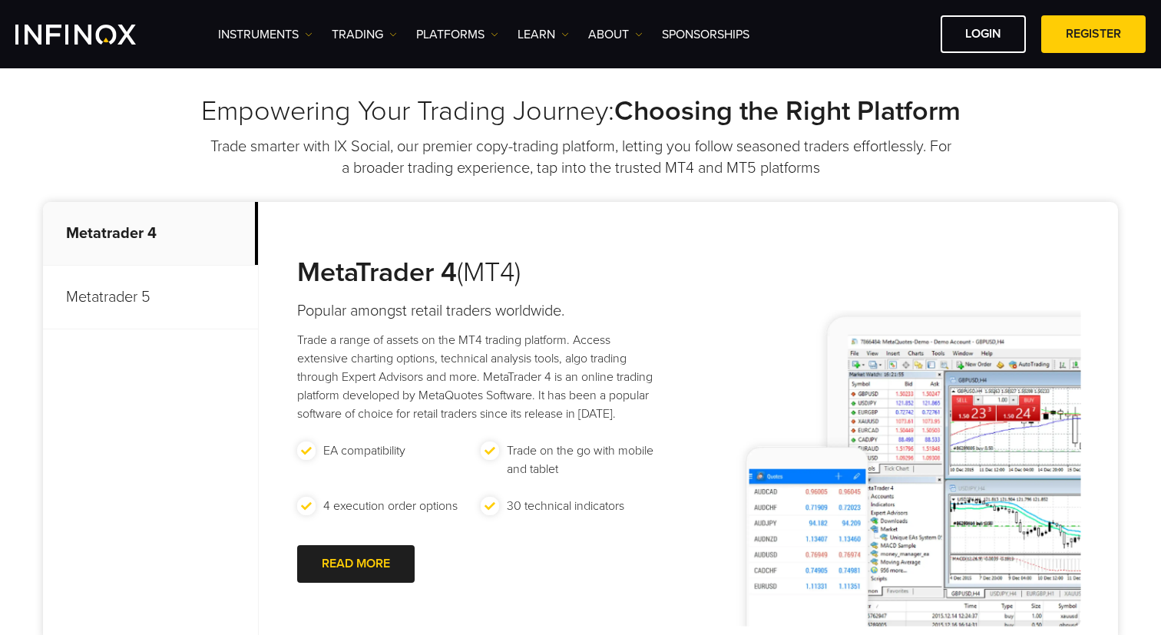
click at [153, 292] on p "Metatrader 5" at bounding box center [150, 298] width 215 height 64
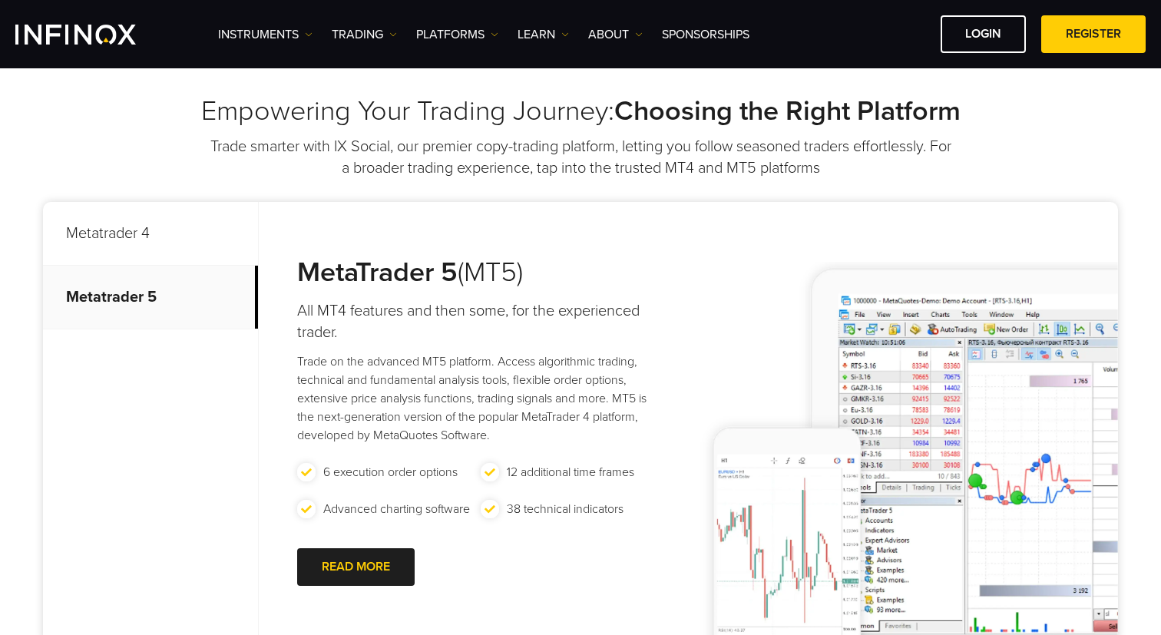
click at [150, 256] on p "Metatrader 4" at bounding box center [150, 234] width 215 height 64
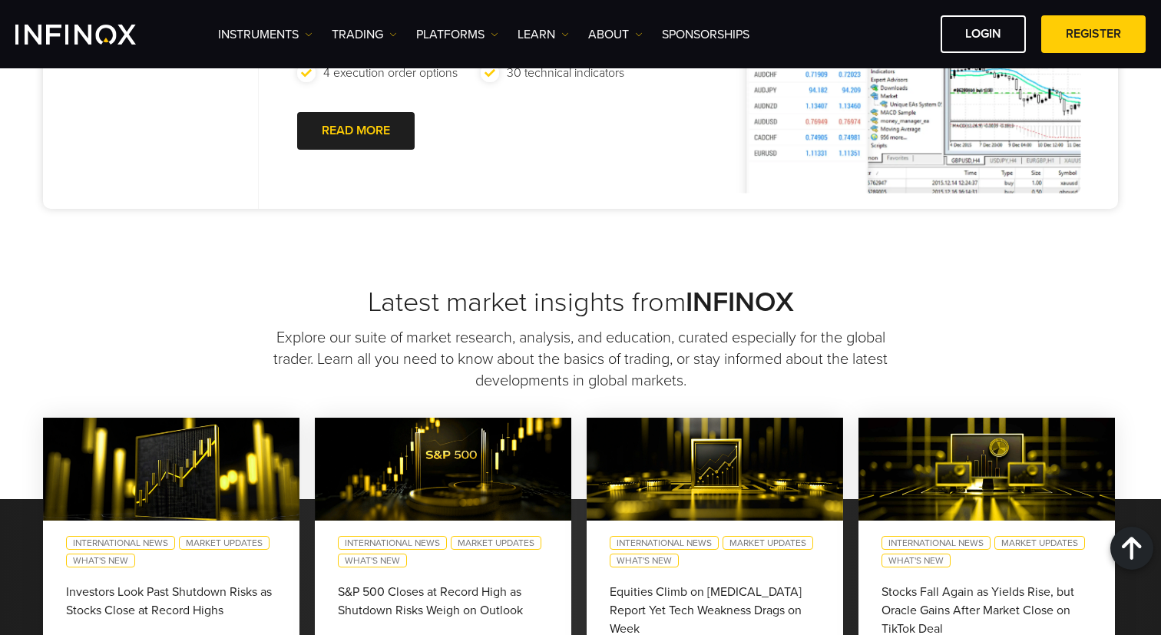
scroll to position [1029, 0]
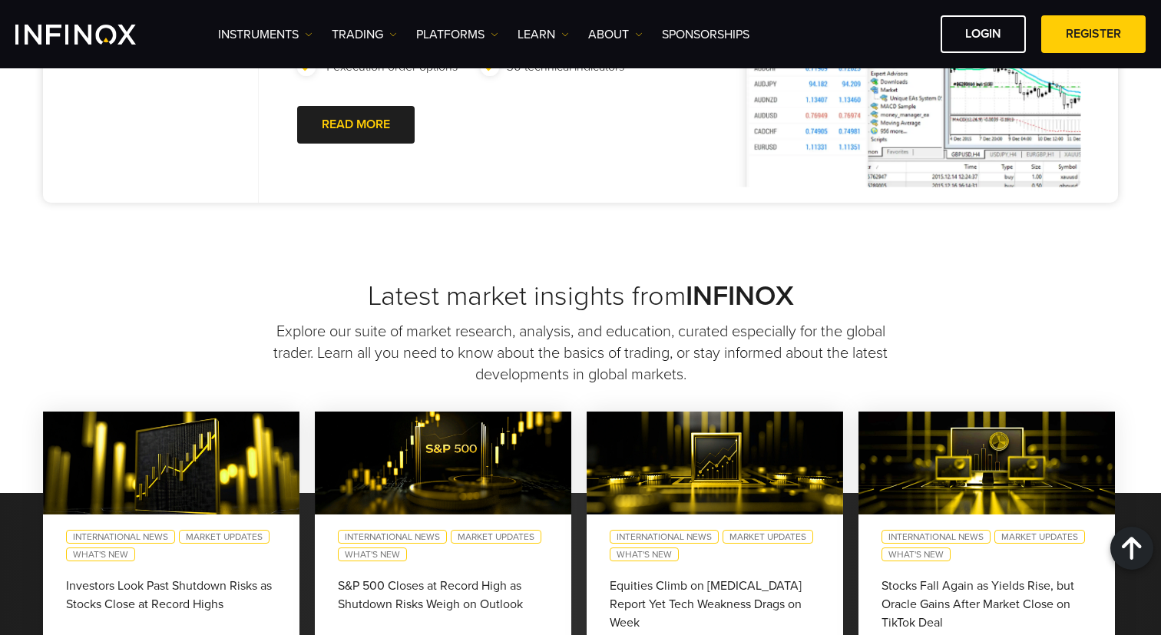
click at [481, 288] on h2 "Latest market insights from INFINOX" at bounding box center [580, 296] width 1075 height 34
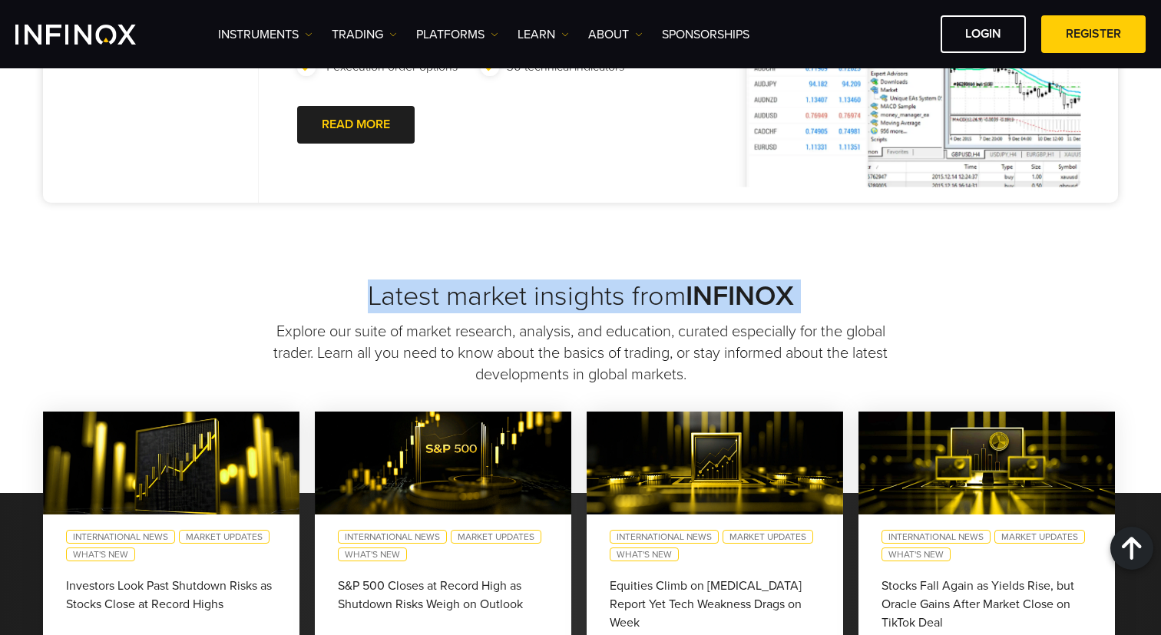
click at [670, 291] on h2 "Latest market insights from INFINOX" at bounding box center [580, 296] width 1075 height 34
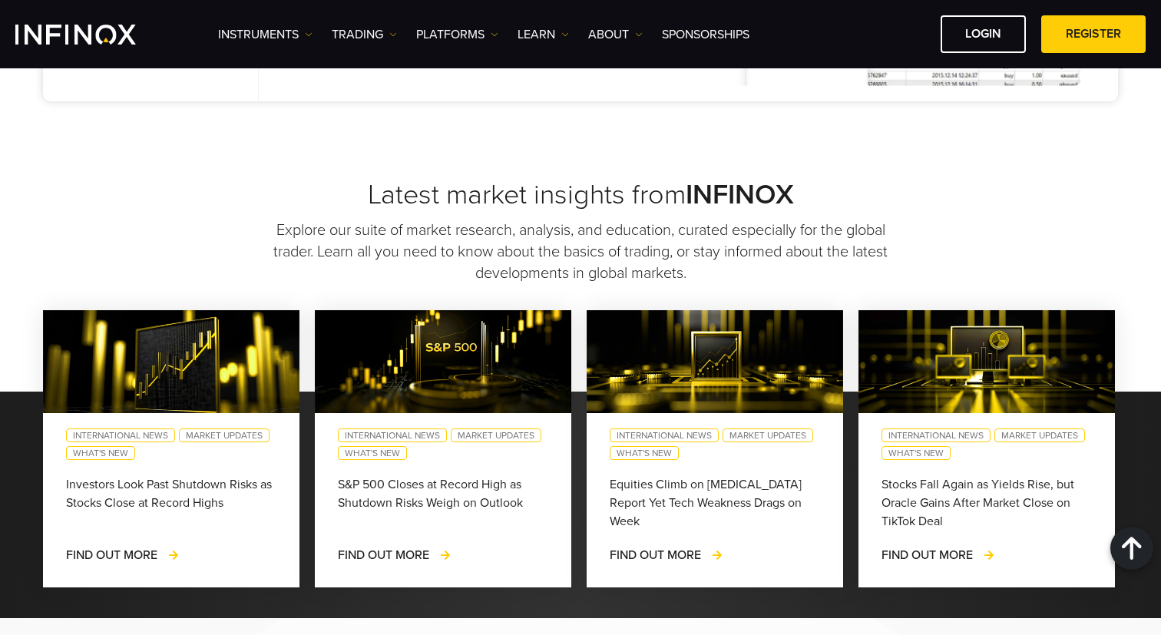
scroll to position [0, 0]
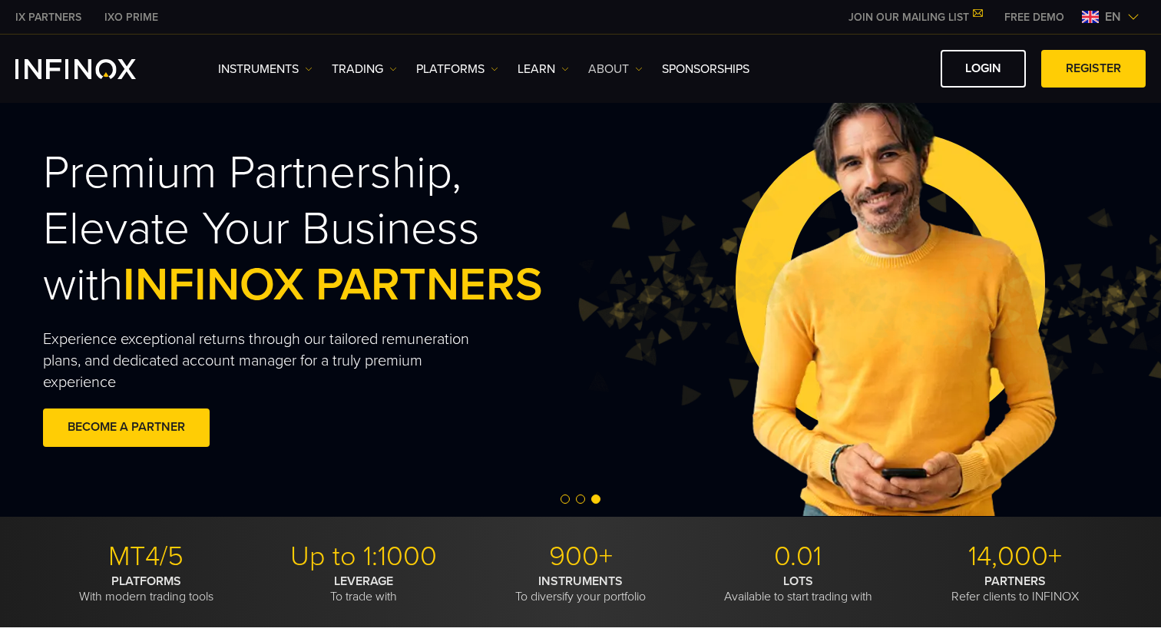
click at [616, 68] on link "ABOUT" at bounding box center [615, 69] width 55 height 18
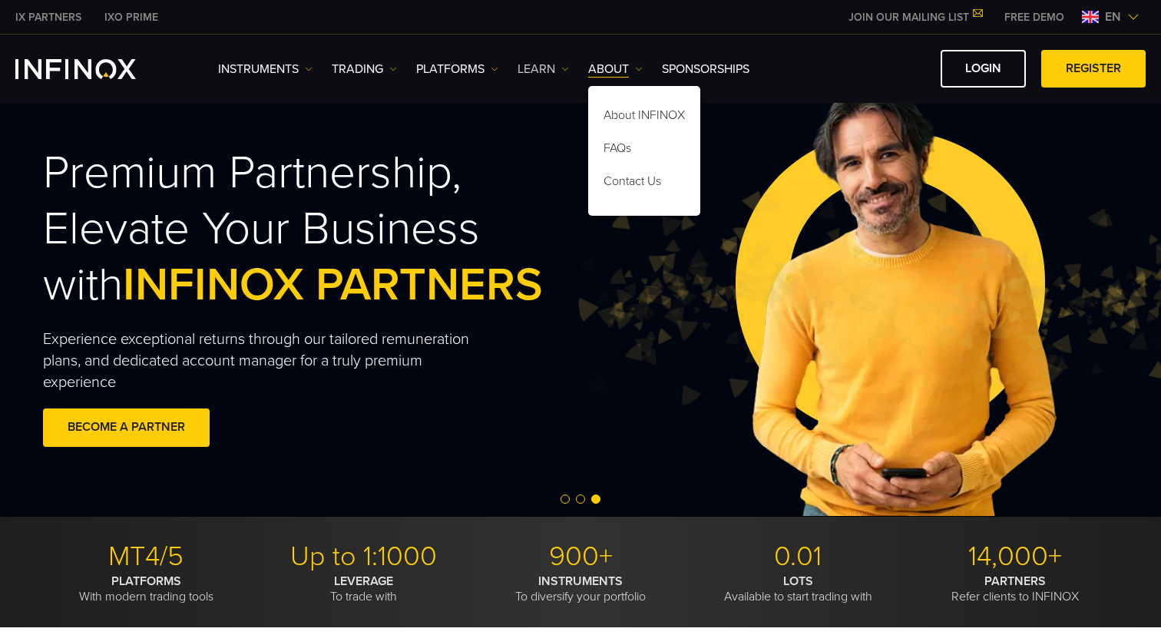
click at [557, 68] on link "Learn" at bounding box center [542, 69] width 51 height 18
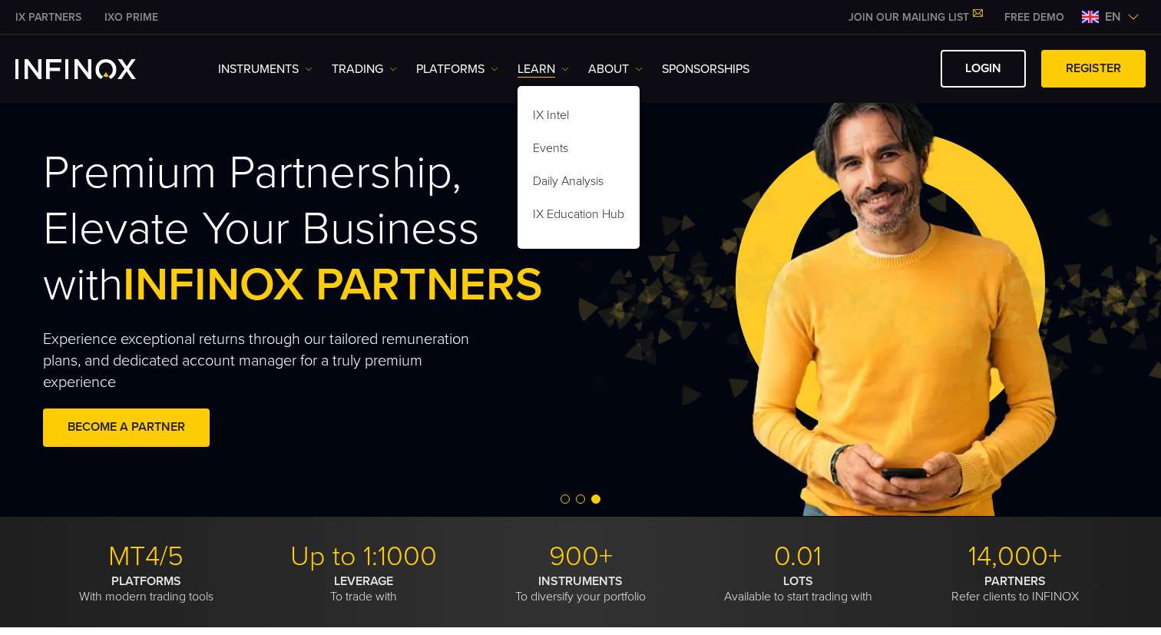
click at [746, 345] on img at bounding box center [895, 298] width 646 height 215
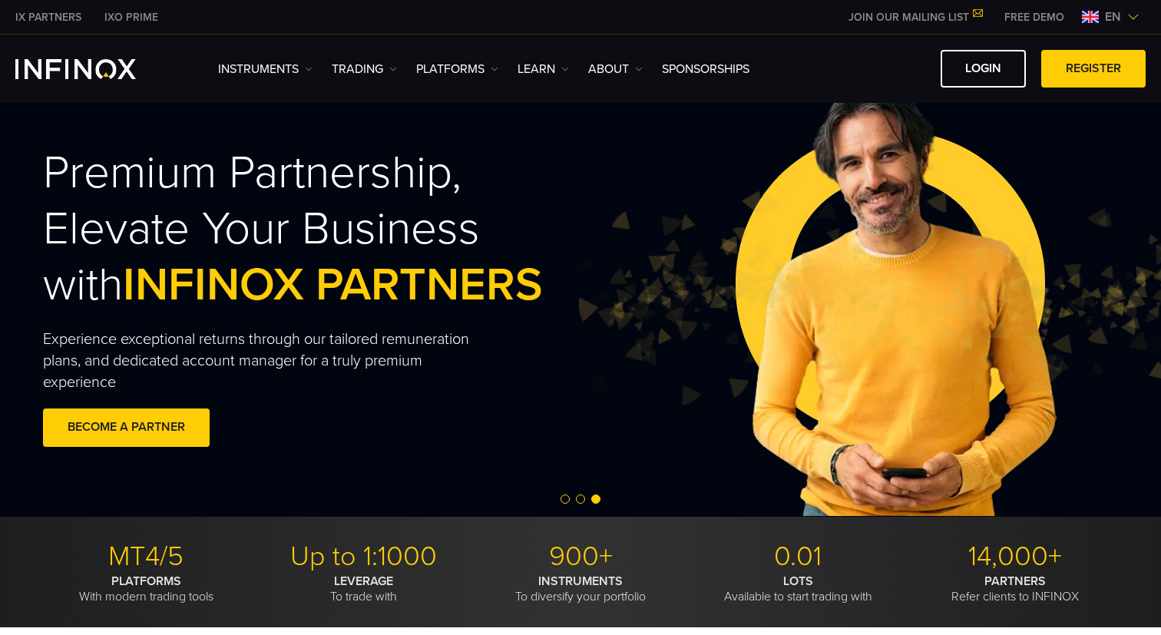
click at [565, 498] on span "Go to slide 1" at bounding box center [564, 498] width 9 height 9
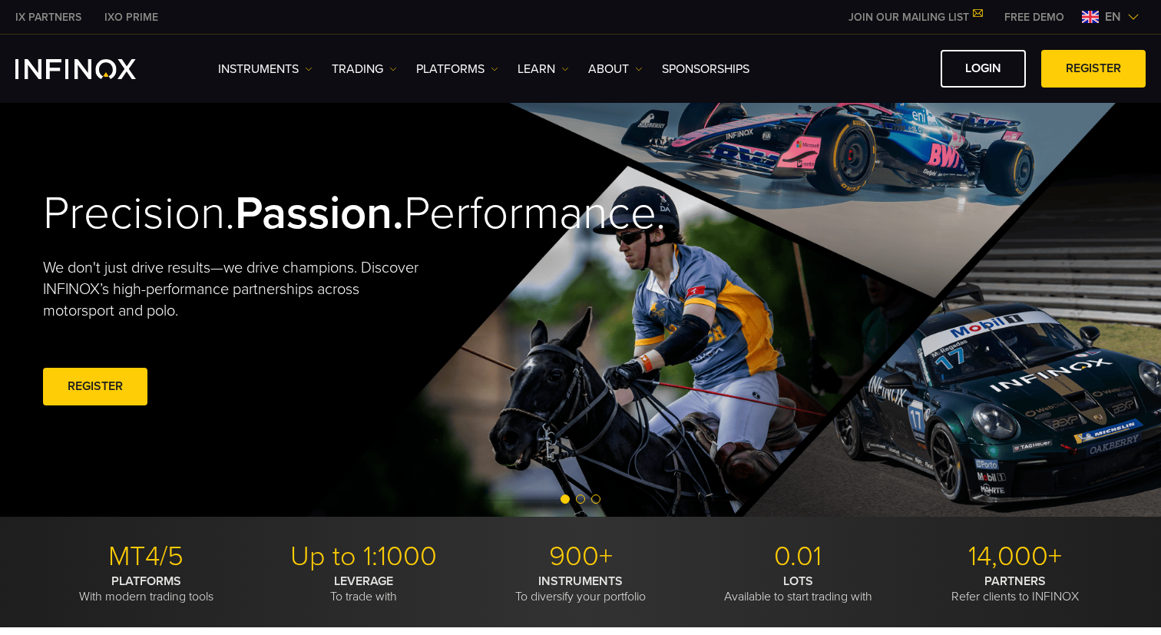
click at [577, 499] on span "Go to slide 2" at bounding box center [580, 498] width 9 height 9
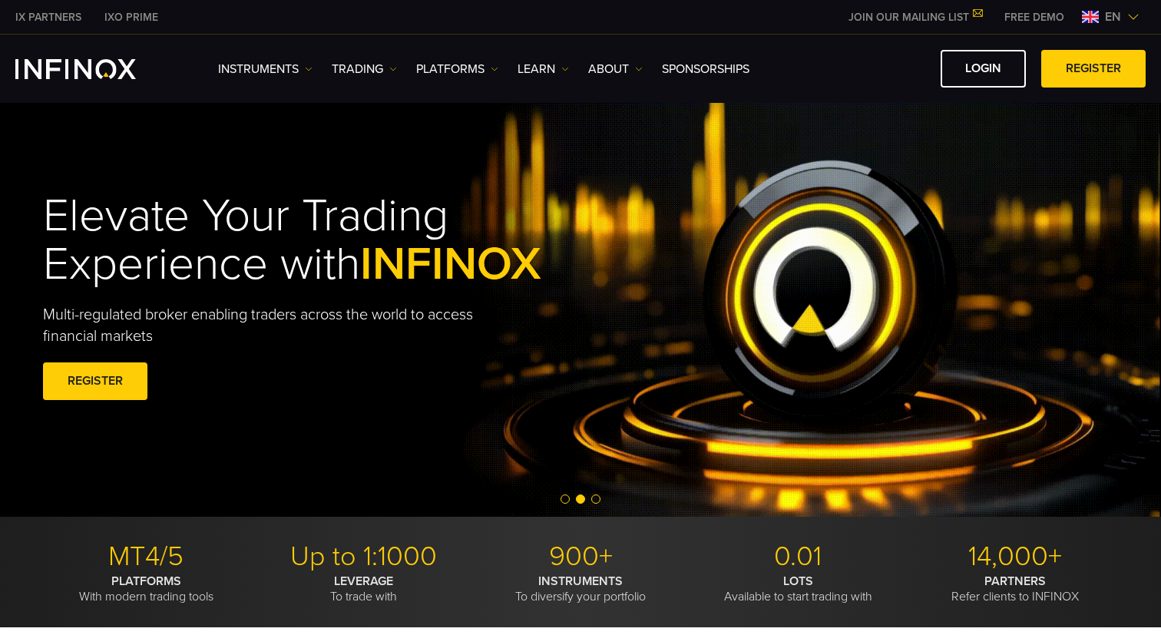
click at [591, 498] on span "Go to slide 3" at bounding box center [595, 498] width 9 height 9
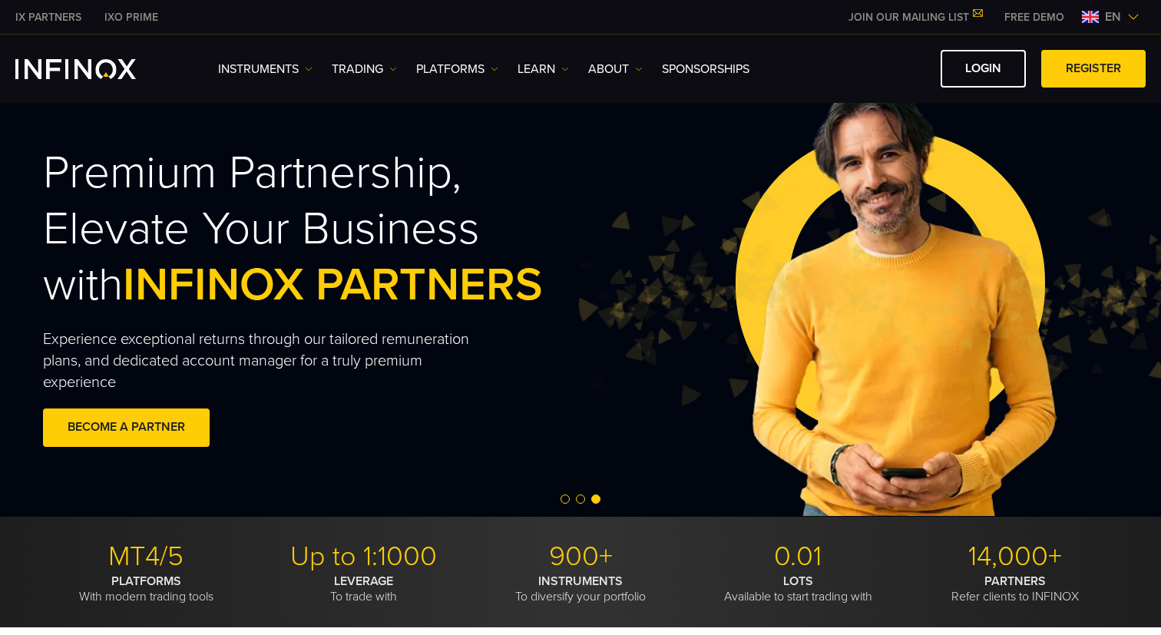
click at [562, 498] on span "Go to slide 1" at bounding box center [564, 498] width 9 height 9
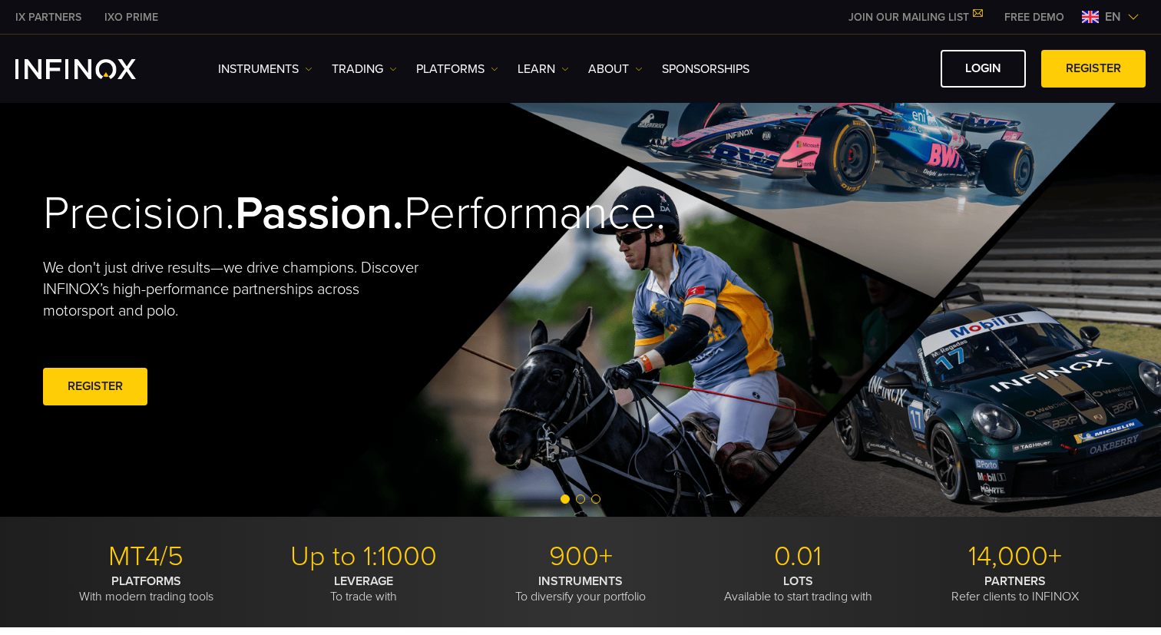
click at [581, 497] on span "Go to slide 2" at bounding box center [580, 498] width 9 height 9
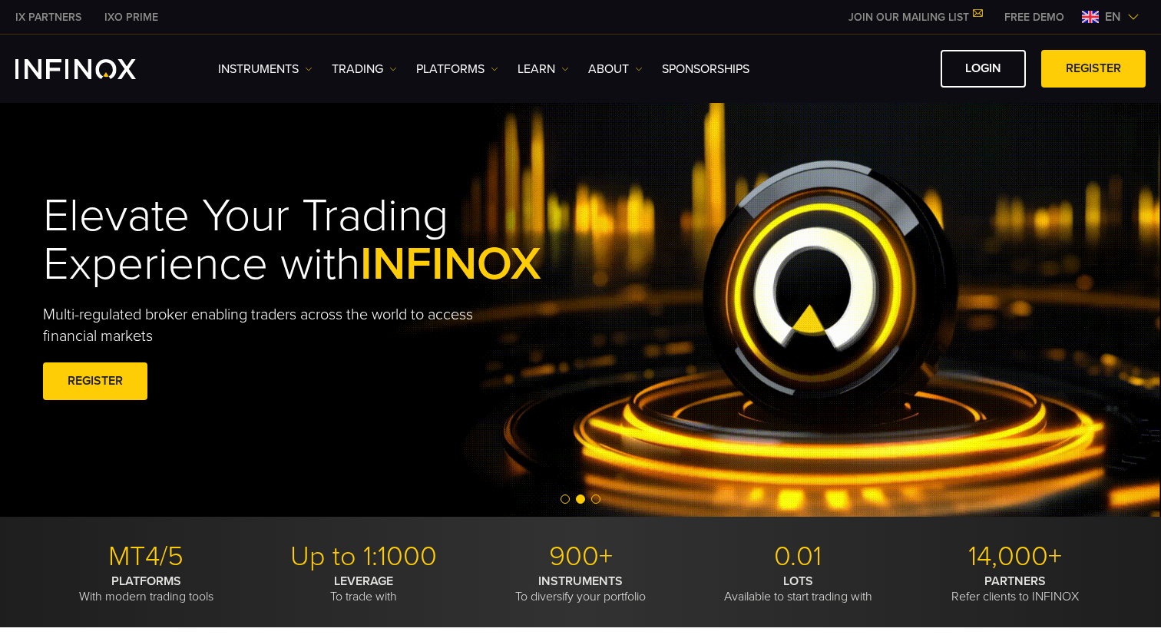
click at [600, 497] on span "Go to slide 3" at bounding box center [595, 498] width 9 height 9
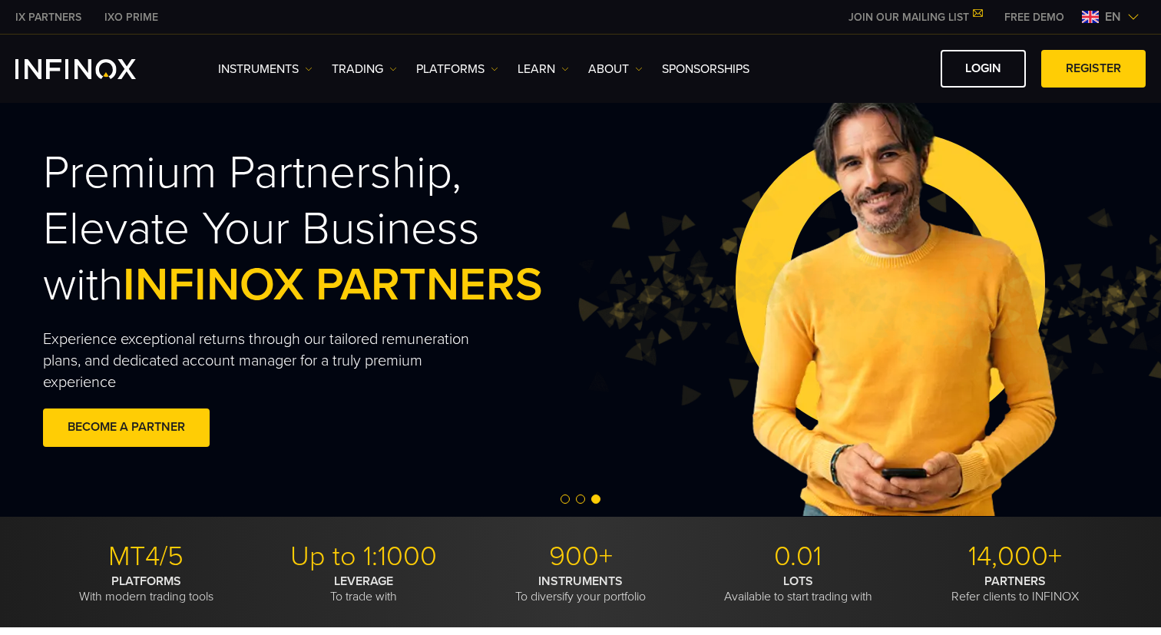
click at [563, 500] on span "Go to slide 1" at bounding box center [564, 498] width 9 height 9
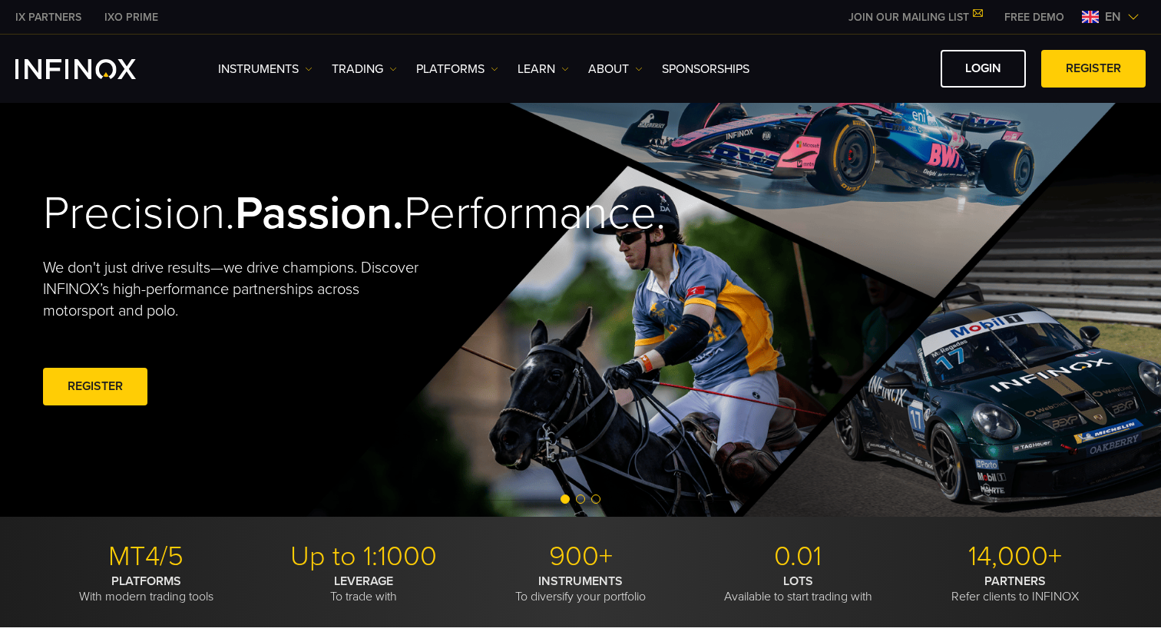
click at [577, 500] on span "Go to slide 2" at bounding box center [580, 498] width 9 height 9
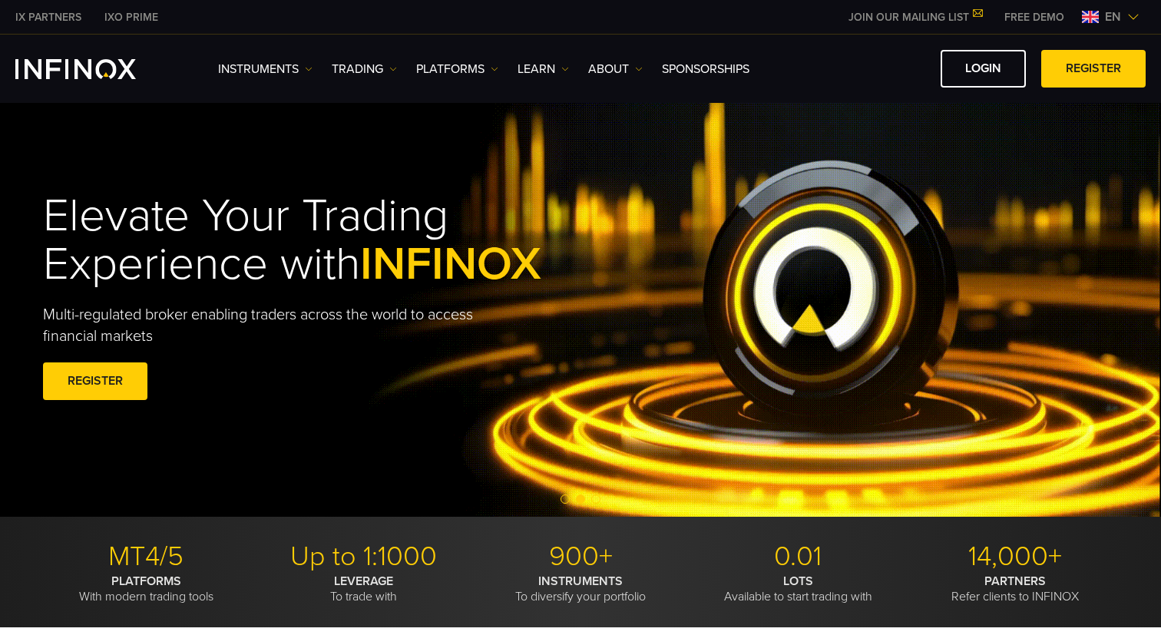
click at [601, 497] on div at bounding box center [580, 500] width 1161 height 18
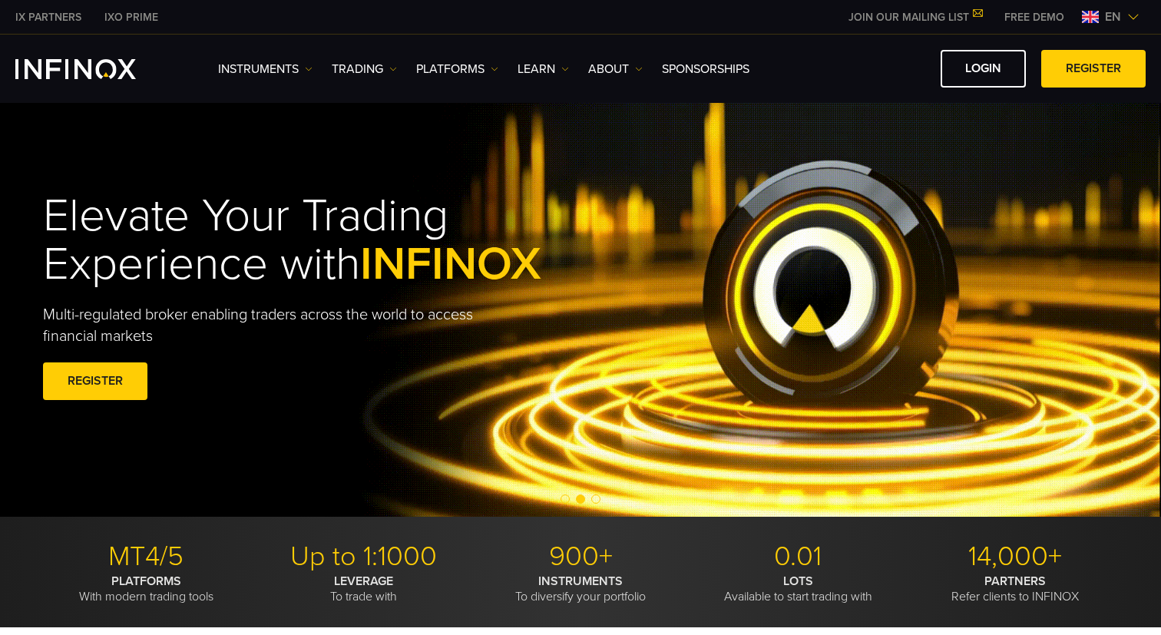
click at [595, 500] on span "Go to slide 3" at bounding box center [595, 498] width 9 height 9
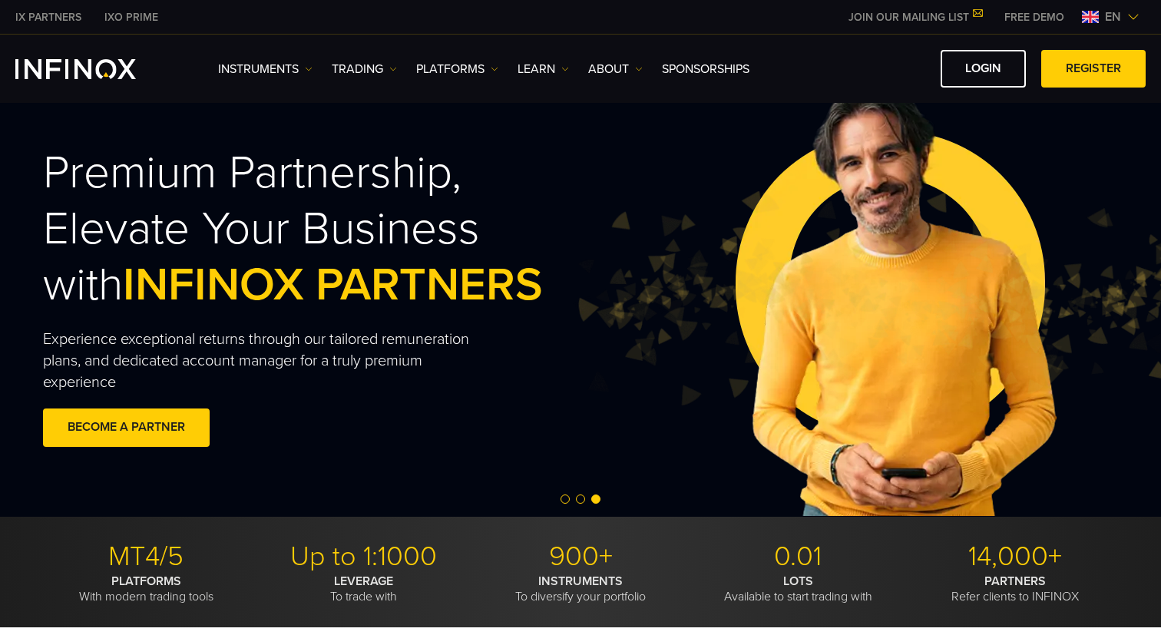
click at [566, 499] on span "Go to slide 1" at bounding box center [564, 498] width 9 height 9
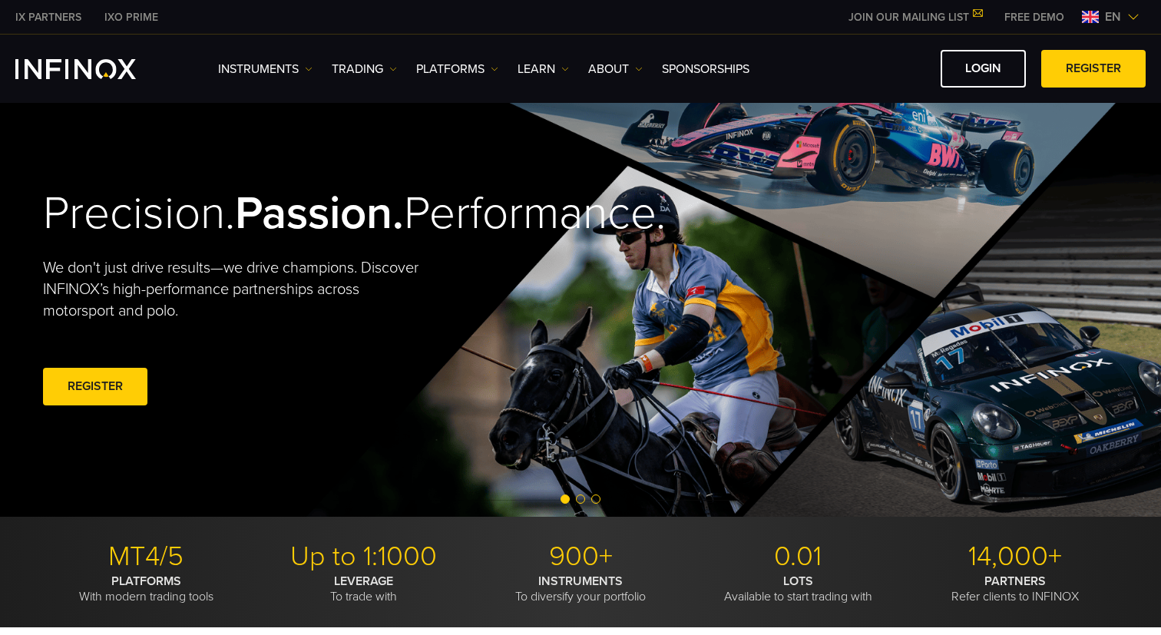
click at [99, 193] on h2 "Precision. Passion. Performance." at bounding box center [285, 214] width 484 height 56
click at [114, 230] on h2 "Precision. Passion. Performance." at bounding box center [285, 214] width 484 height 56
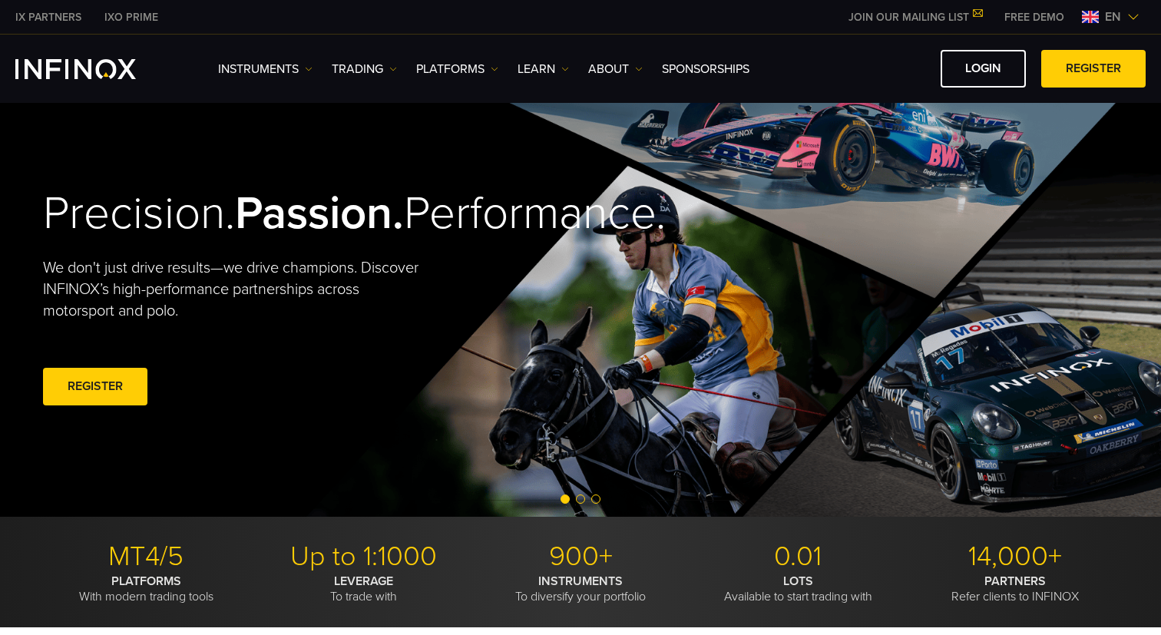
click at [114, 230] on h2 "Precision. Passion. Performance." at bounding box center [285, 214] width 484 height 56
click at [124, 301] on p "We don't just drive results—we drive champions. Discover INFINOX’s high-perform…" at bounding box center [236, 289] width 387 height 64
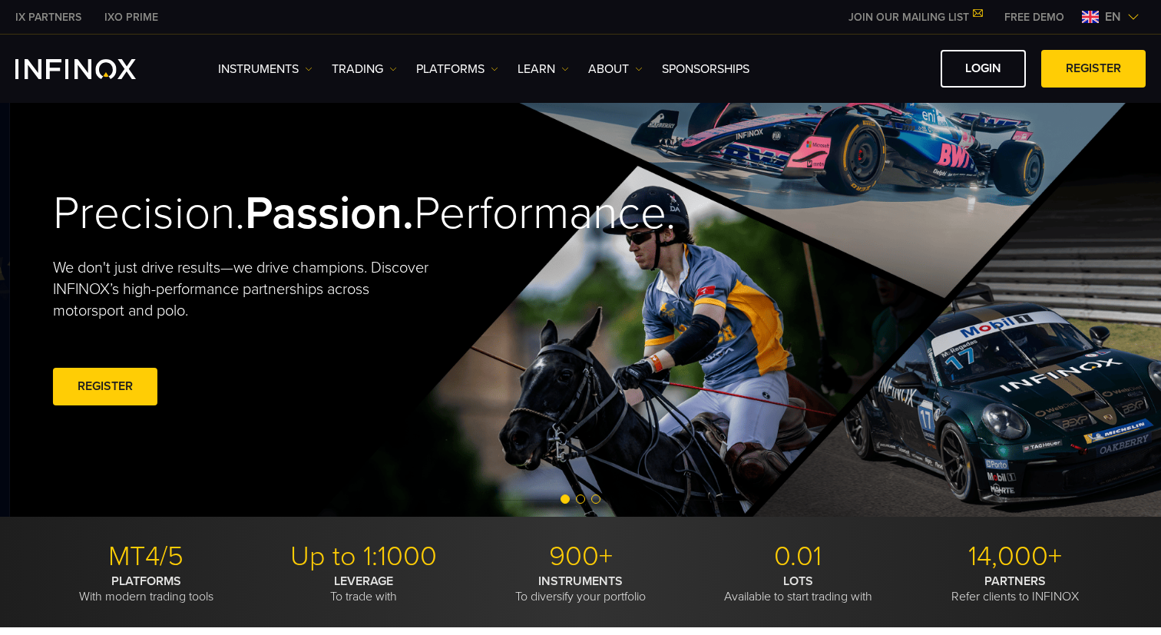
click at [210, 319] on p "We don't just drive results—we drive champions. Discover INFINOX’s high-perform…" at bounding box center [246, 289] width 387 height 64
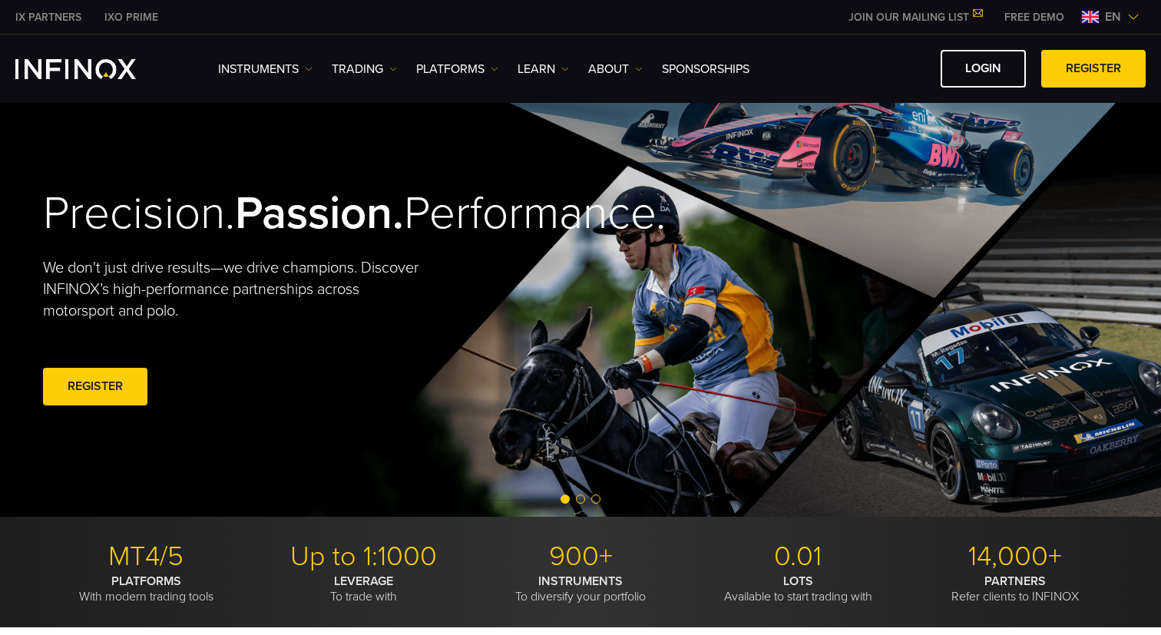
click at [579, 499] on span "Go to slide 2" at bounding box center [580, 498] width 9 height 9
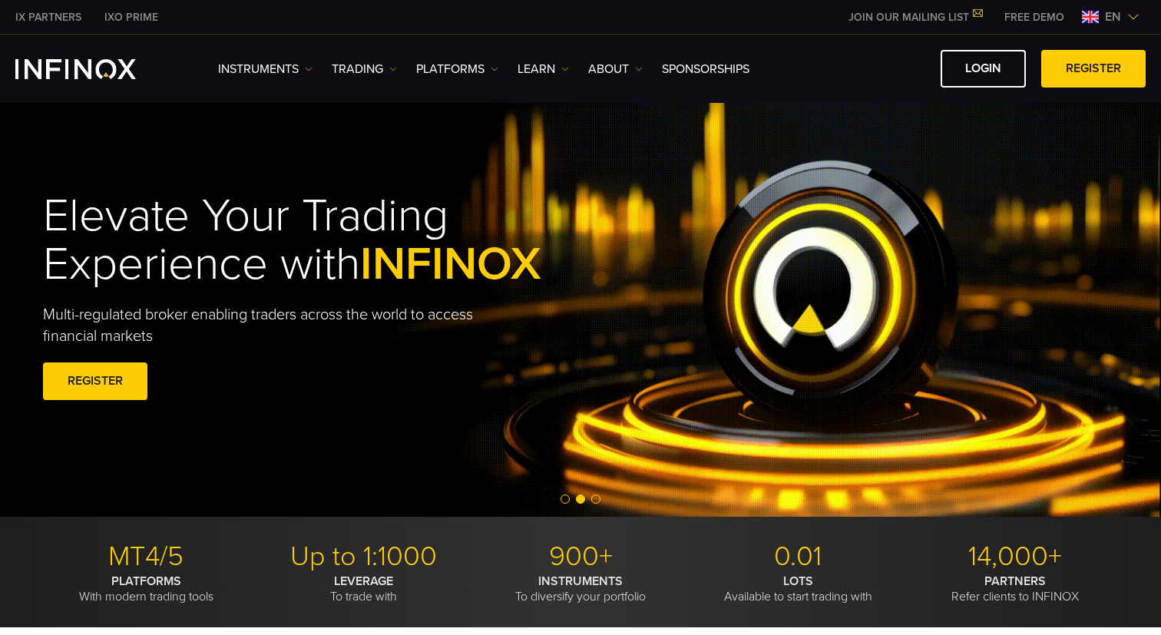
click at [594, 500] on span "Go to slide 3" at bounding box center [595, 498] width 9 height 9
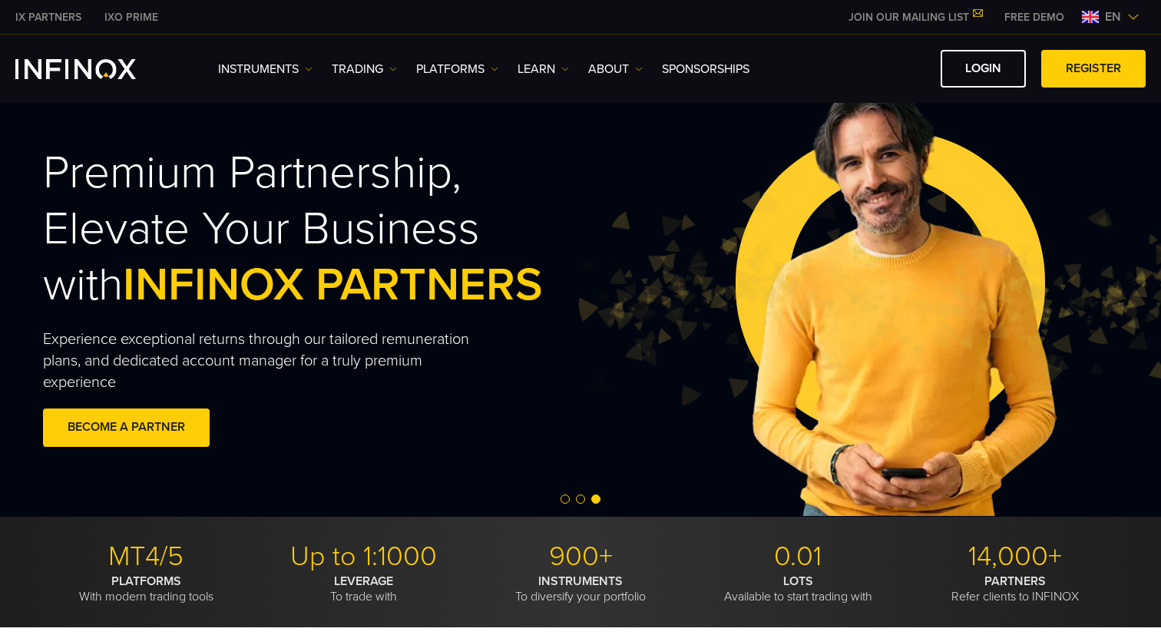
click at [566, 500] on span "Go to slide 1" at bounding box center [564, 498] width 9 height 9
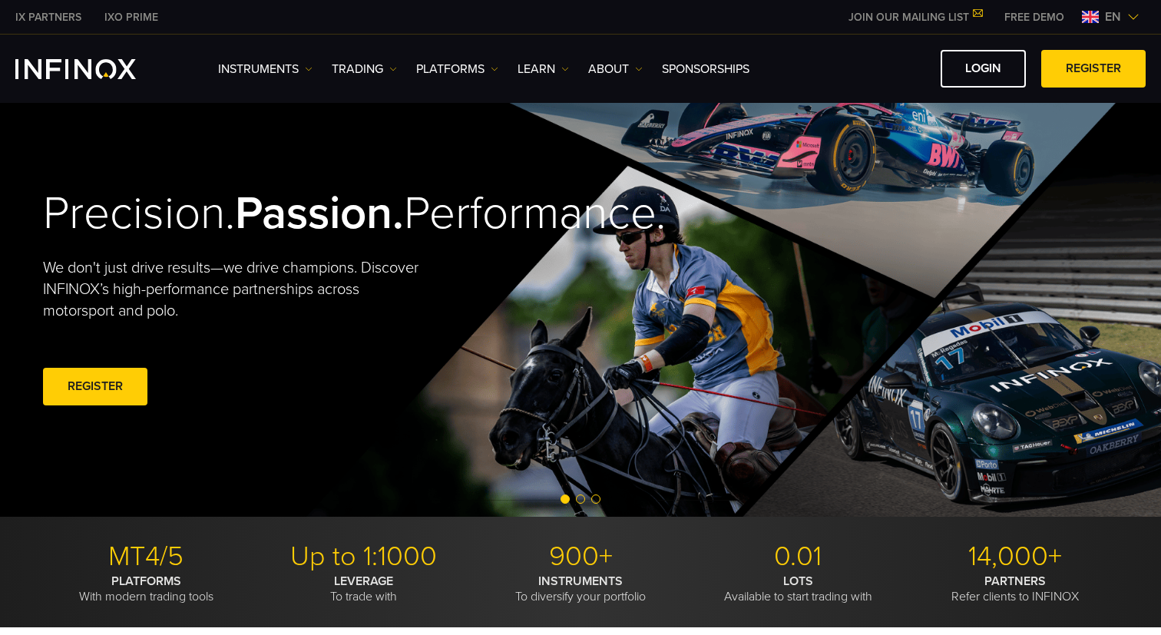
click at [580, 500] on span "Go to slide 2" at bounding box center [580, 498] width 9 height 9
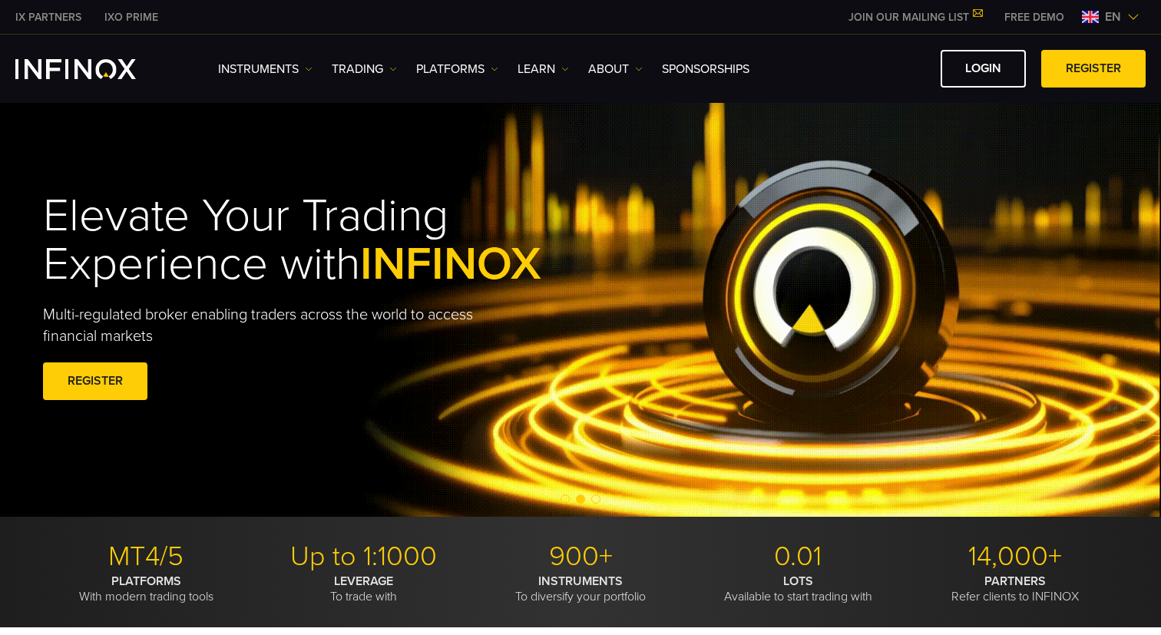
click at [591, 500] on span "Go to slide 3" at bounding box center [595, 498] width 9 height 9
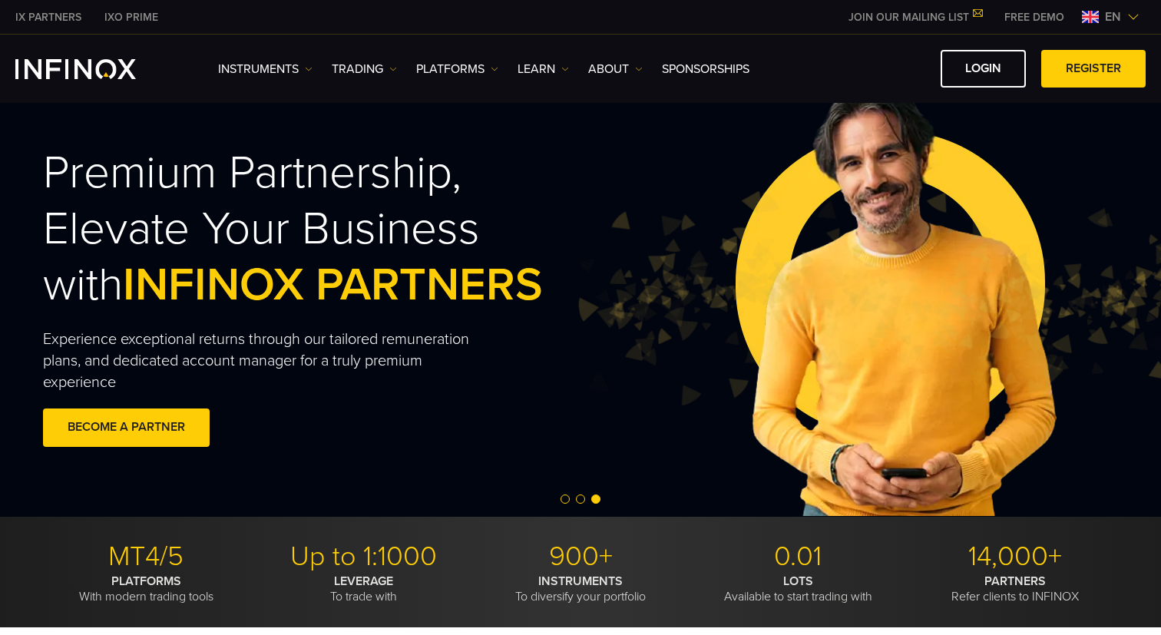
click at [561, 499] on span "Go to slide 1" at bounding box center [564, 498] width 9 height 9
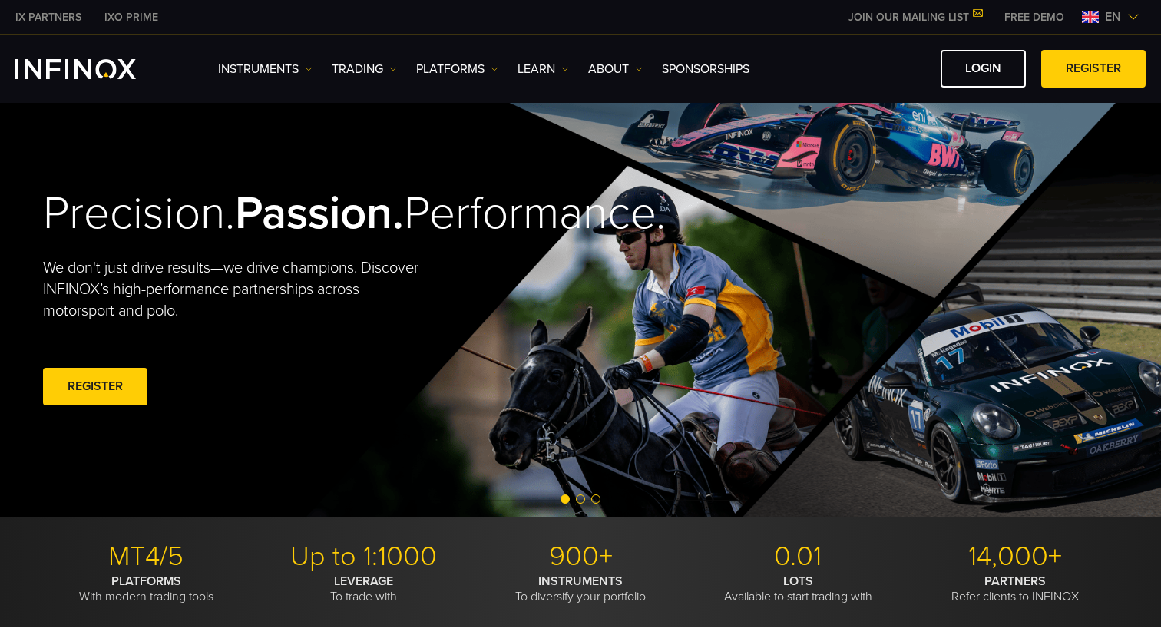
click at [582, 502] on span "Go to slide 2" at bounding box center [580, 498] width 9 height 9
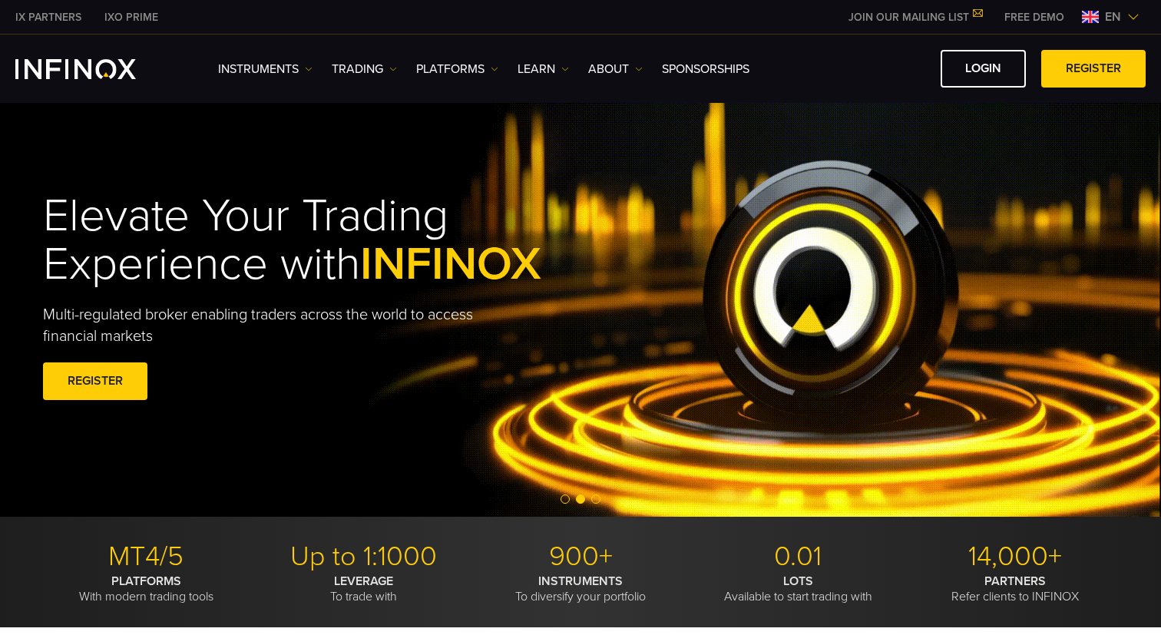
click at [567, 502] on span "Go to slide 1" at bounding box center [564, 498] width 9 height 9
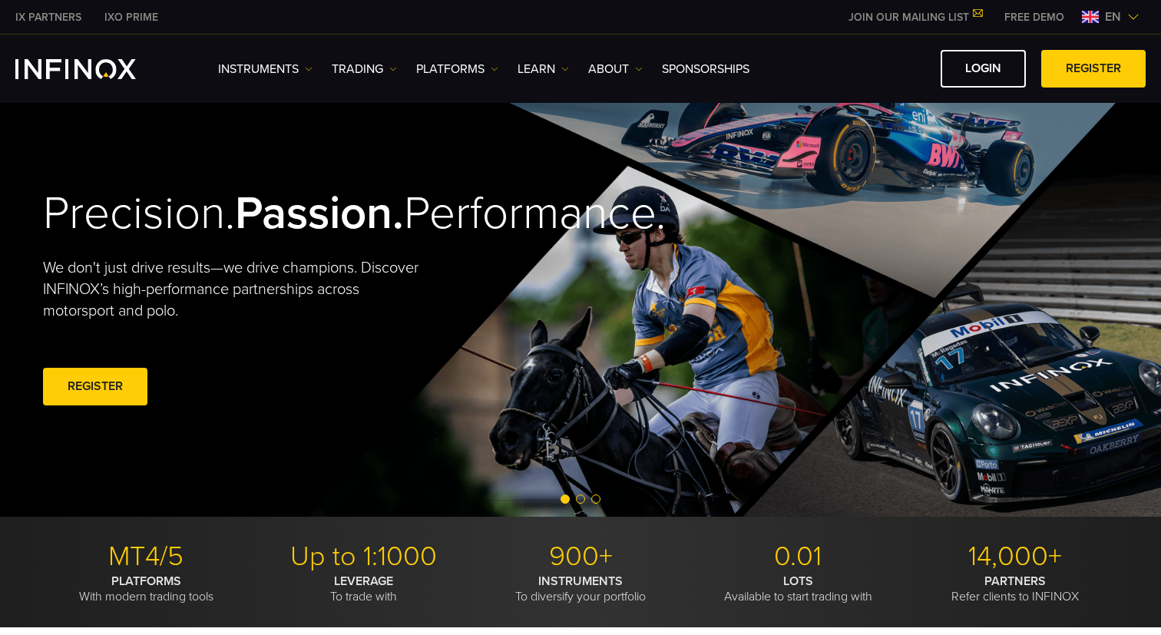
click at [594, 501] on span "Go to slide 3" at bounding box center [595, 498] width 9 height 9
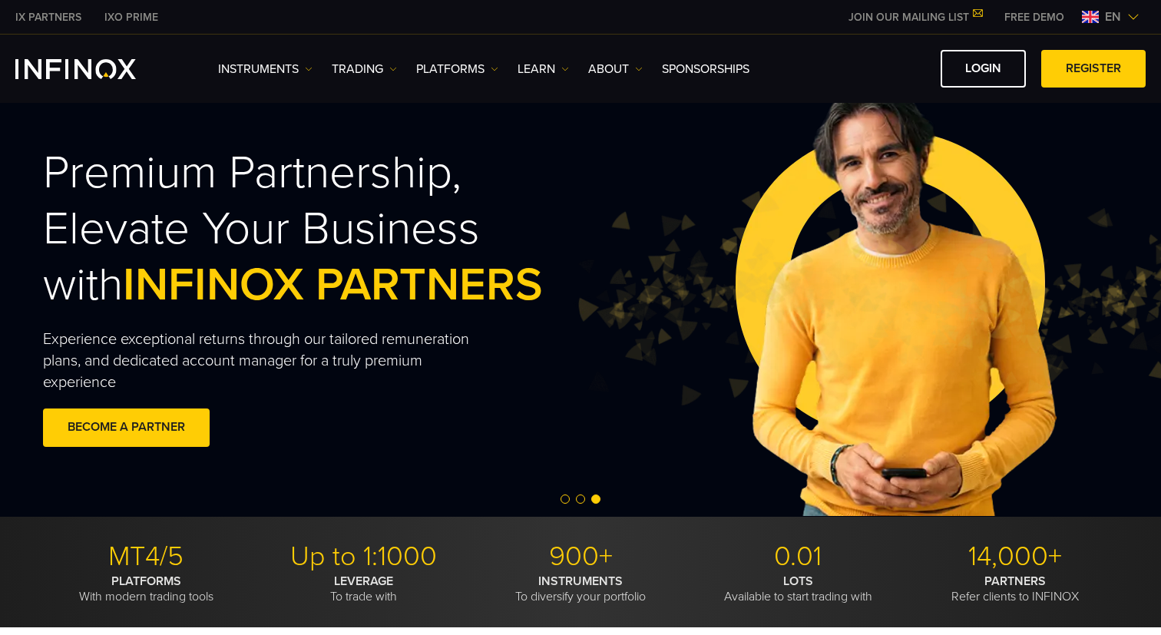
click at [581, 501] on span "Go to slide 2" at bounding box center [580, 498] width 9 height 9
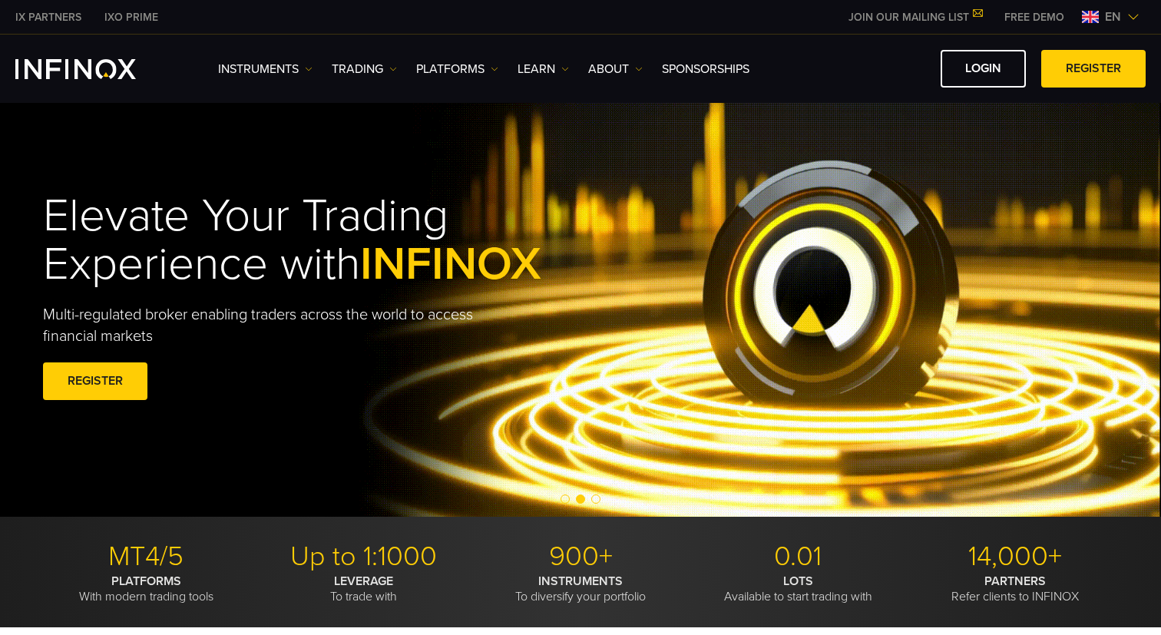
click at [566, 500] on span "Go to slide 1" at bounding box center [564, 498] width 9 height 9
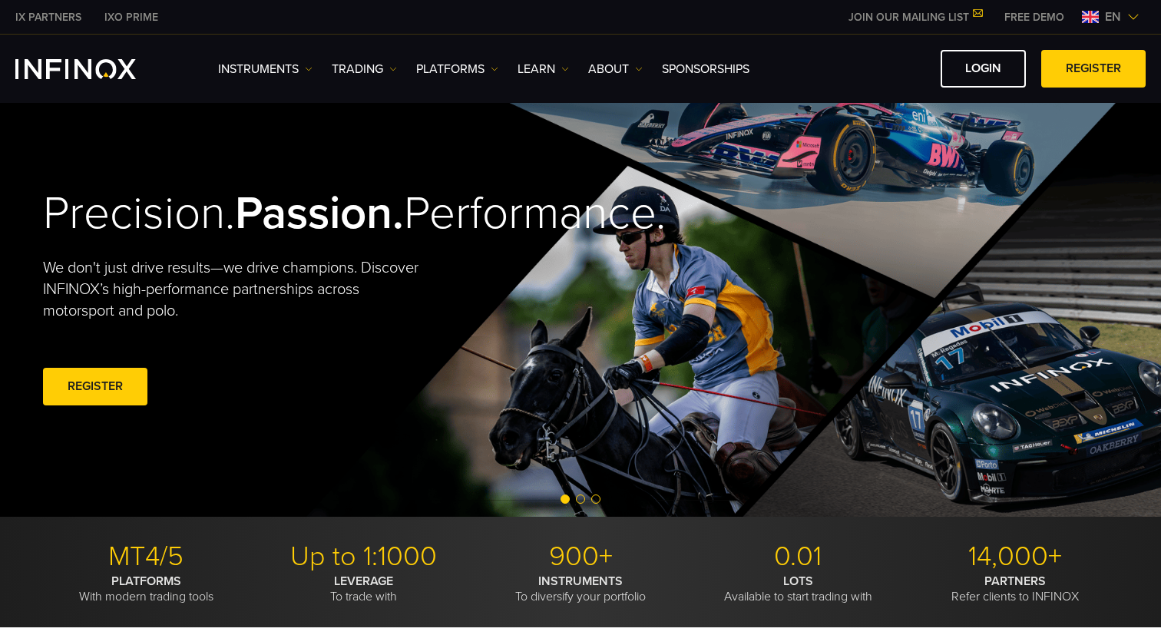
click at [579, 501] on span "Go to slide 2" at bounding box center [580, 498] width 9 height 9
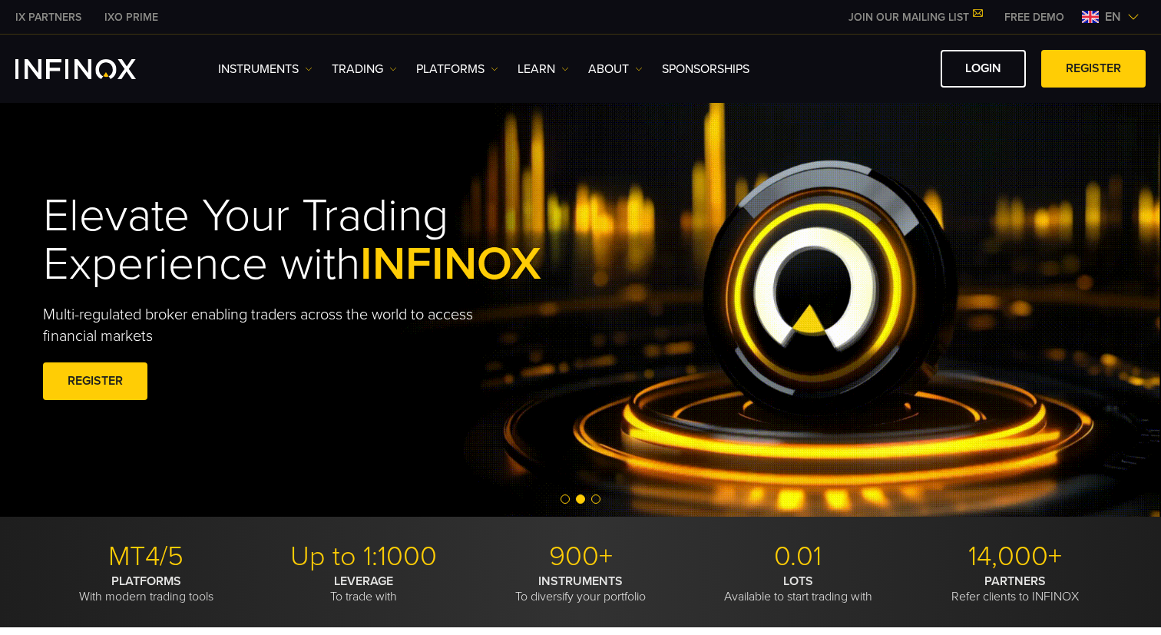
click at [598, 499] on span "Go to slide 3" at bounding box center [595, 498] width 9 height 9
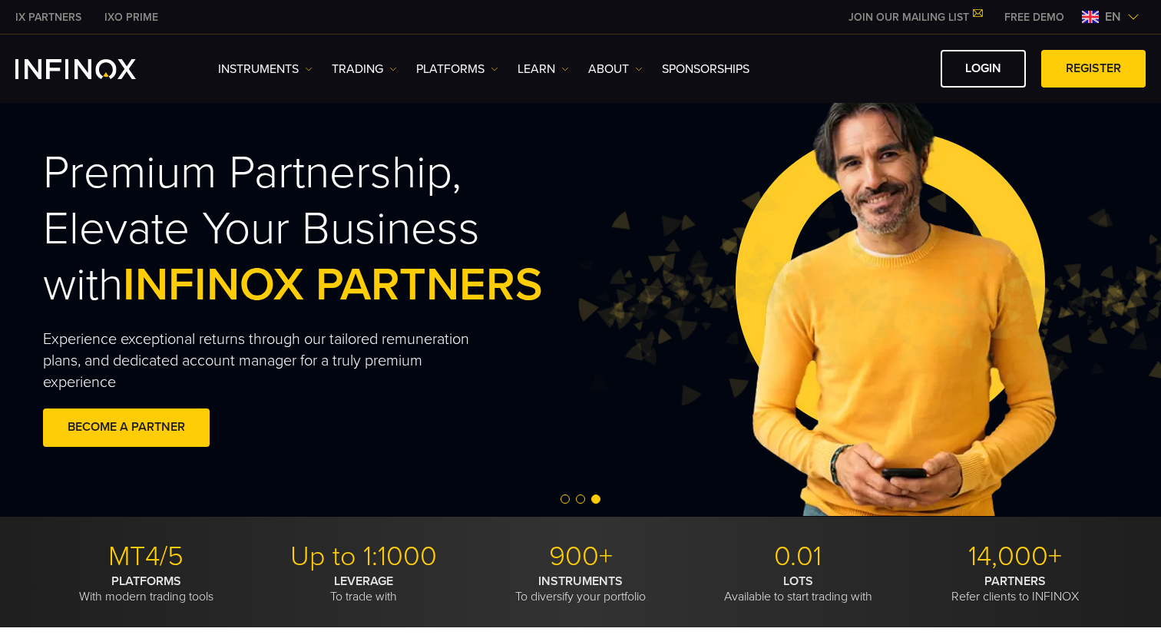
click at [563, 499] on span "Go to slide 1" at bounding box center [564, 498] width 9 height 9
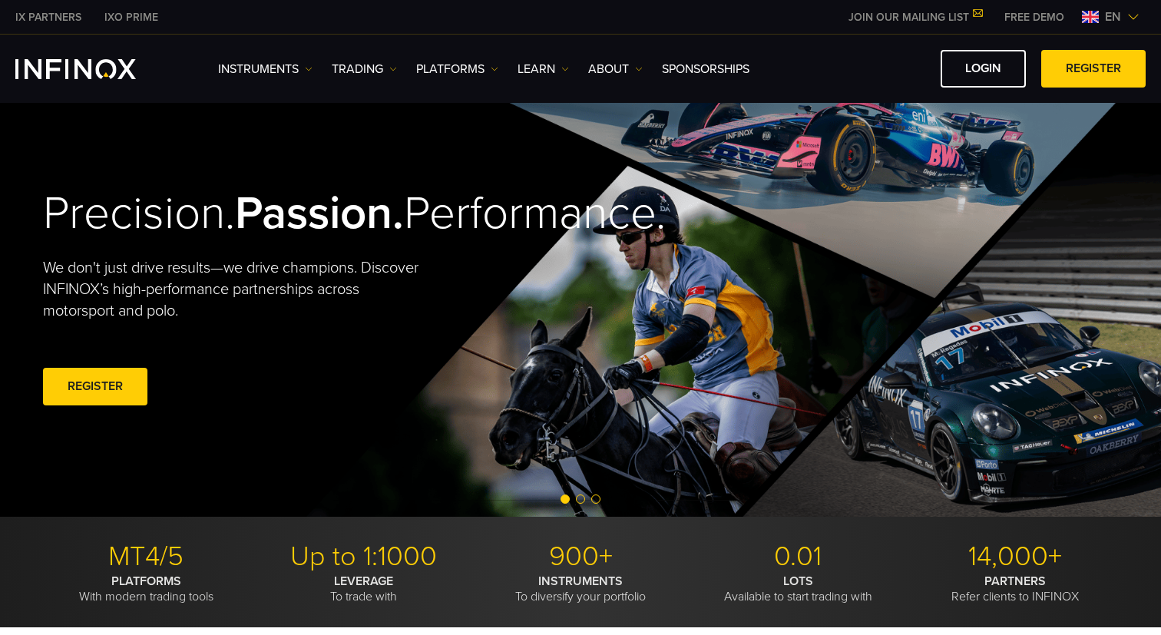
click at [579, 501] on span "Go to slide 2" at bounding box center [580, 498] width 9 height 9
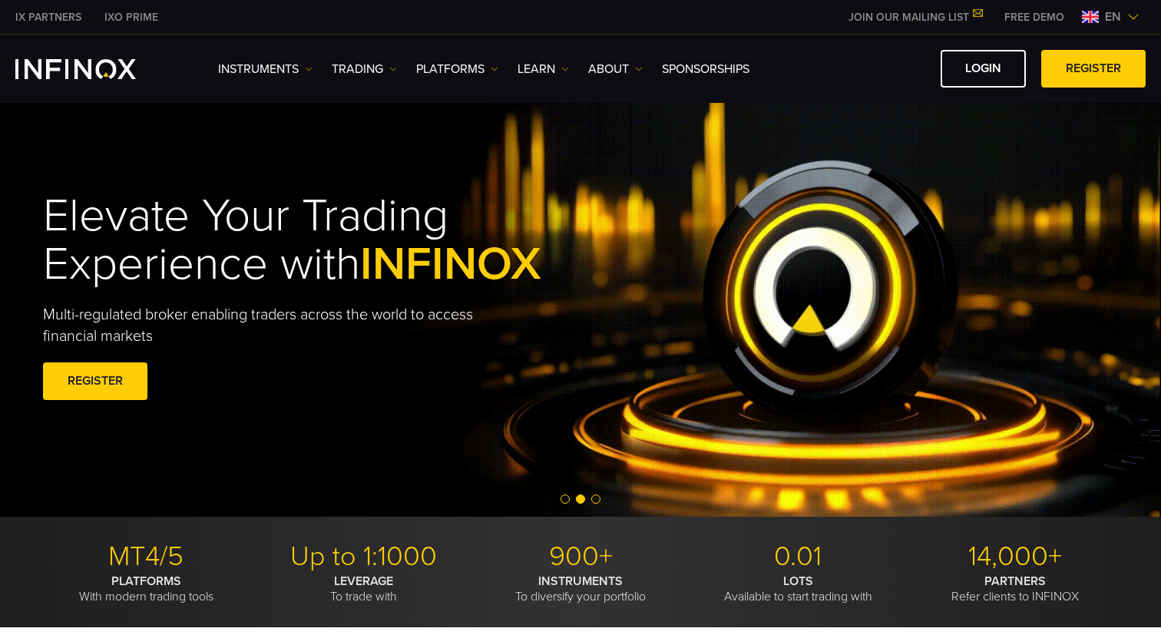
click at [596, 500] on span "Go to slide 3" at bounding box center [595, 498] width 9 height 9
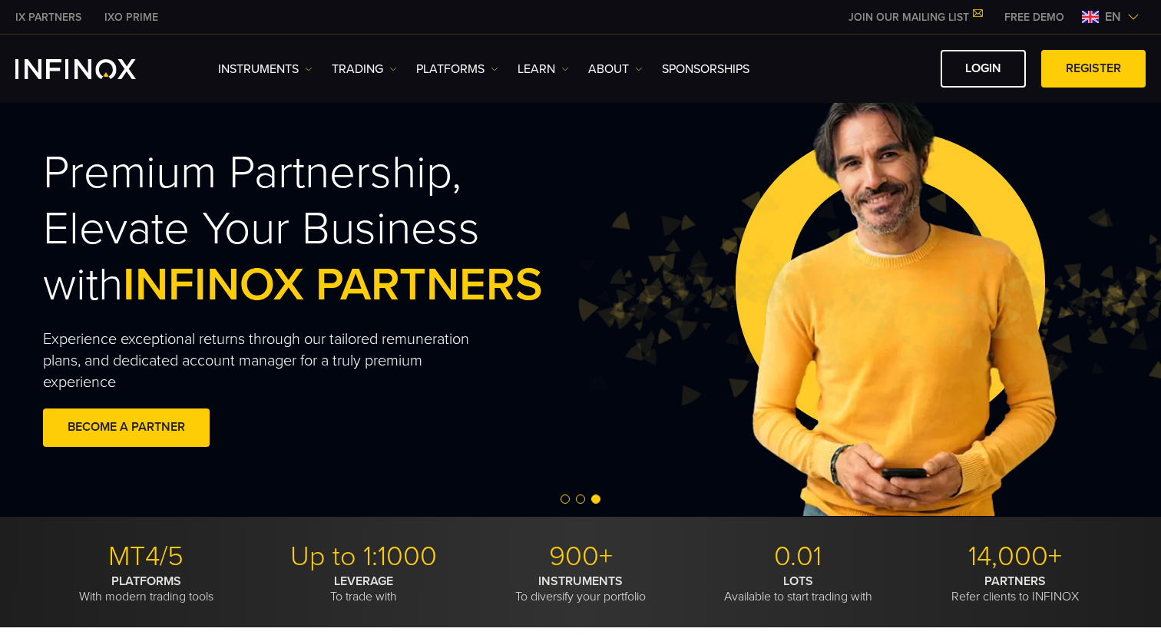
click at [567, 497] on span "Go to slide 1" at bounding box center [564, 498] width 9 height 9
